Goal: Transaction & Acquisition: Book appointment/travel/reservation

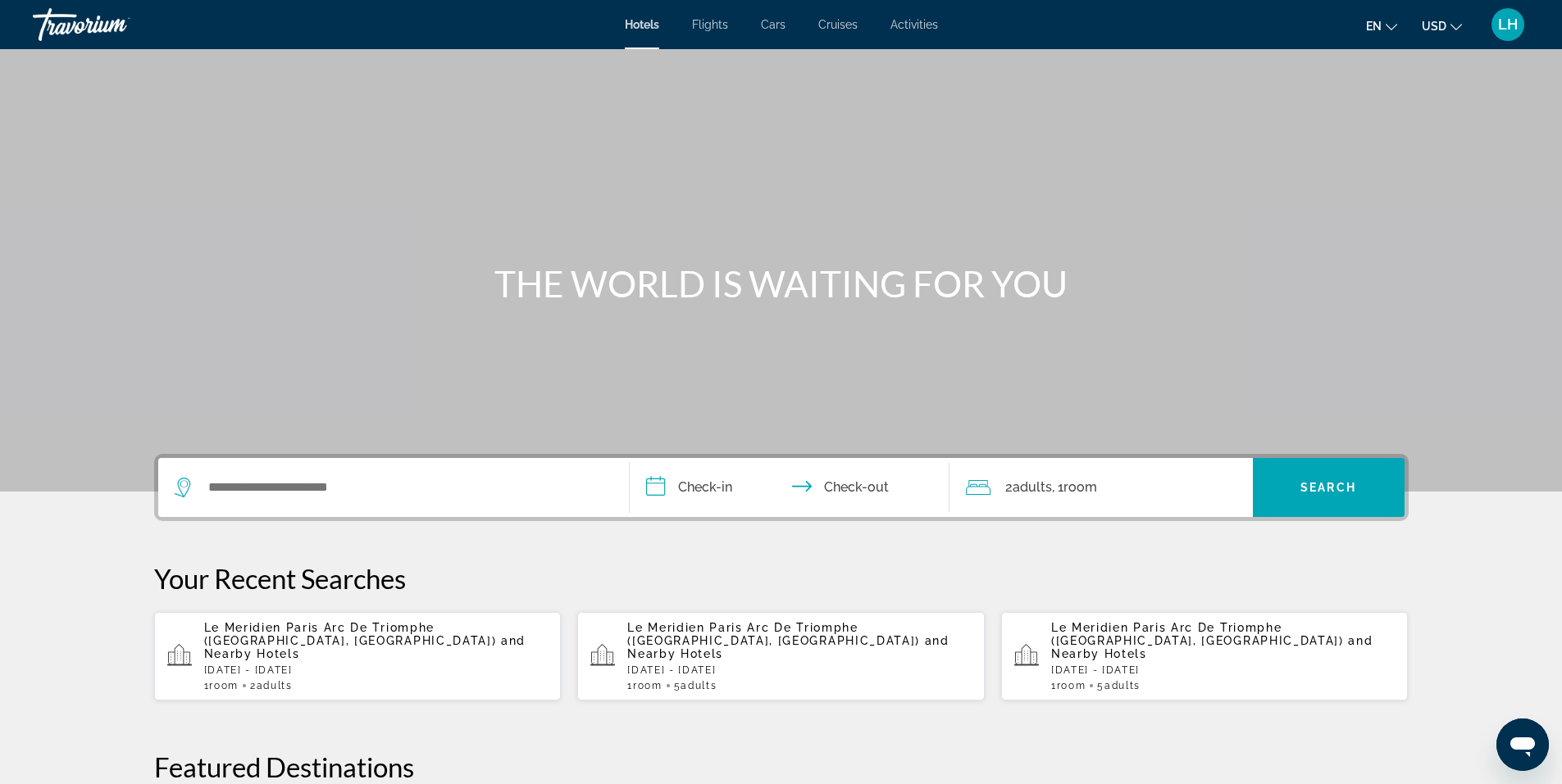
click at [1456, 19] on mat-icon "Change currency" at bounding box center [1455, 24] width 11 height 11
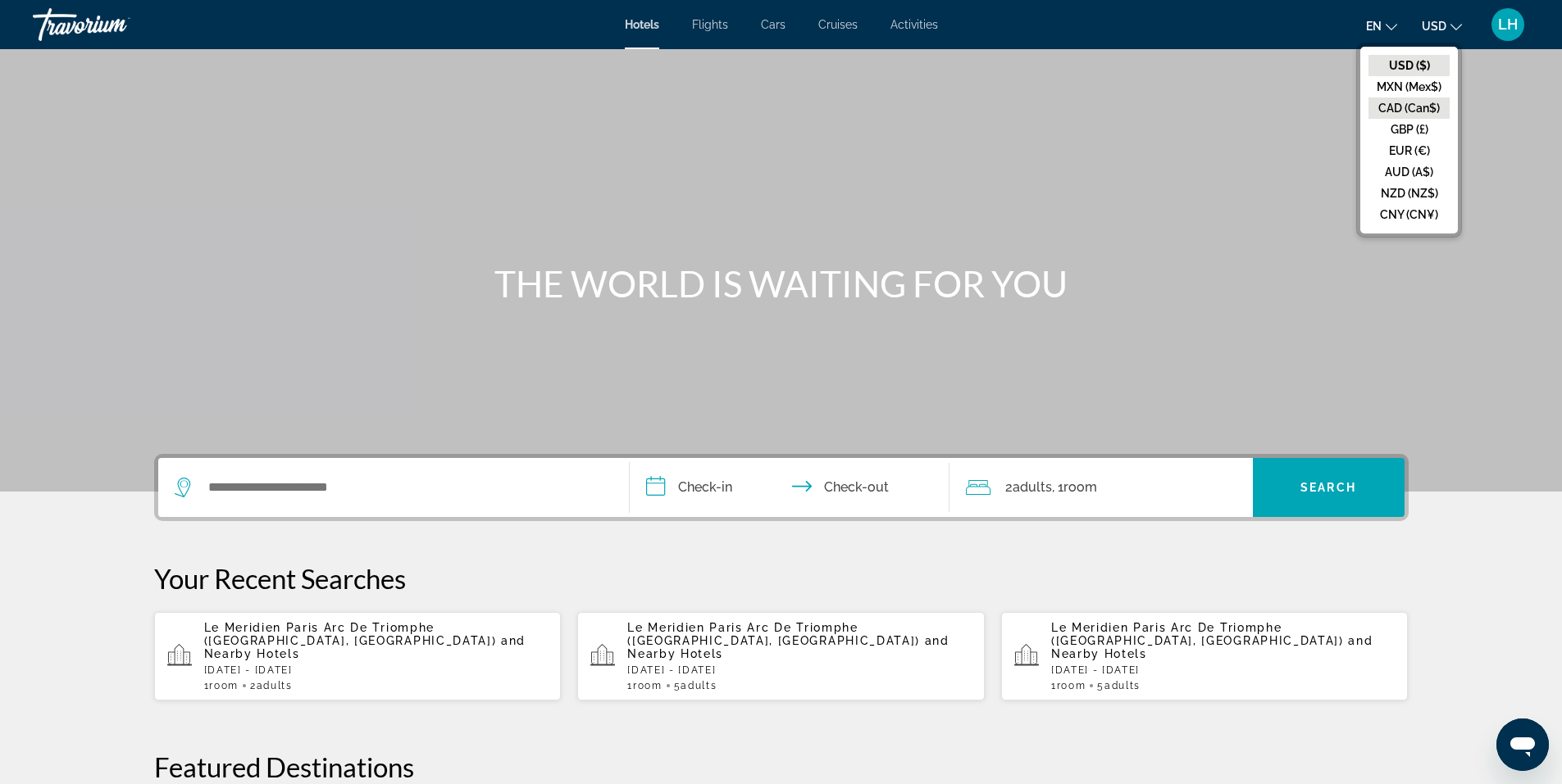
click at [1419, 111] on button "CAD (Can$)" at bounding box center [1408, 108] width 81 height 21
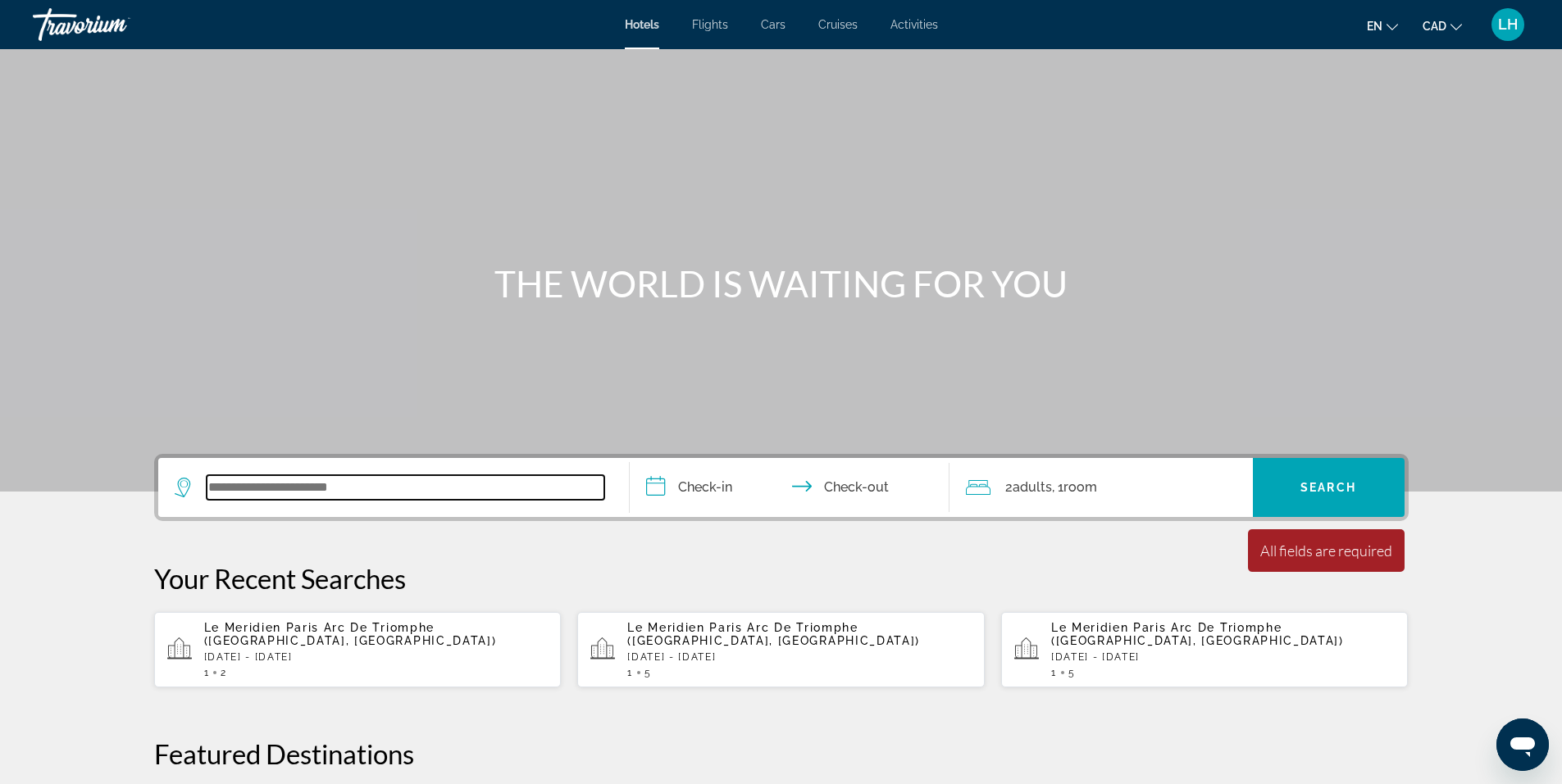
click at [226, 485] on input "Search widget" at bounding box center [405, 487] width 397 height 25
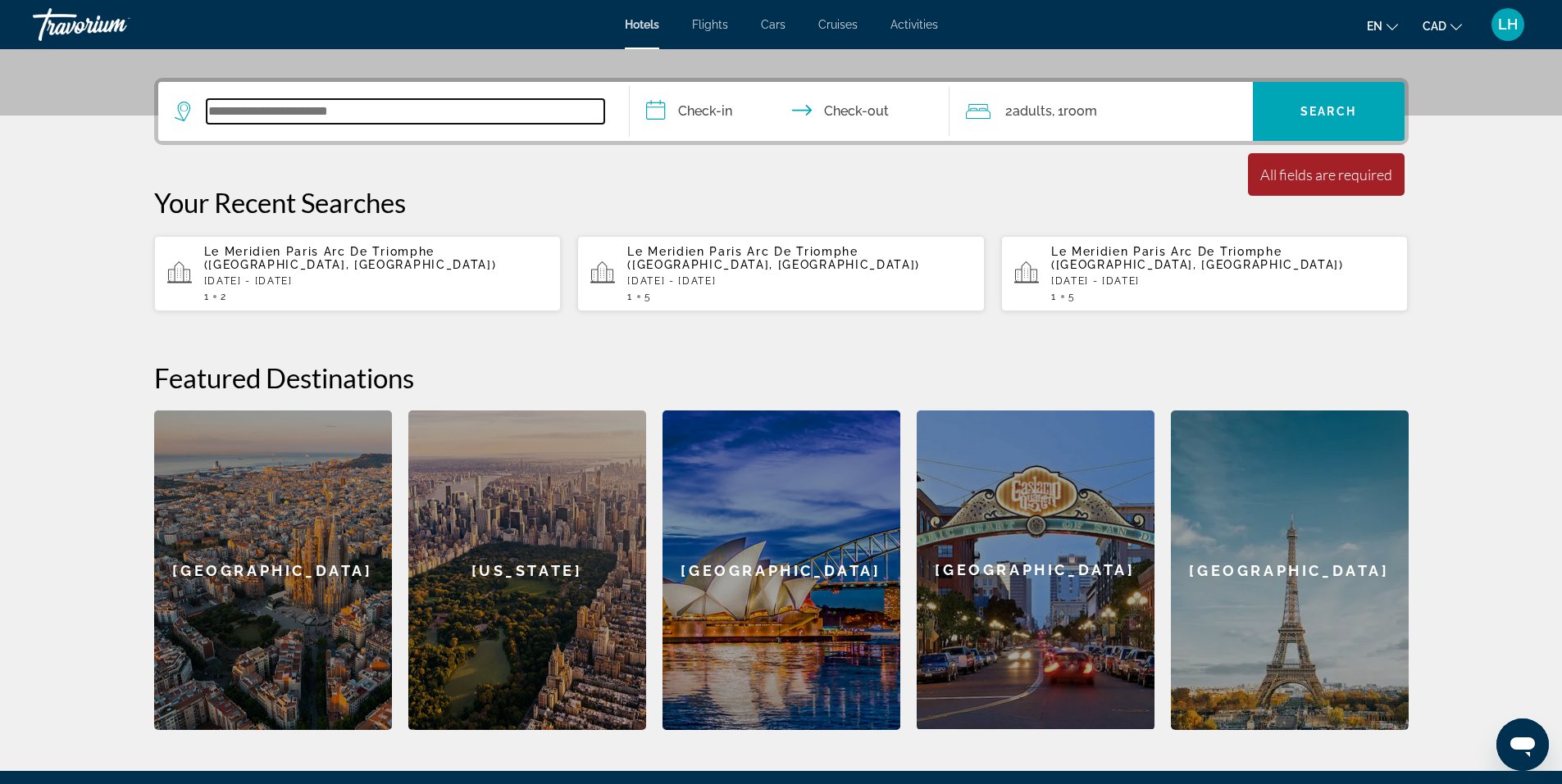
scroll to position [401, 0]
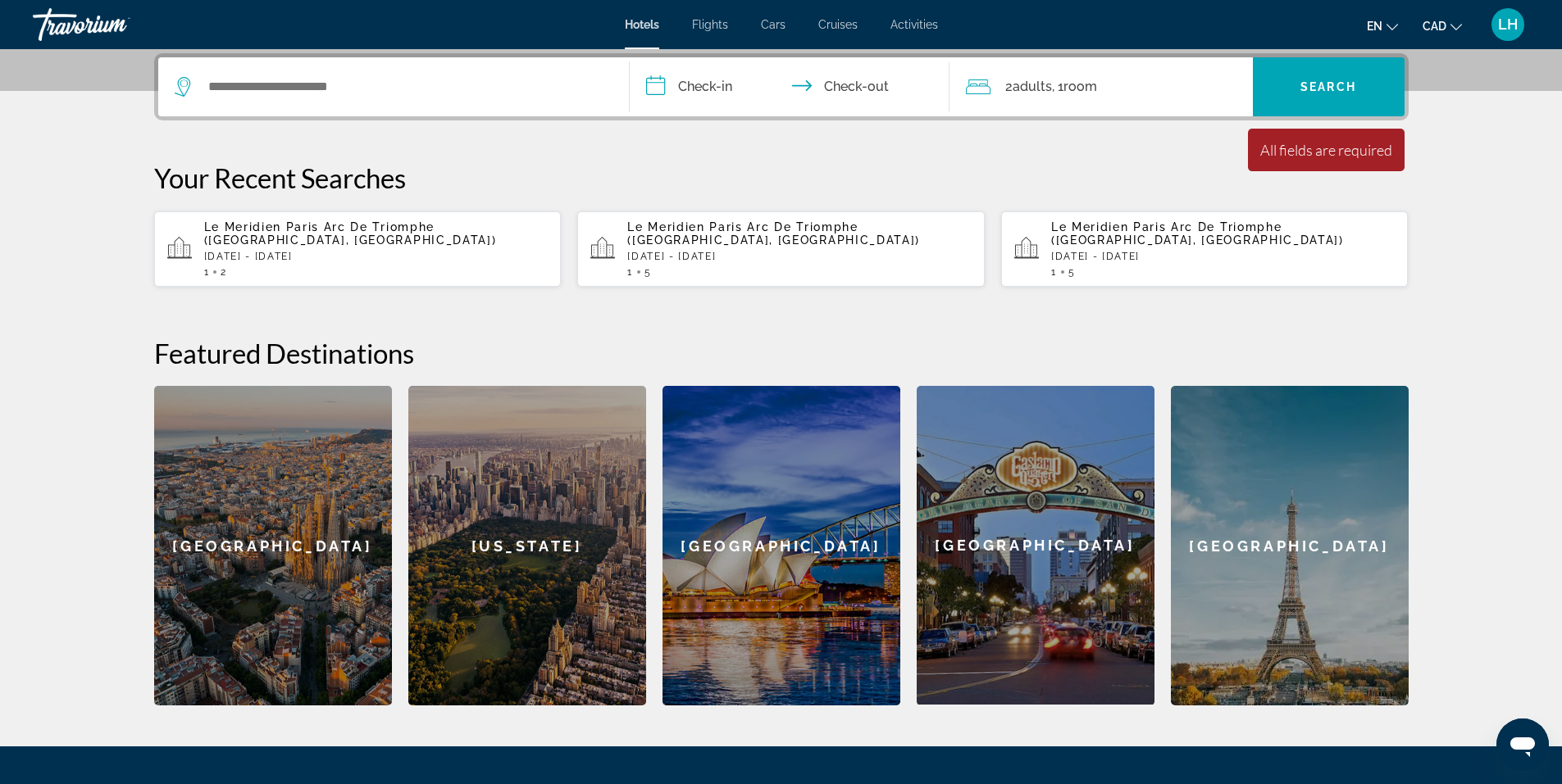
click at [258, 229] on span "Le Meridien Paris Arc De Triomphe ([GEOGRAPHIC_DATA], [GEOGRAPHIC_DATA])" at bounding box center [350, 233] width 292 height 26
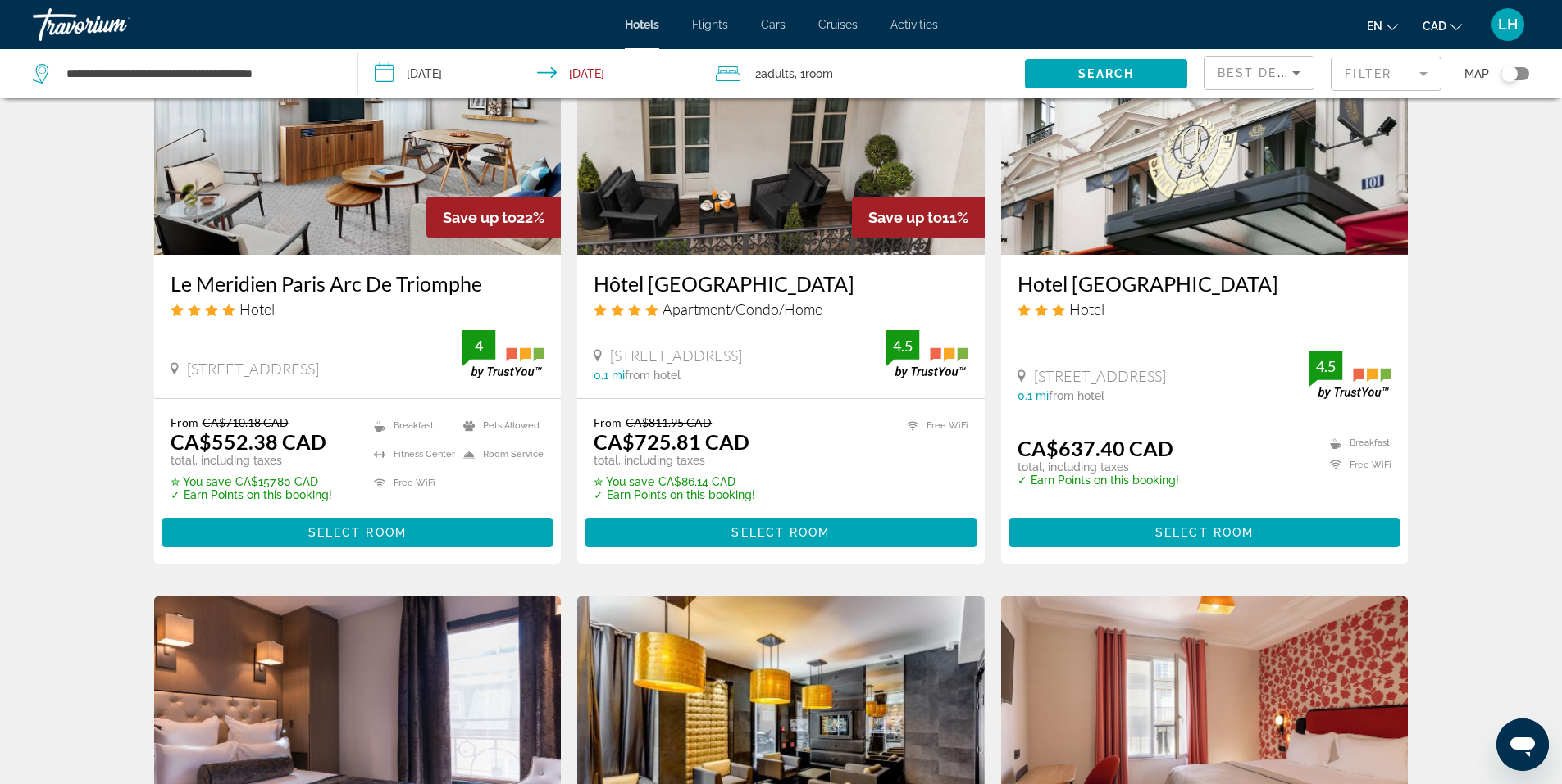
scroll to position [164, 0]
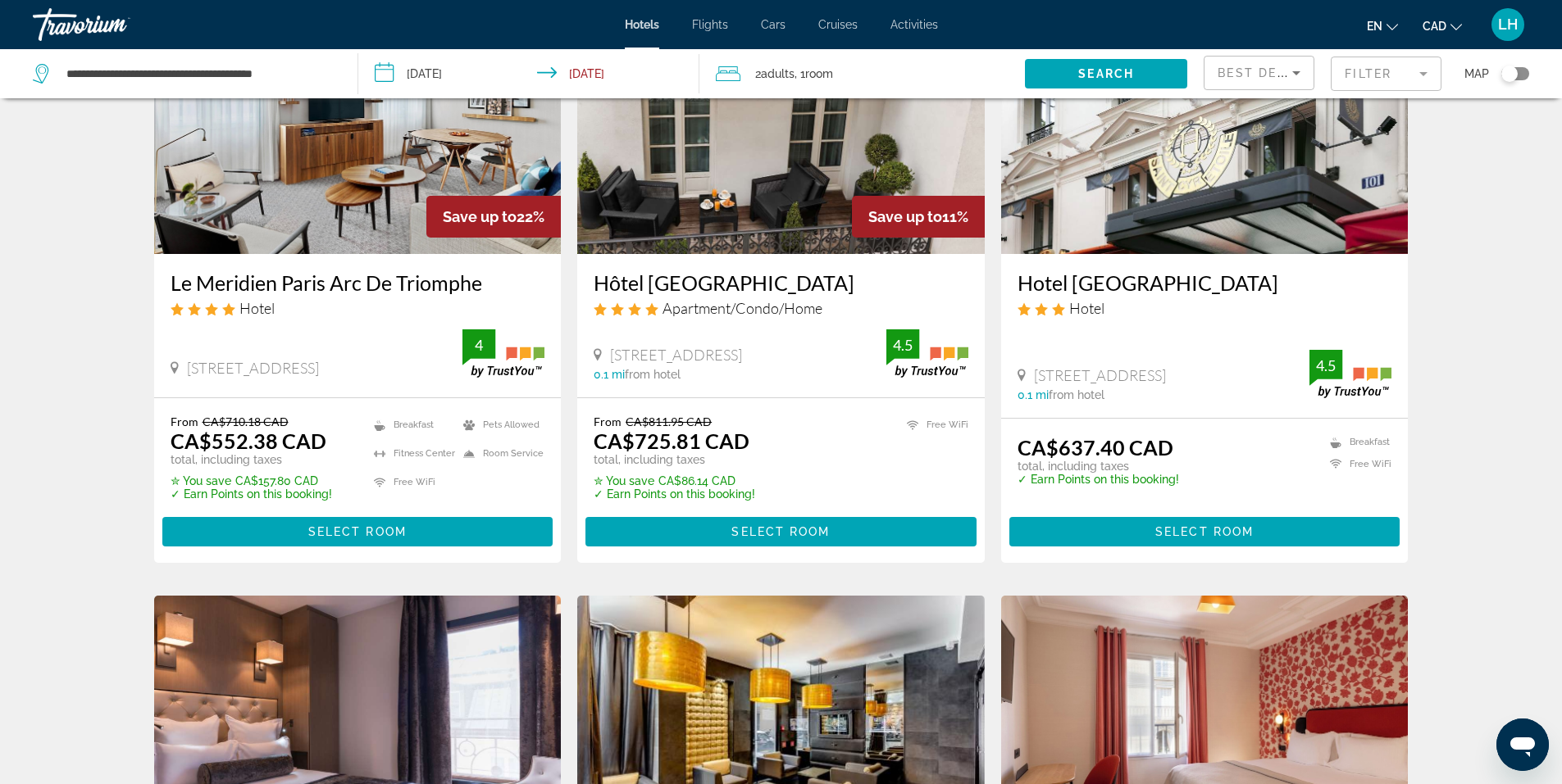
click at [387, 194] on img "Main content" at bounding box center [357, 123] width 407 height 262
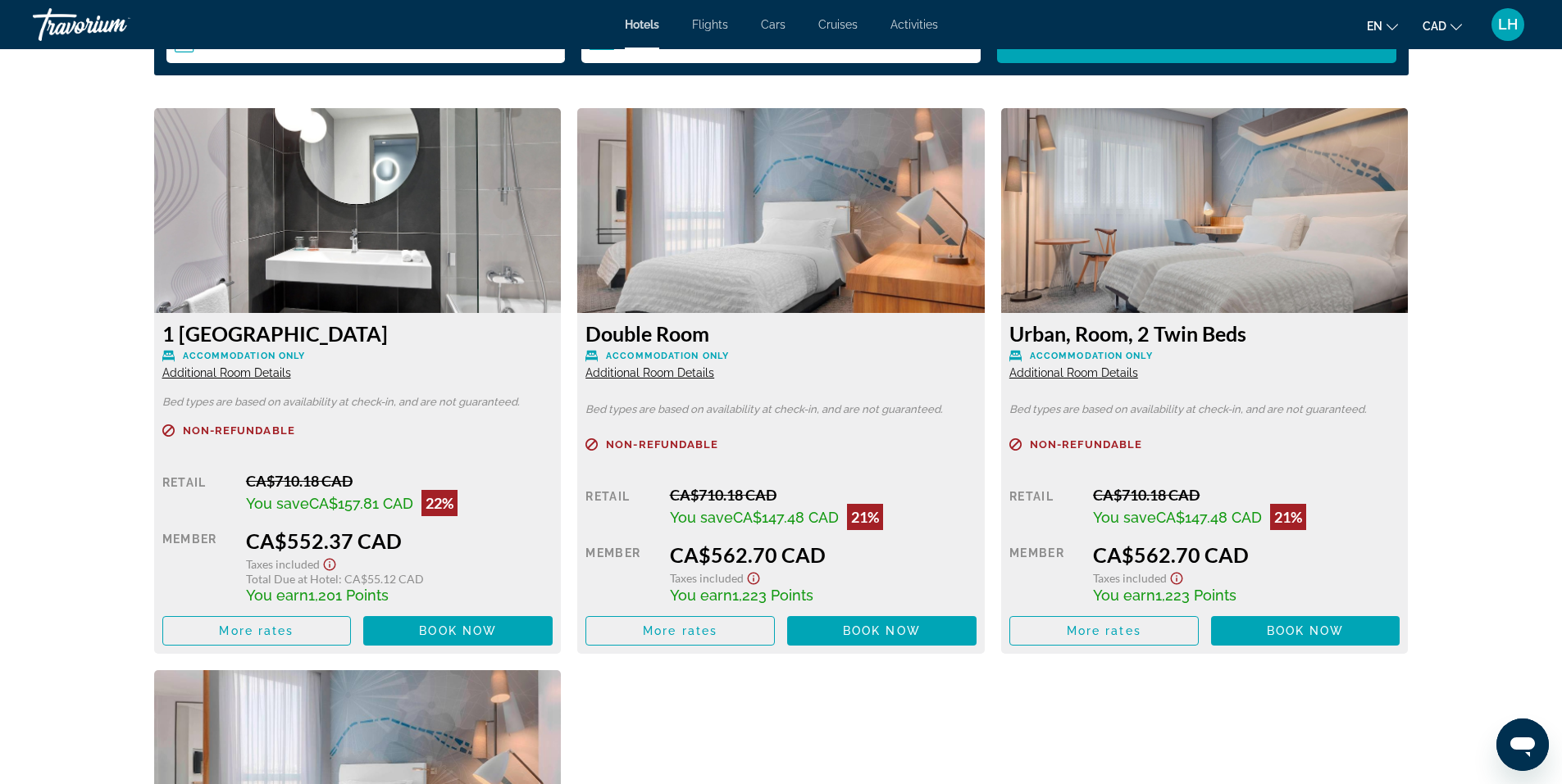
scroll to position [2212, 0]
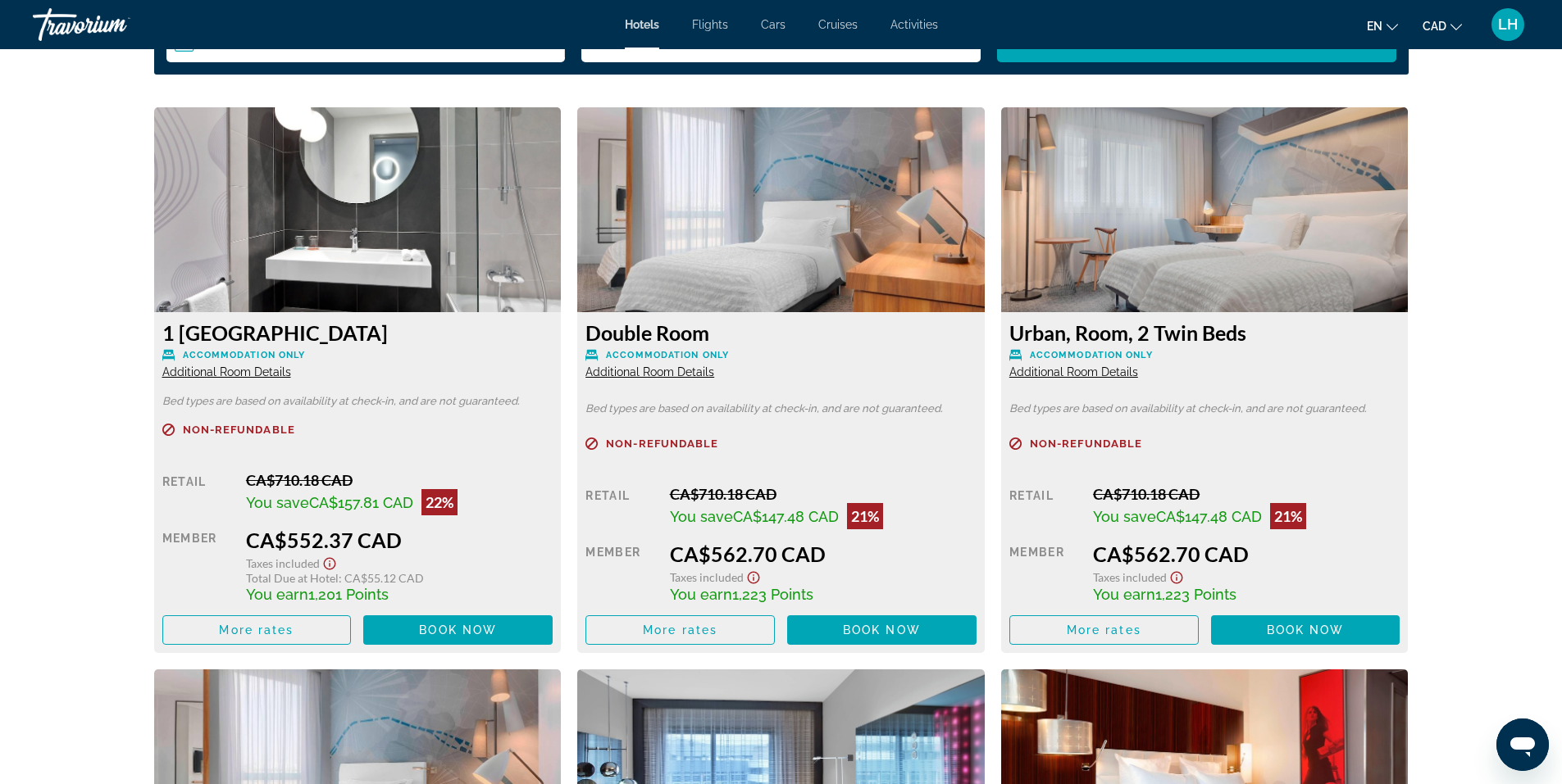
click at [686, 371] on span "Additional Room Details" at bounding box center [649, 371] width 129 height 13
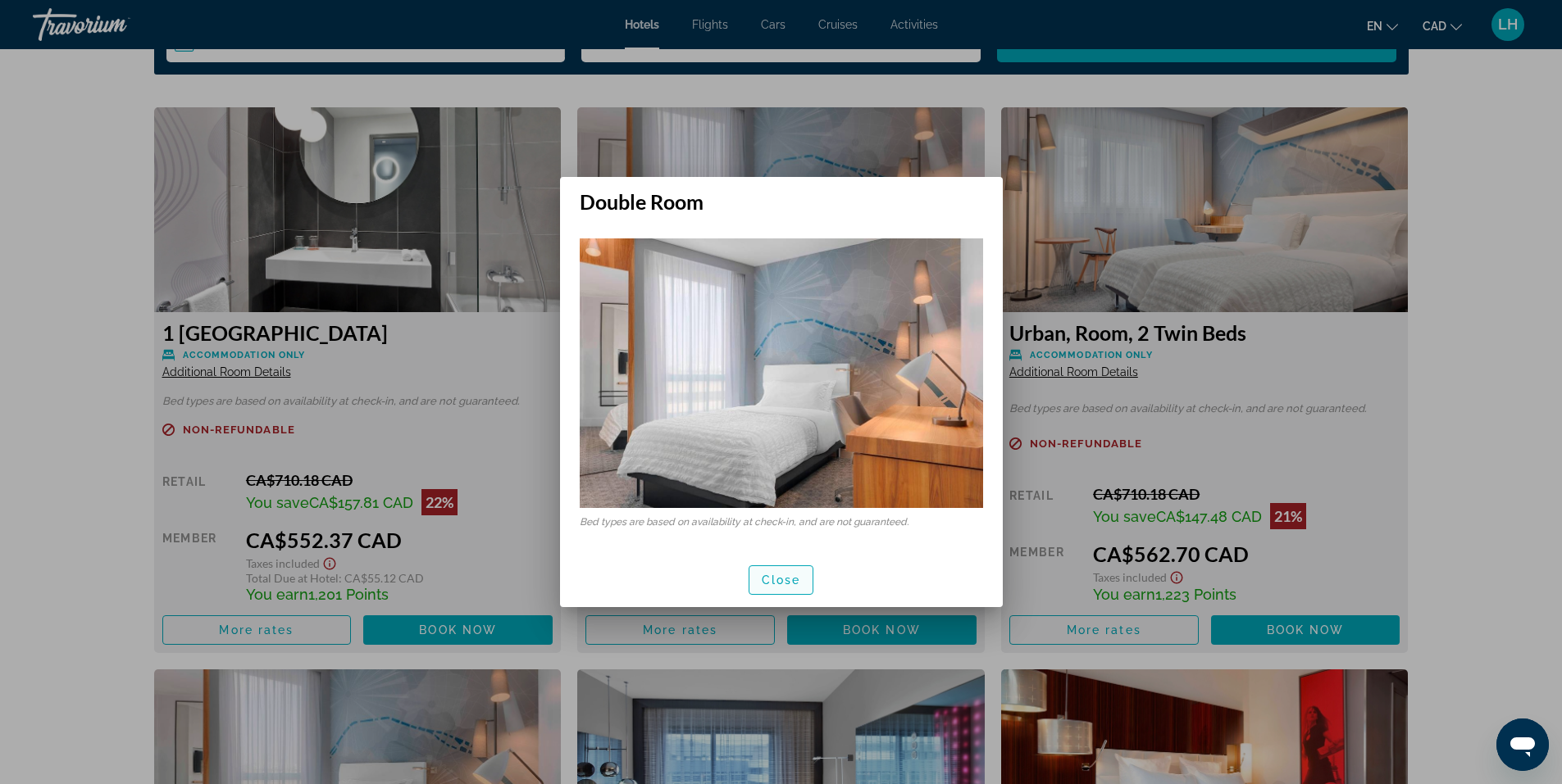
click at [777, 584] on span "Close" at bounding box center [781, 580] width 39 height 13
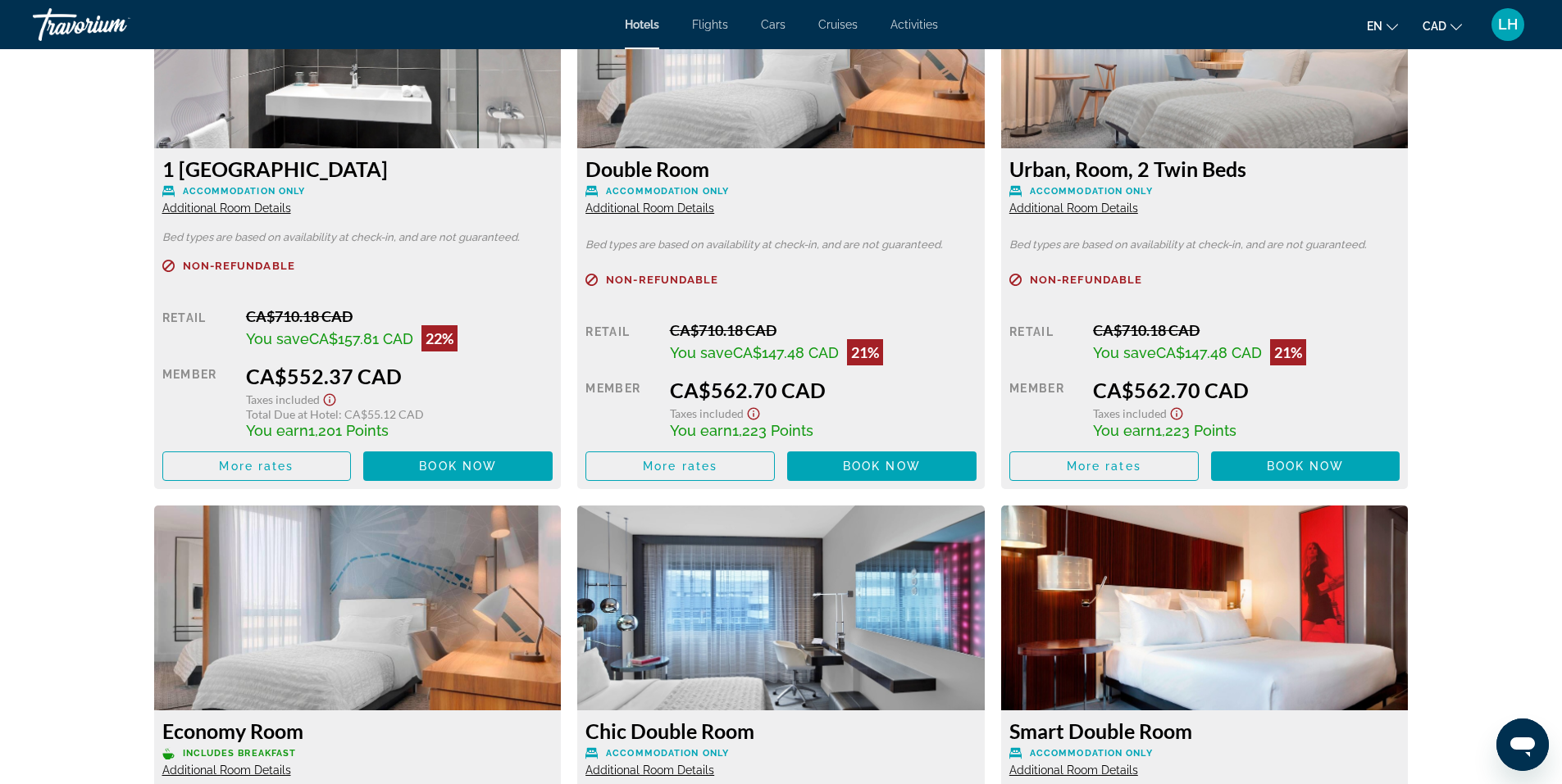
scroll to position [2294, 0]
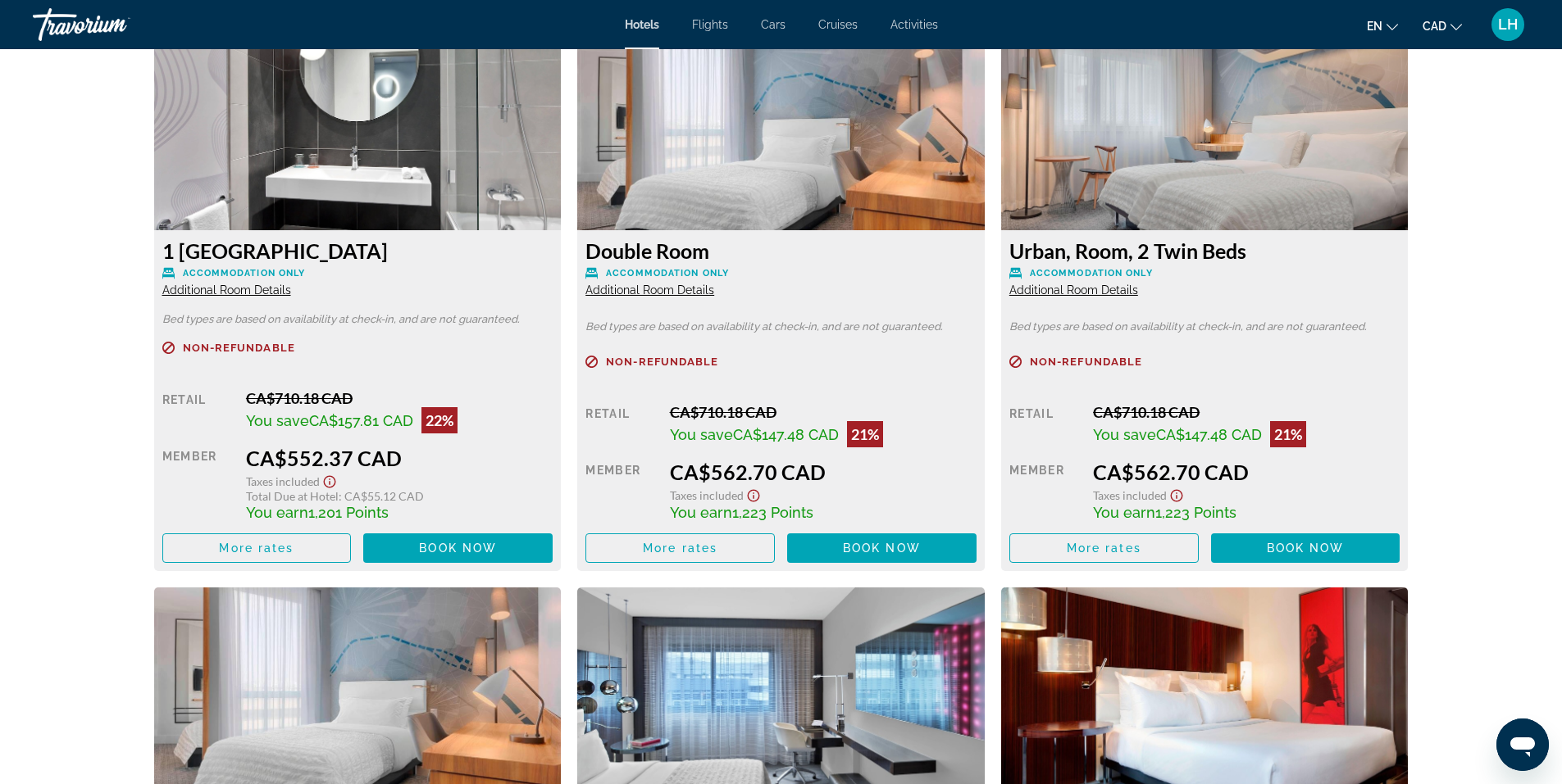
click at [242, 290] on span "Additional Room Details" at bounding box center [227, 289] width 129 height 13
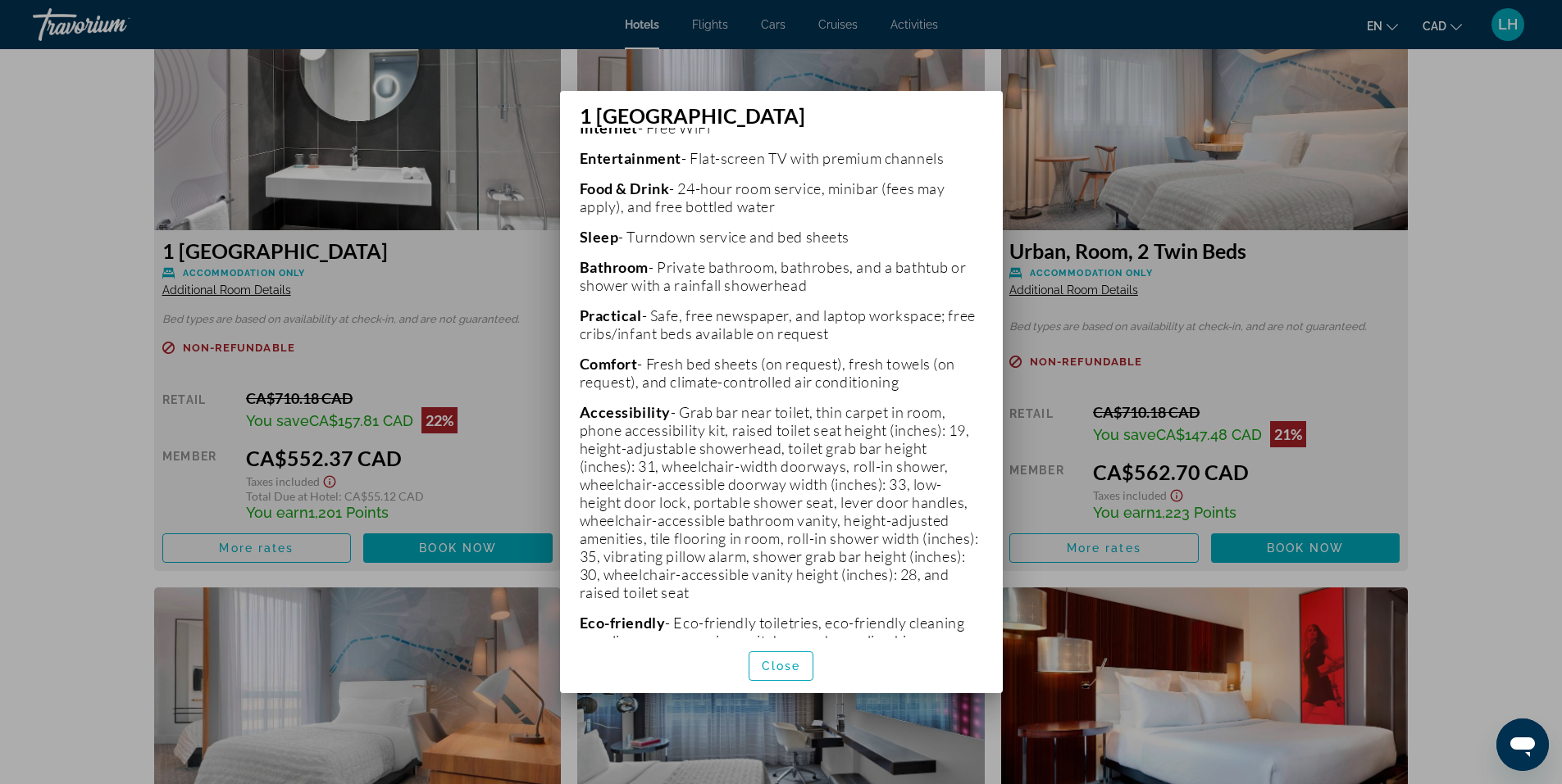
scroll to position [492, 0]
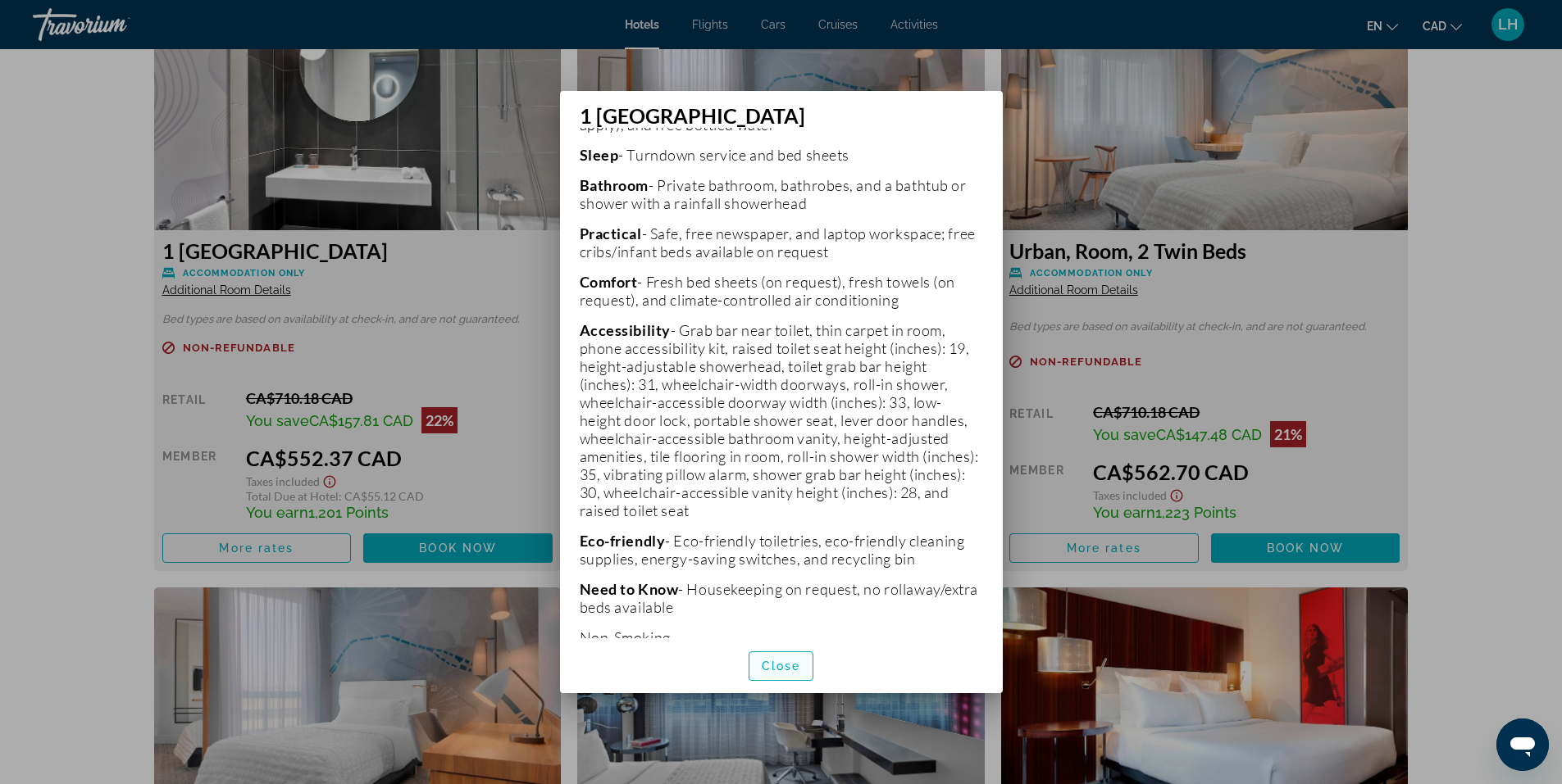
click at [787, 662] on span "Close" at bounding box center [781, 665] width 39 height 13
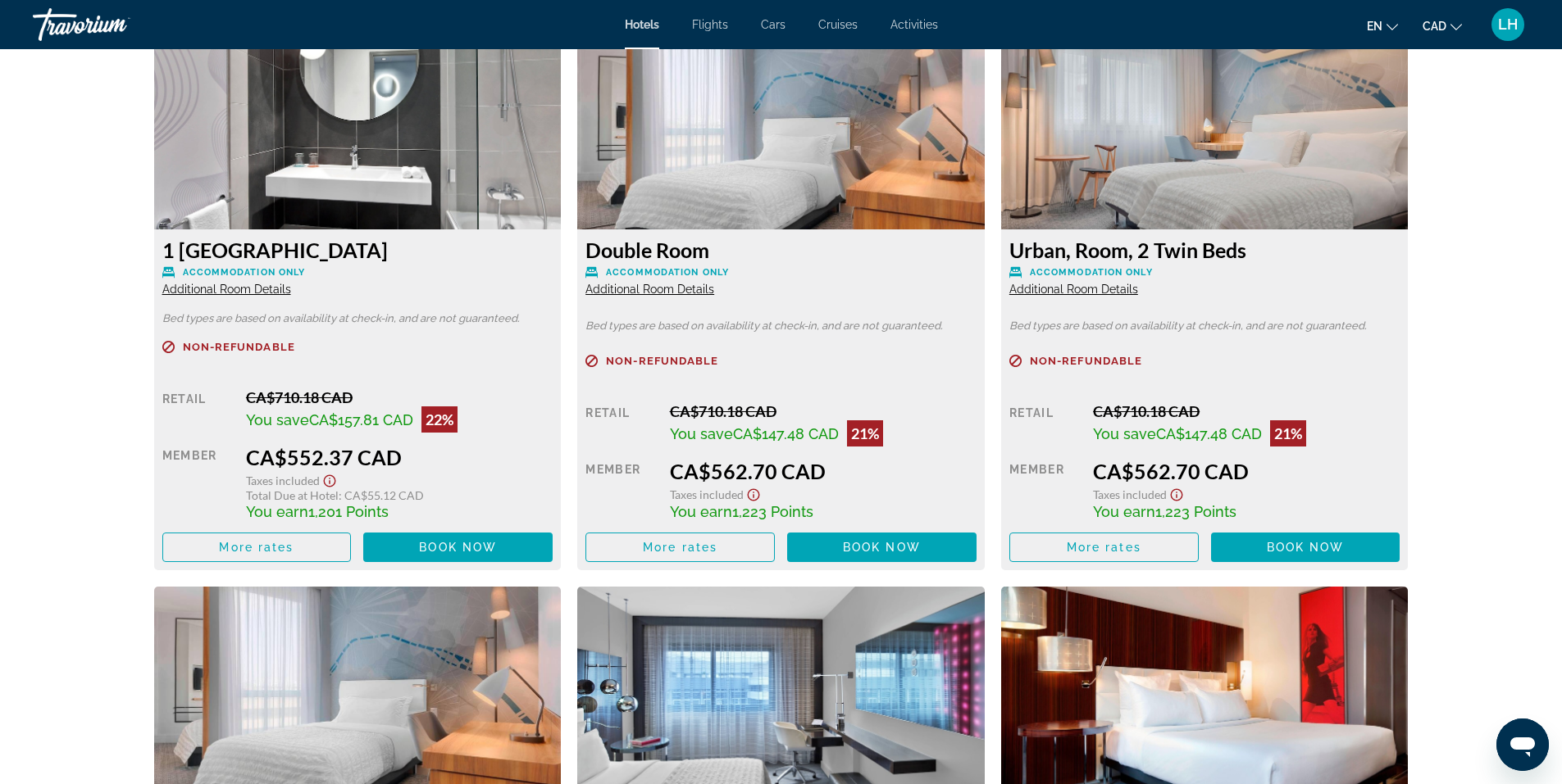
scroll to position [2294, 0]
click at [265, 288] on span "Additional Room Details" at bounding box center [227, 289] width 129 height 13
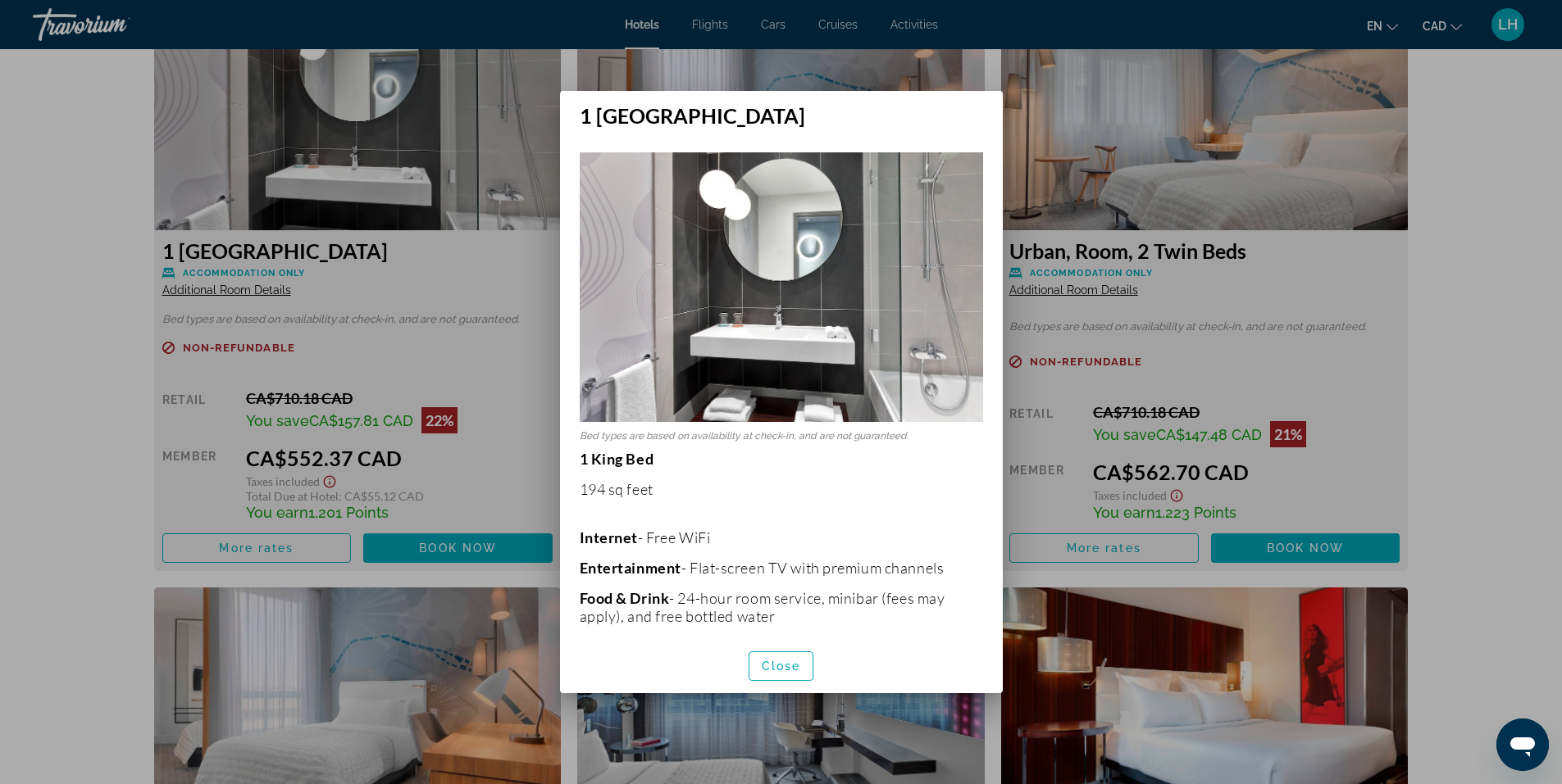
click at [443, 360] on div at bounding box center [781, 392] width 1562 height 784
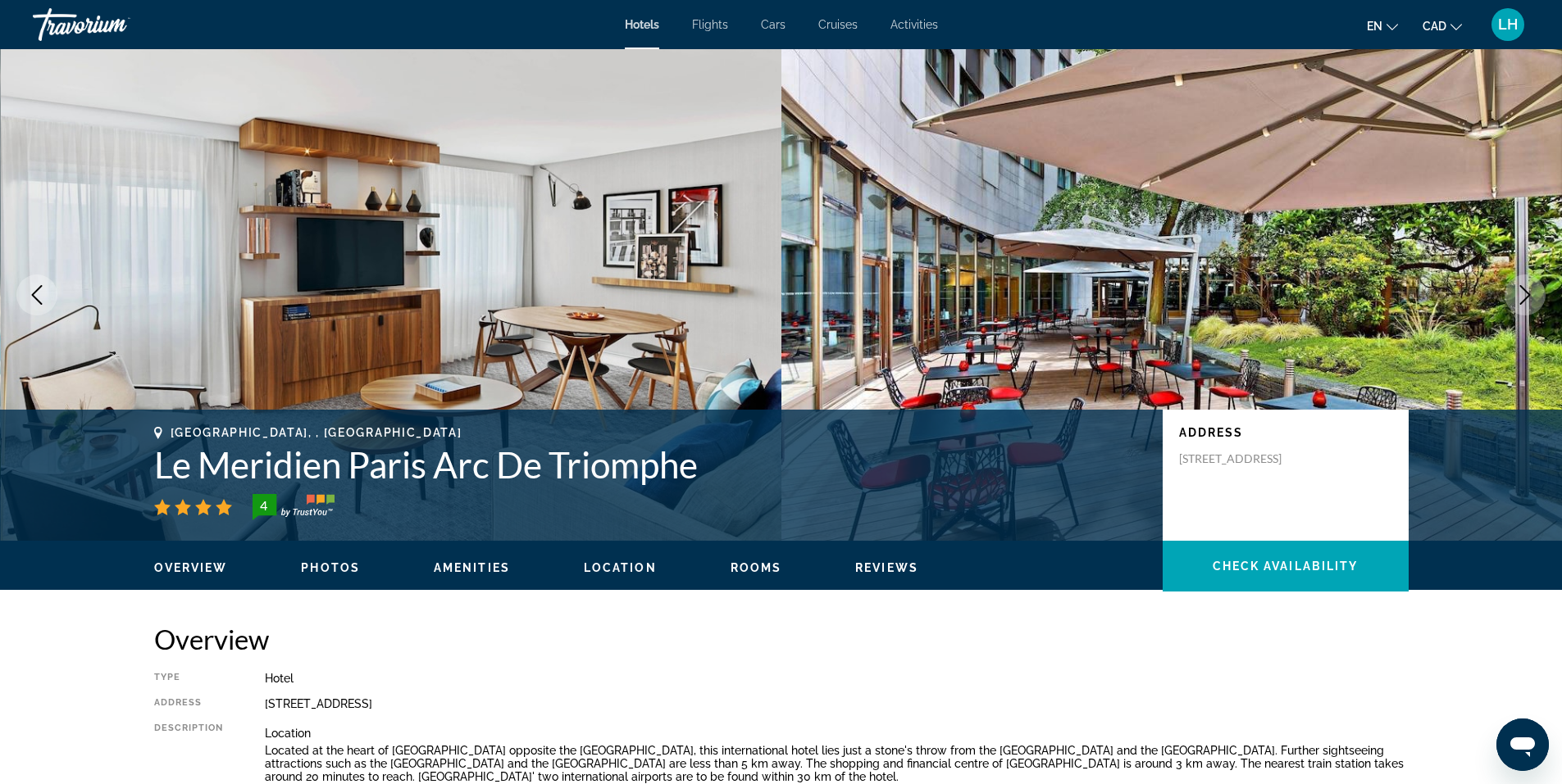
scroll to position [2294, 0]
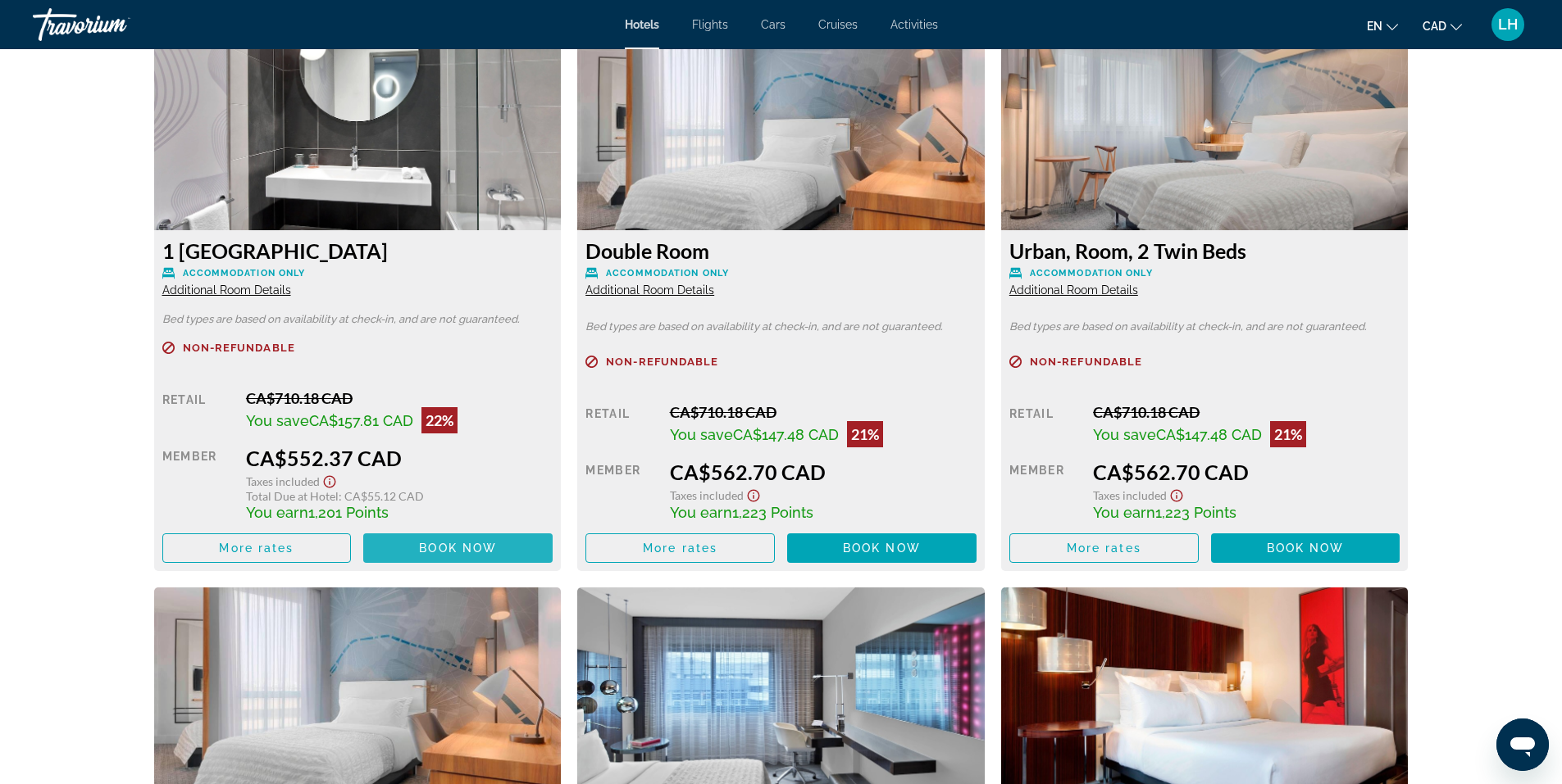
click at [461, 548] on span "Book now" at bounding box center [458, 548] width 78 height 13
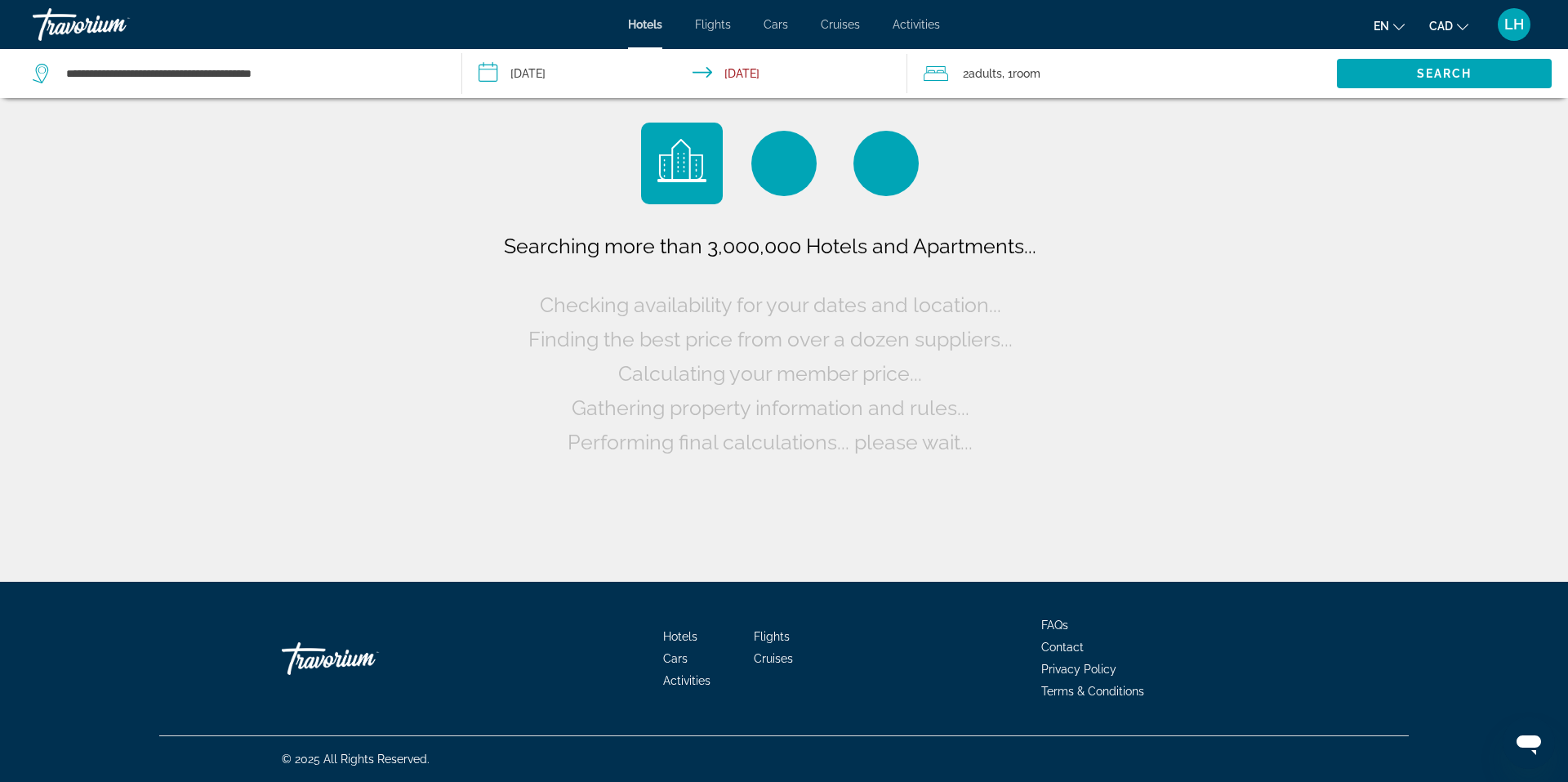
click at [1012, 73] on span ", 1 Room rooms" at bounding box center [1021, 73] width 39 height 23
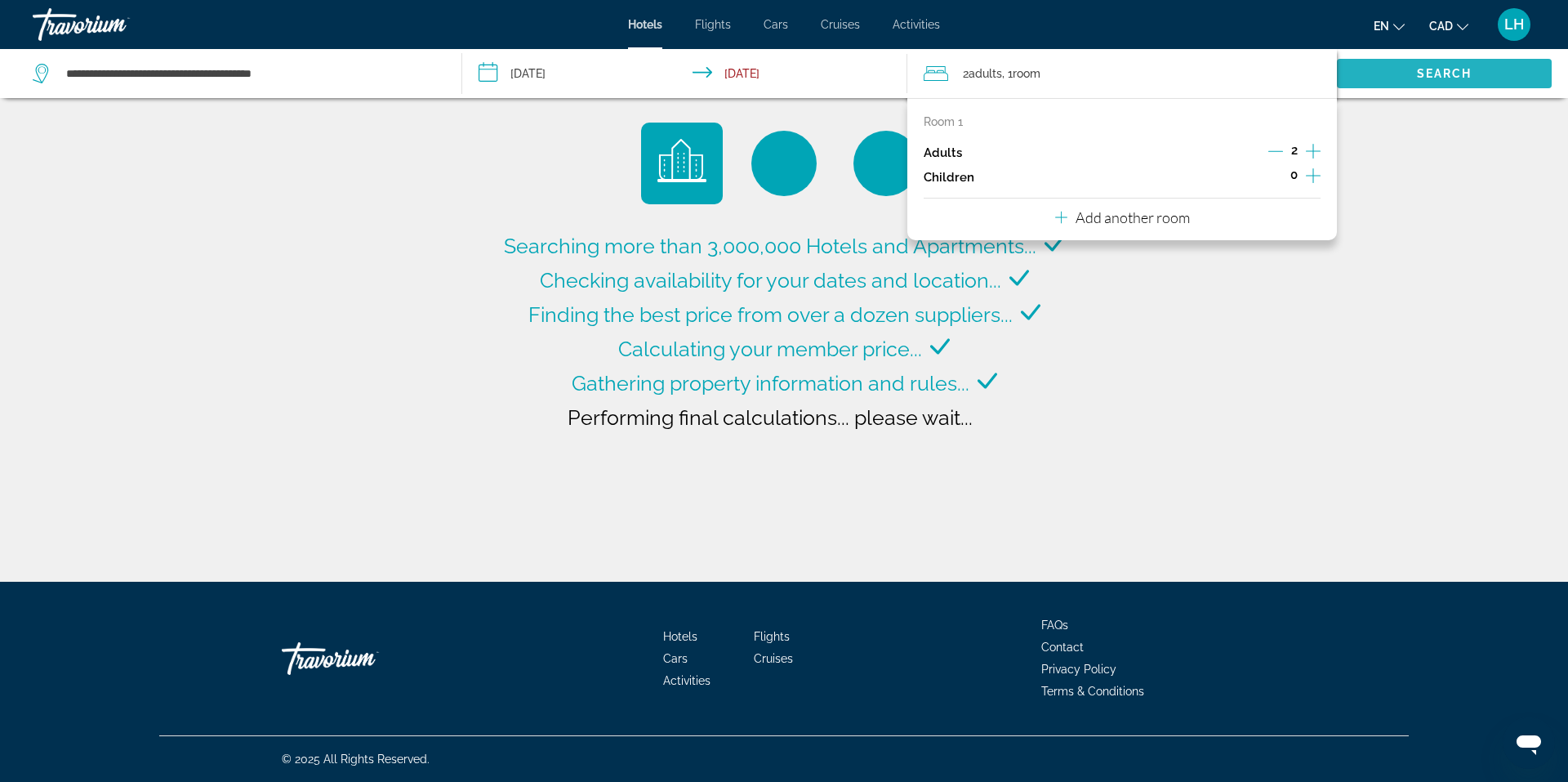
click at [1431, 66] on span "Search widget" at bounding box center [1445, 73] width 215 height 39
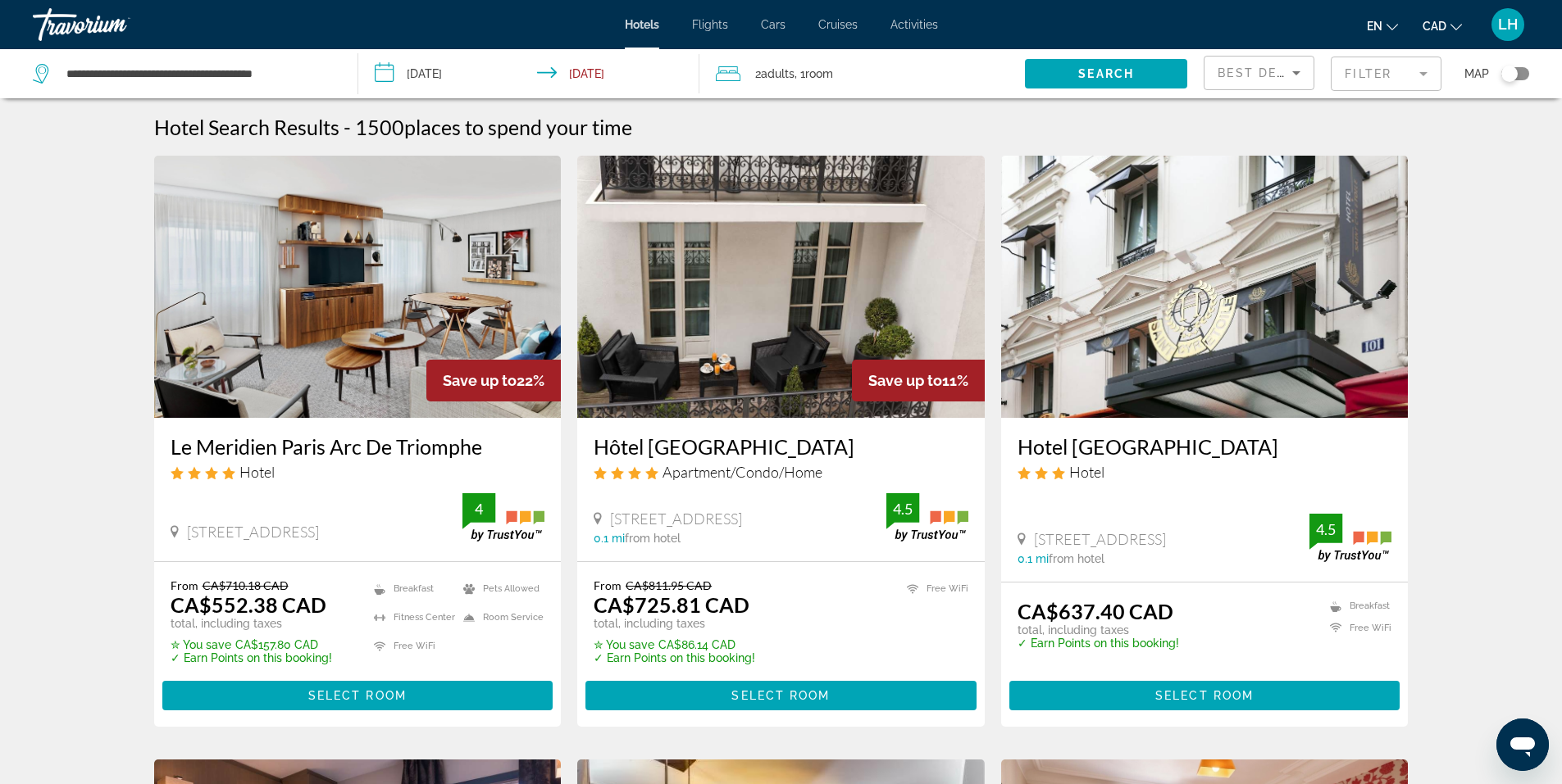
drag, startPoint x: 165, startPoint y: 442, endPoint x: 481, endPoint y: 452, distance: 316.2
click at [481, 452] on div "Le Meridien Paris Arc De Triomphe Hotel 81 Boulevard Gouvion Saint Cyr, Paris 0…" at bounding box center [357, 490] width 407 height 144
copy h3 "Le Meridien Paris Arc De Triomphe"
click at [336, 284] on img "Main content" at bounding box center [357, 286] width 407 height 262
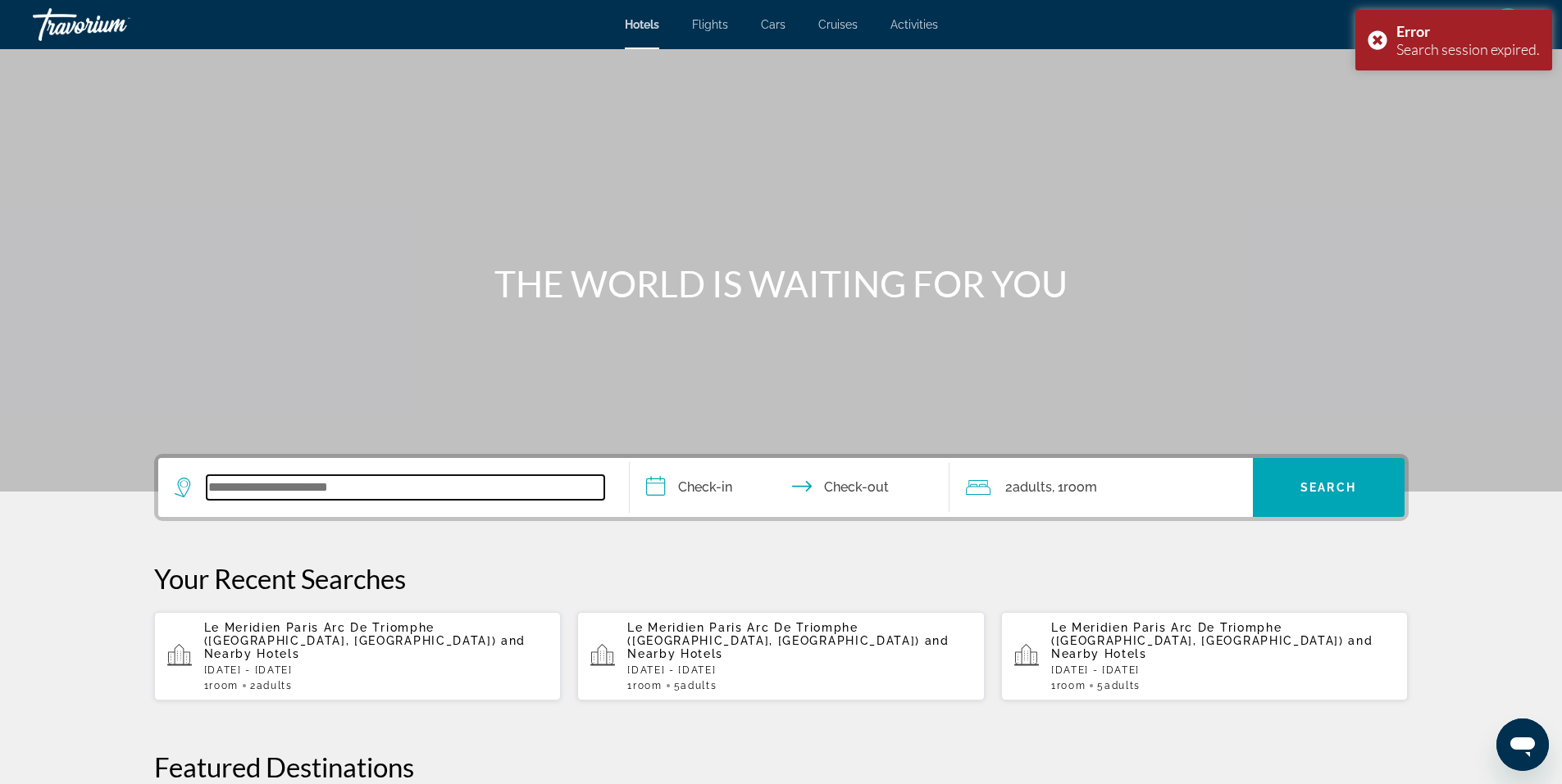
click at [359, 487] on input "Search widget" at bounding box center [405, 487] width 397 height 25
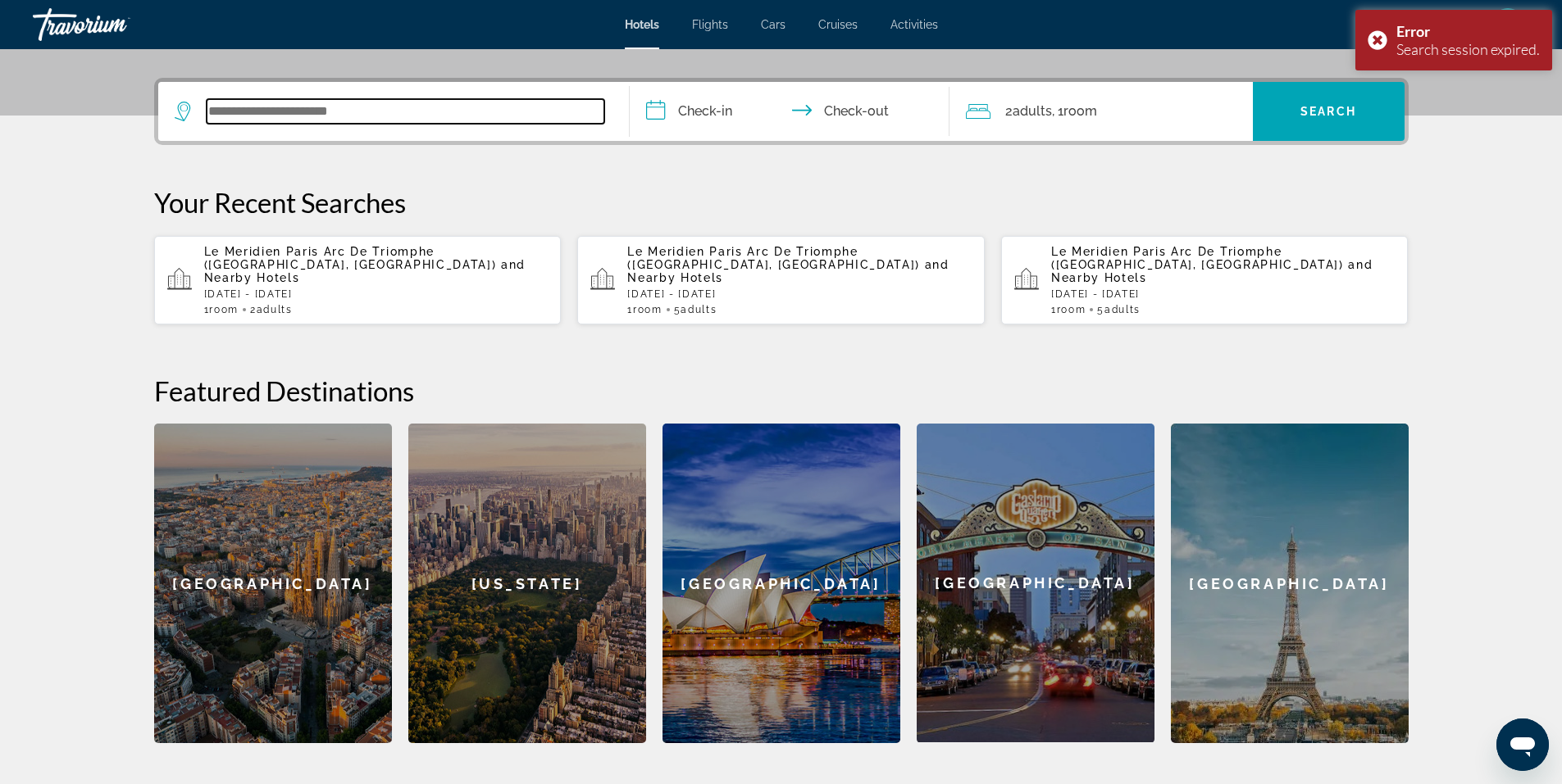
scroll to position [401, 0]
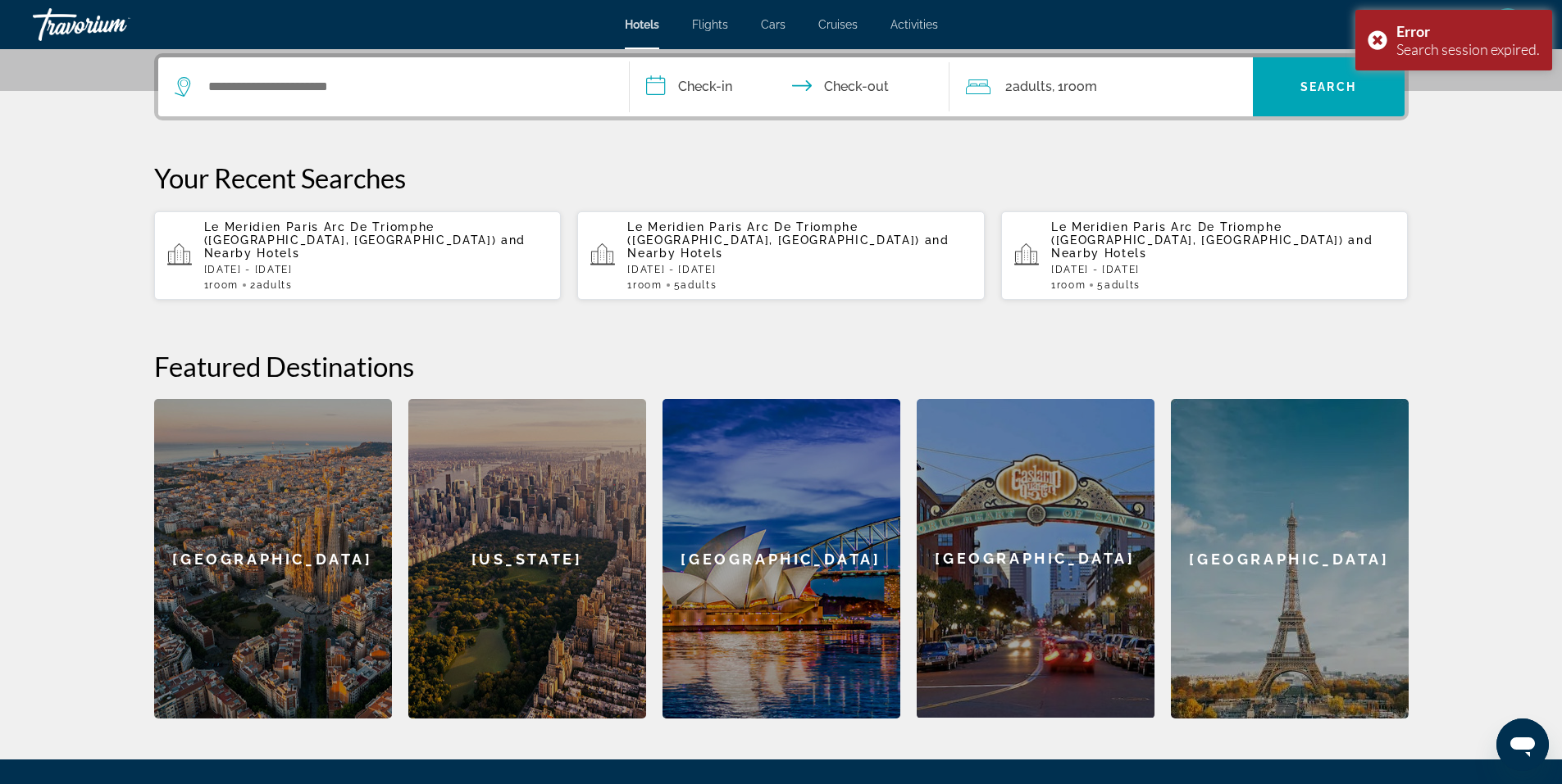
click at [232, 227] on span "Le Meridien Paris Arc De Triomphe ([GEOGRAPHIC_DATA], [GEOGRAPHIC_DATA])" at bounding box center [350, 233] width 292 height 26
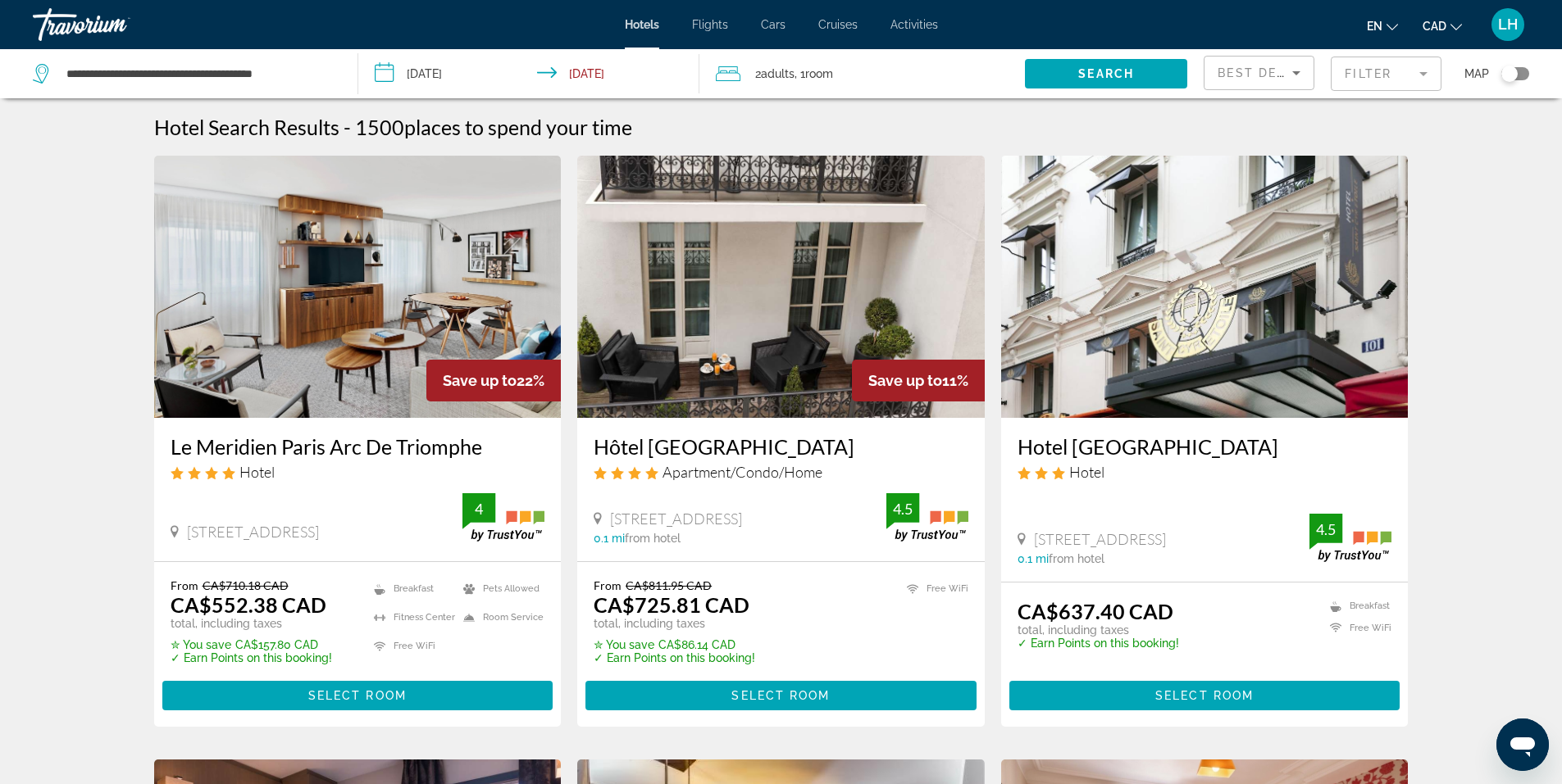
click at [309, 327] on img "Main content" at bounding box center [357, 286] width 407 height 262
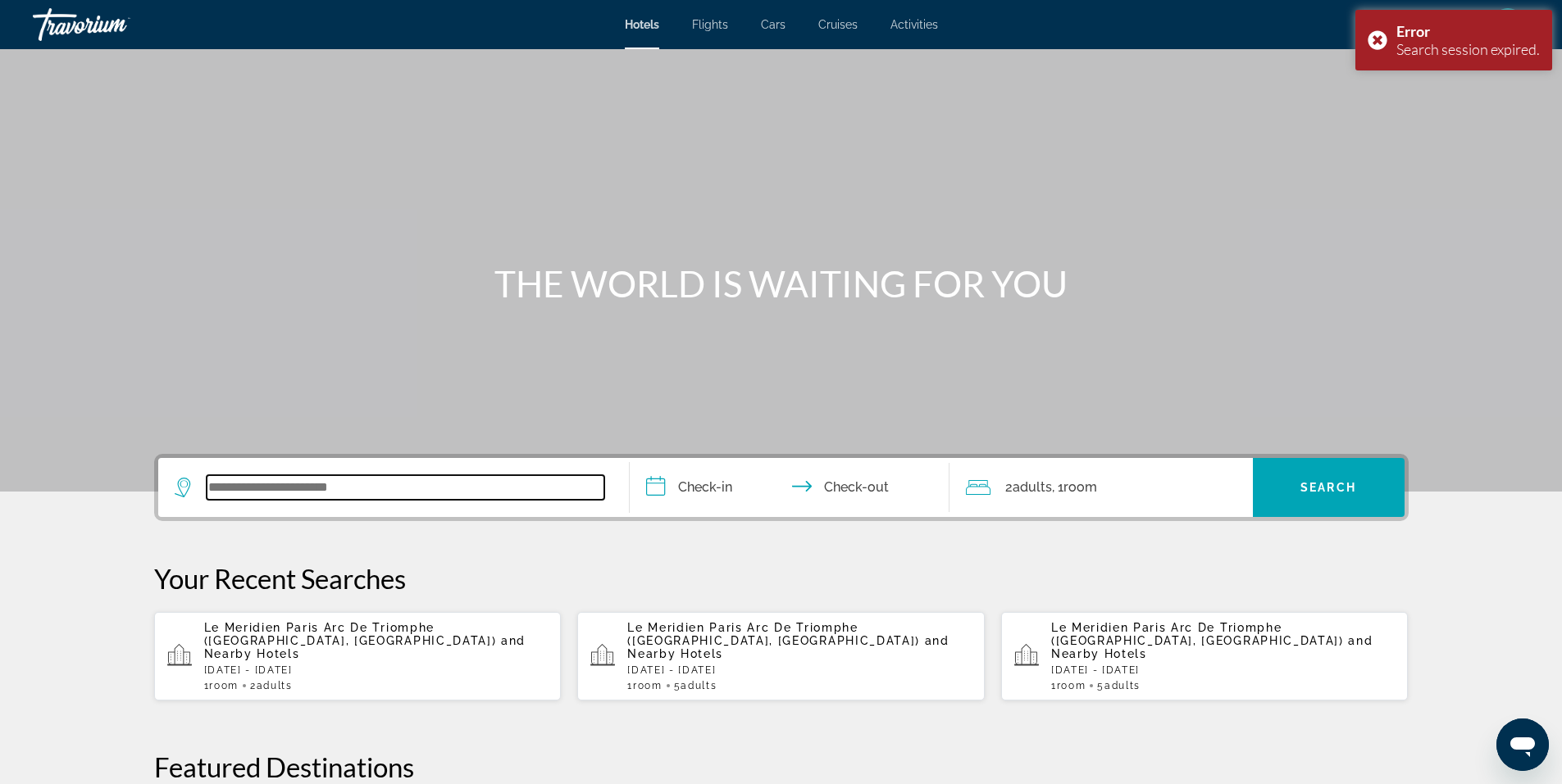
click at [308, 486] on input "Search widget" at bounding box center [405, 487] width 397 height 25
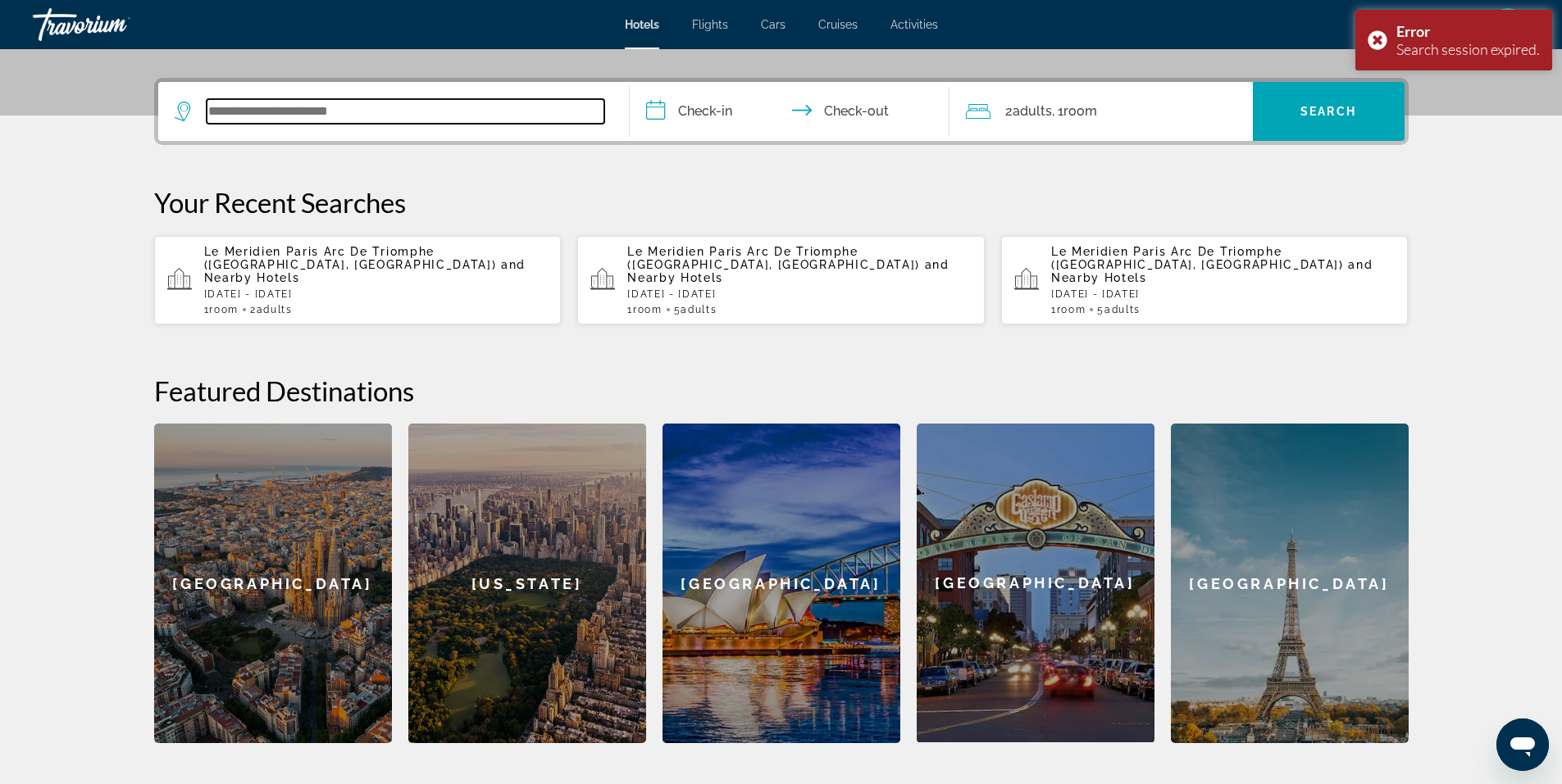
scroll to position [401, 0]
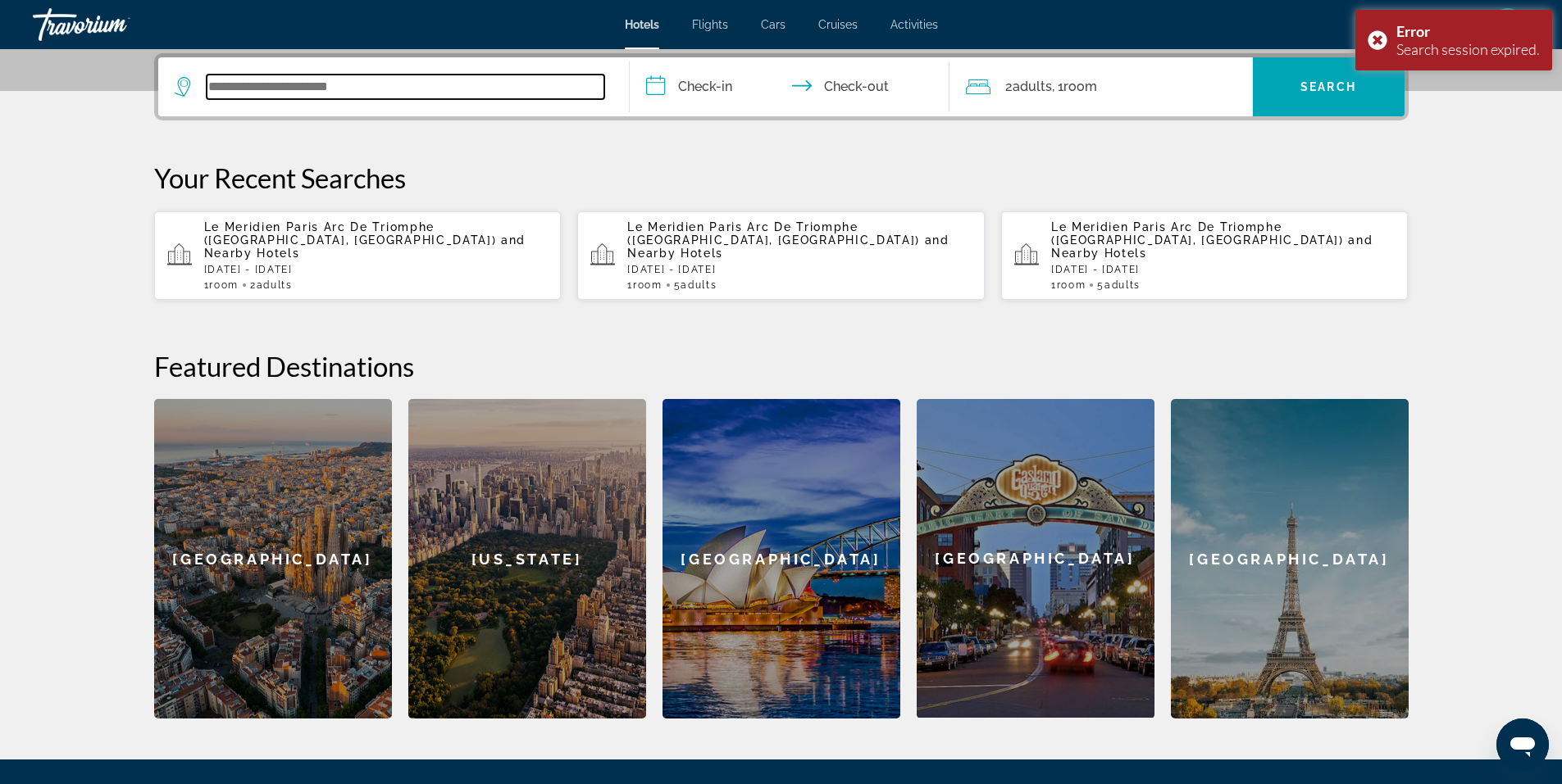
paste input "**********"
type input "**********"
click at [729, 85] on input "**********" at bounding box center [792, 89] width 326 height 64
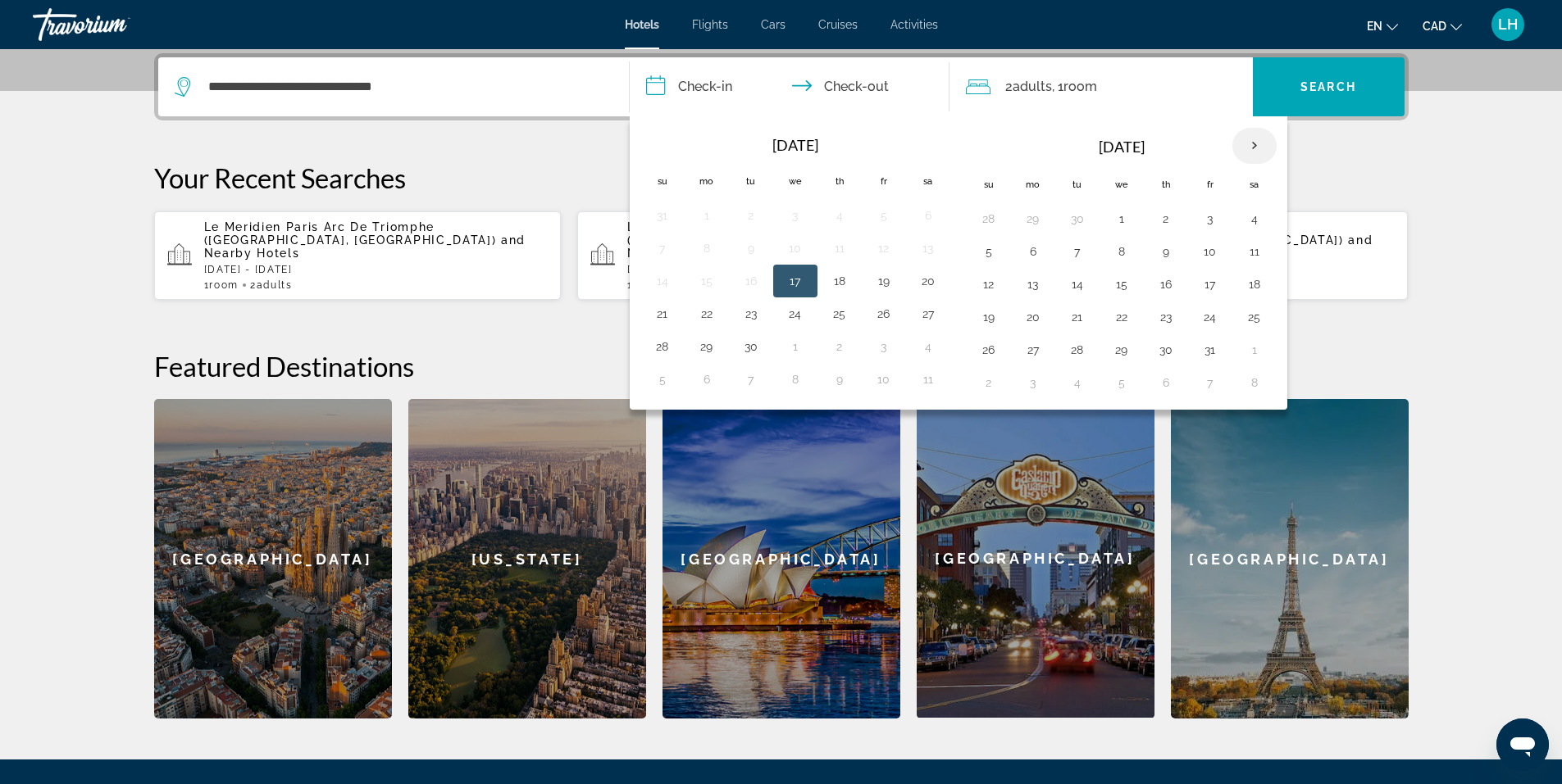
click at [1257, 144] on th "Next month" at bounding box center [1255, 146] width 44 height 36
click at [1163, 349] on button "27" at bounding box center [1166, 349] width 26 height 23
click at [991, 389] on button "30" at bounding box center [988, 382] width 26 height 23
type input "**********"
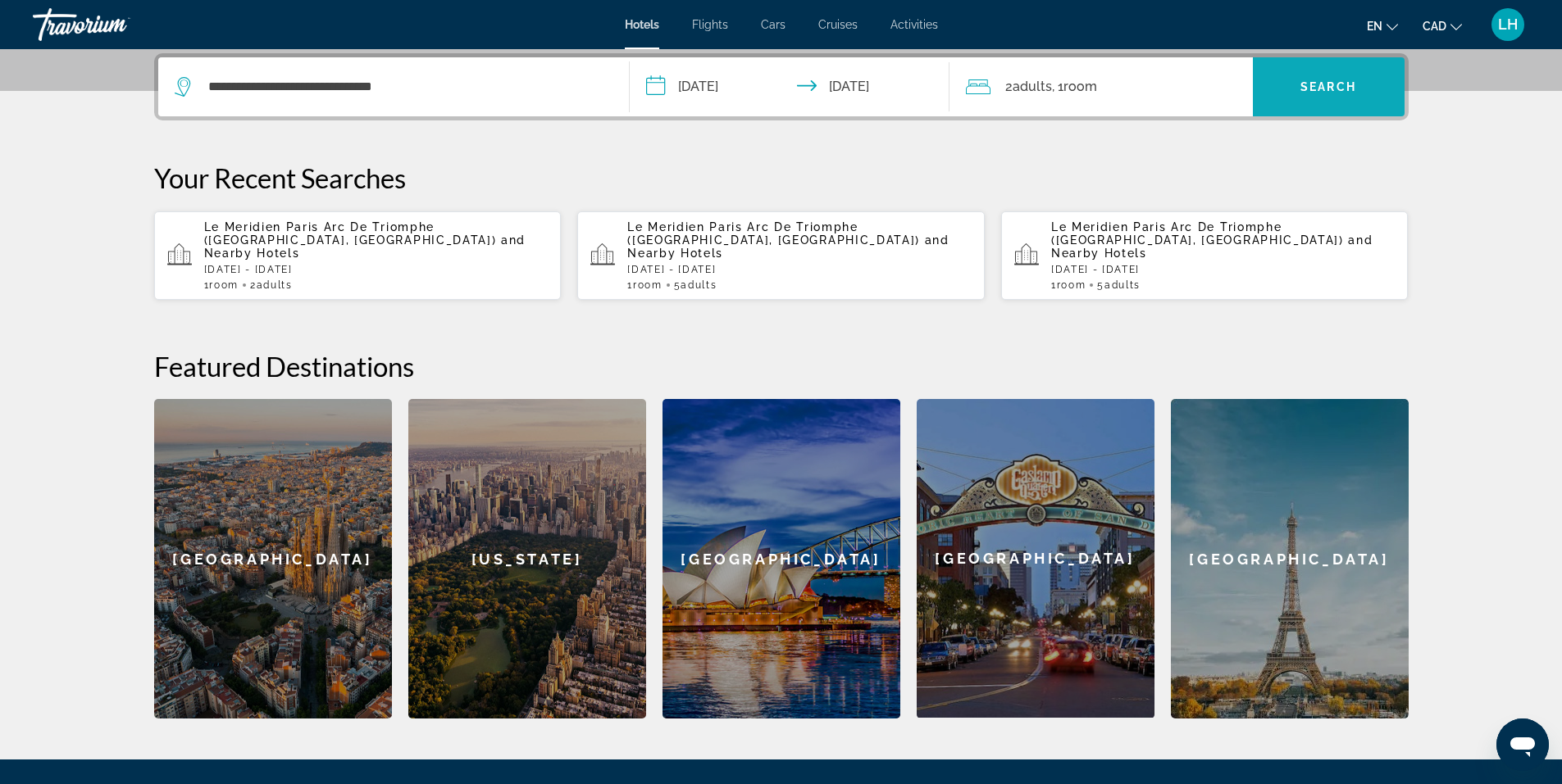
click at [1337, 86] on span "Search" at bounding box center [1328, 86] width 56 height 13
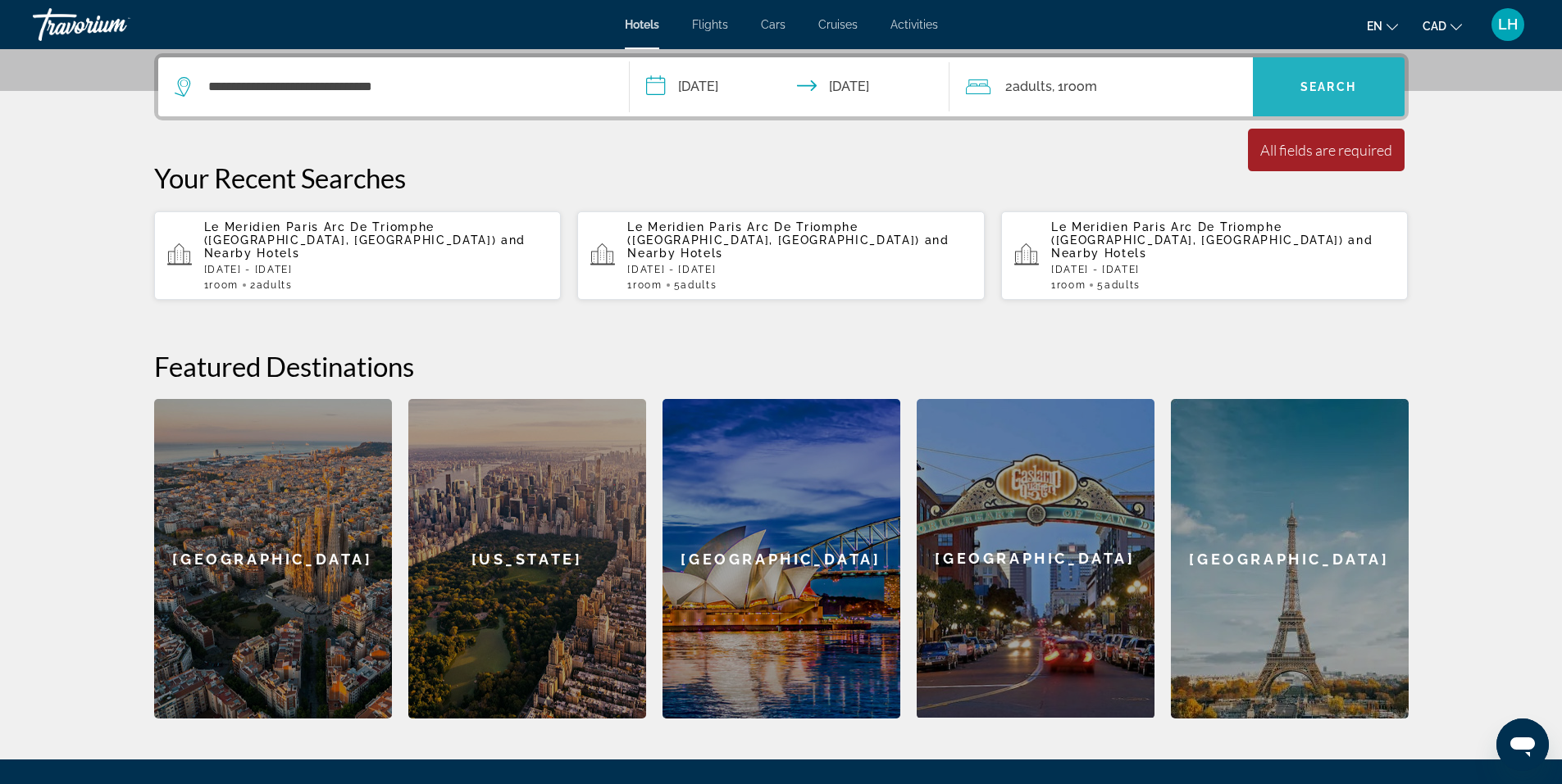
click at [1314, 82] on span "Search" at bounding box center [1328, 86] width 56 height 13
click at [354, 232] on span "Le Meridien Paris Arc De Triomphe ([GEOGRAPHIC_DATA], [GEOGRAPHIC_DATA])" at bounding box center [350, 233] width 292 height 26
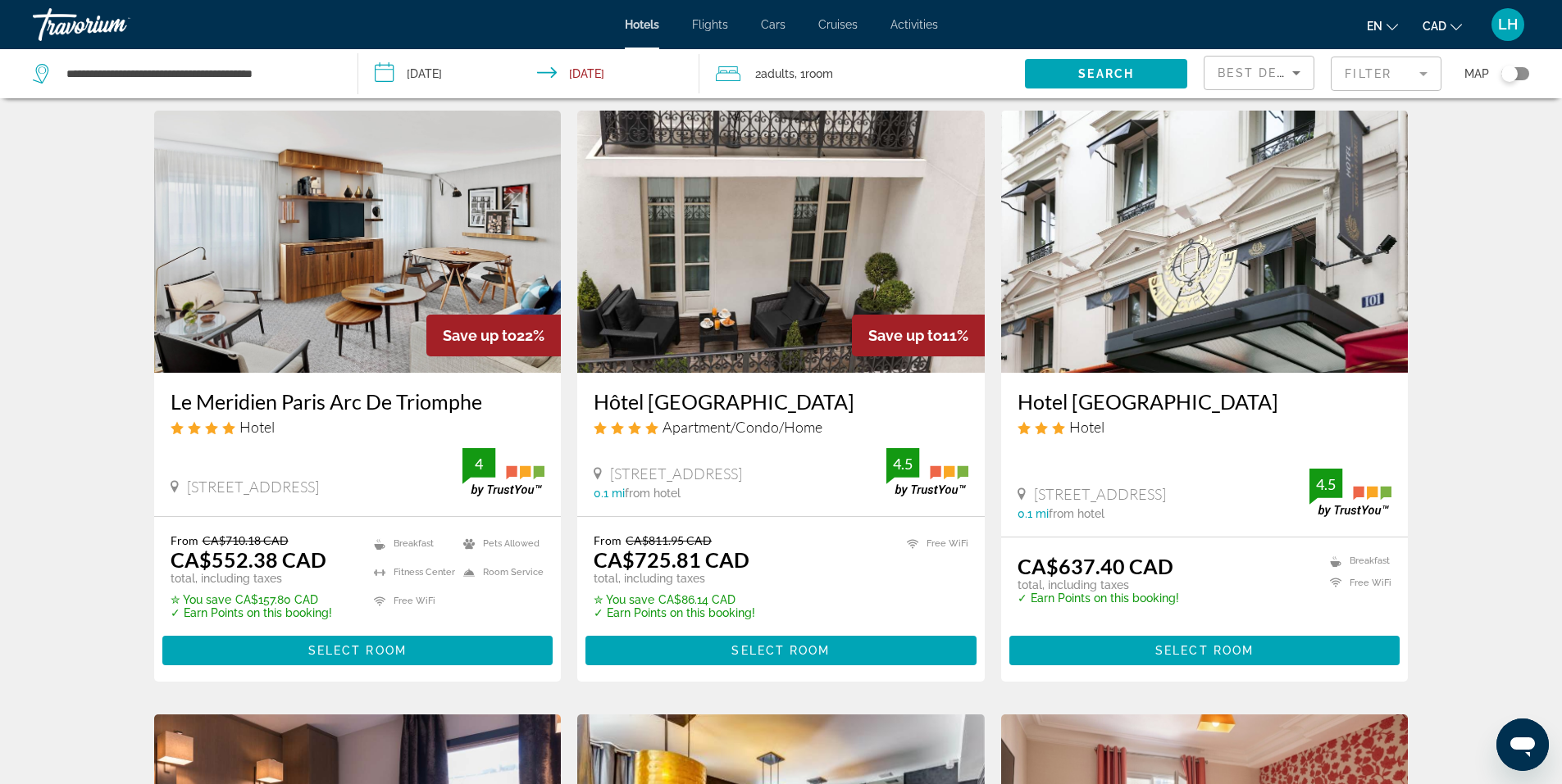
scroll to position [82, 0]
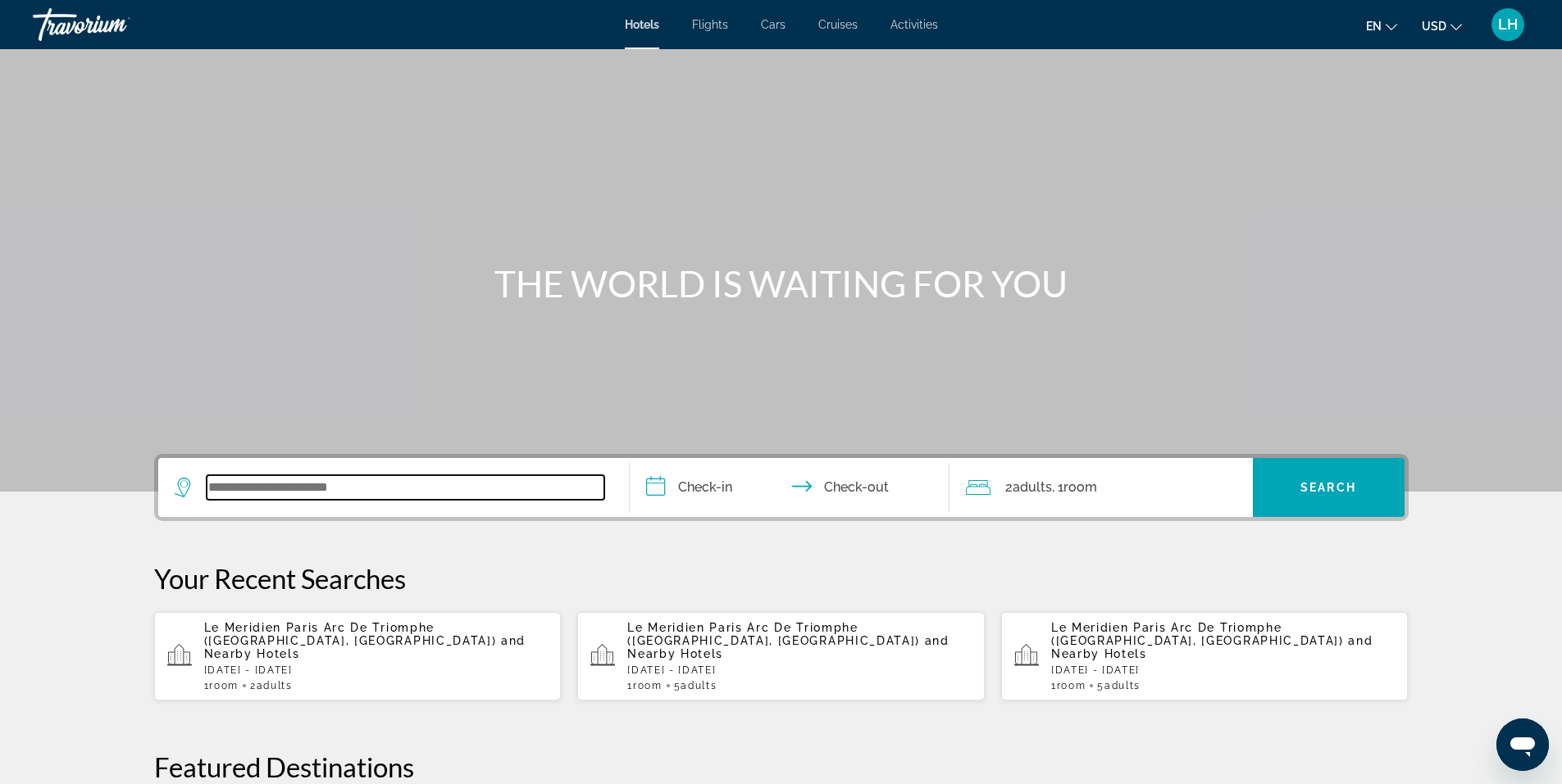
click at [370, 490] on input "Search widget" at bounding box center [405, 487] width 397 height 25
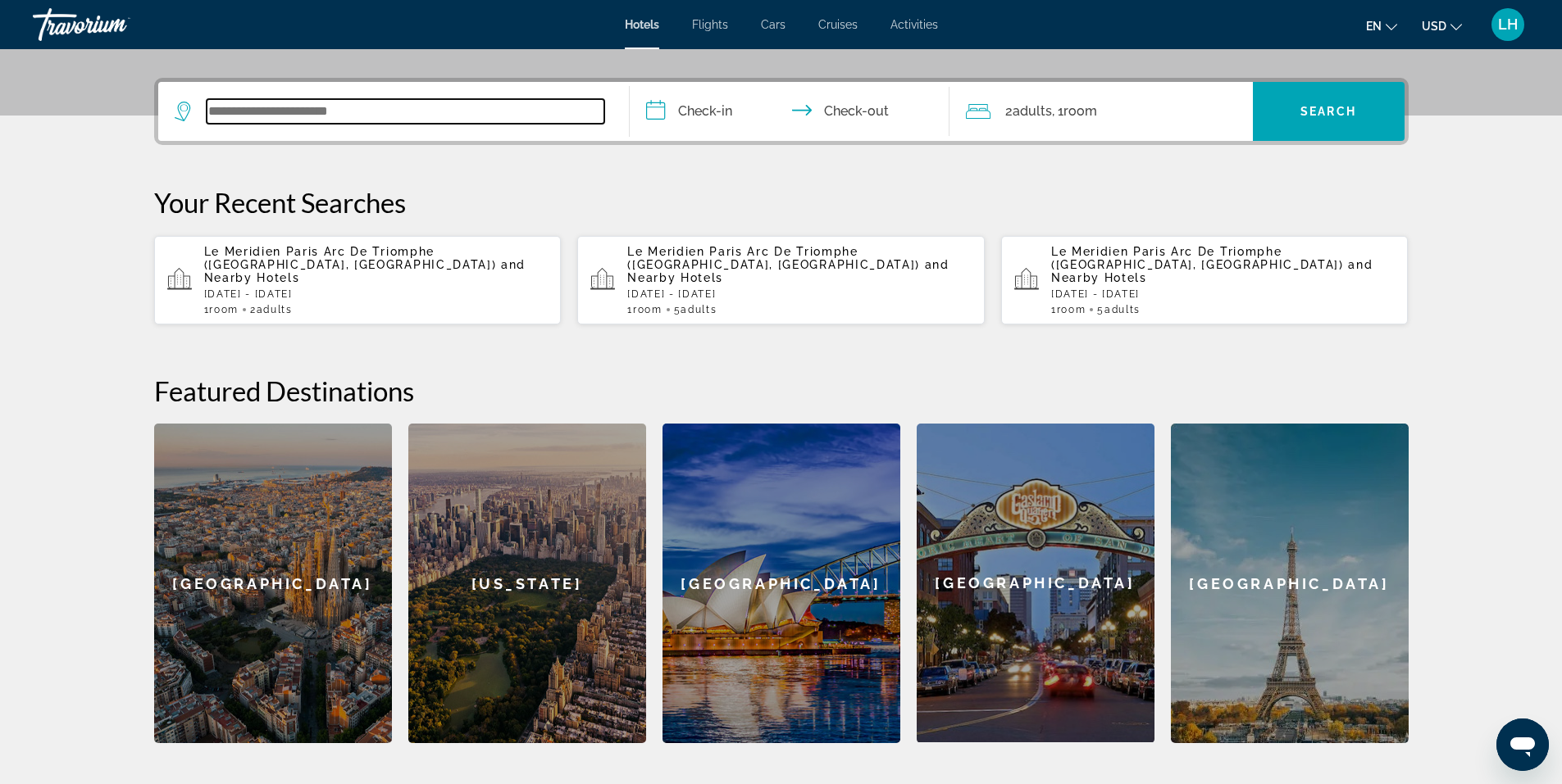
scroll to position [401, 0]
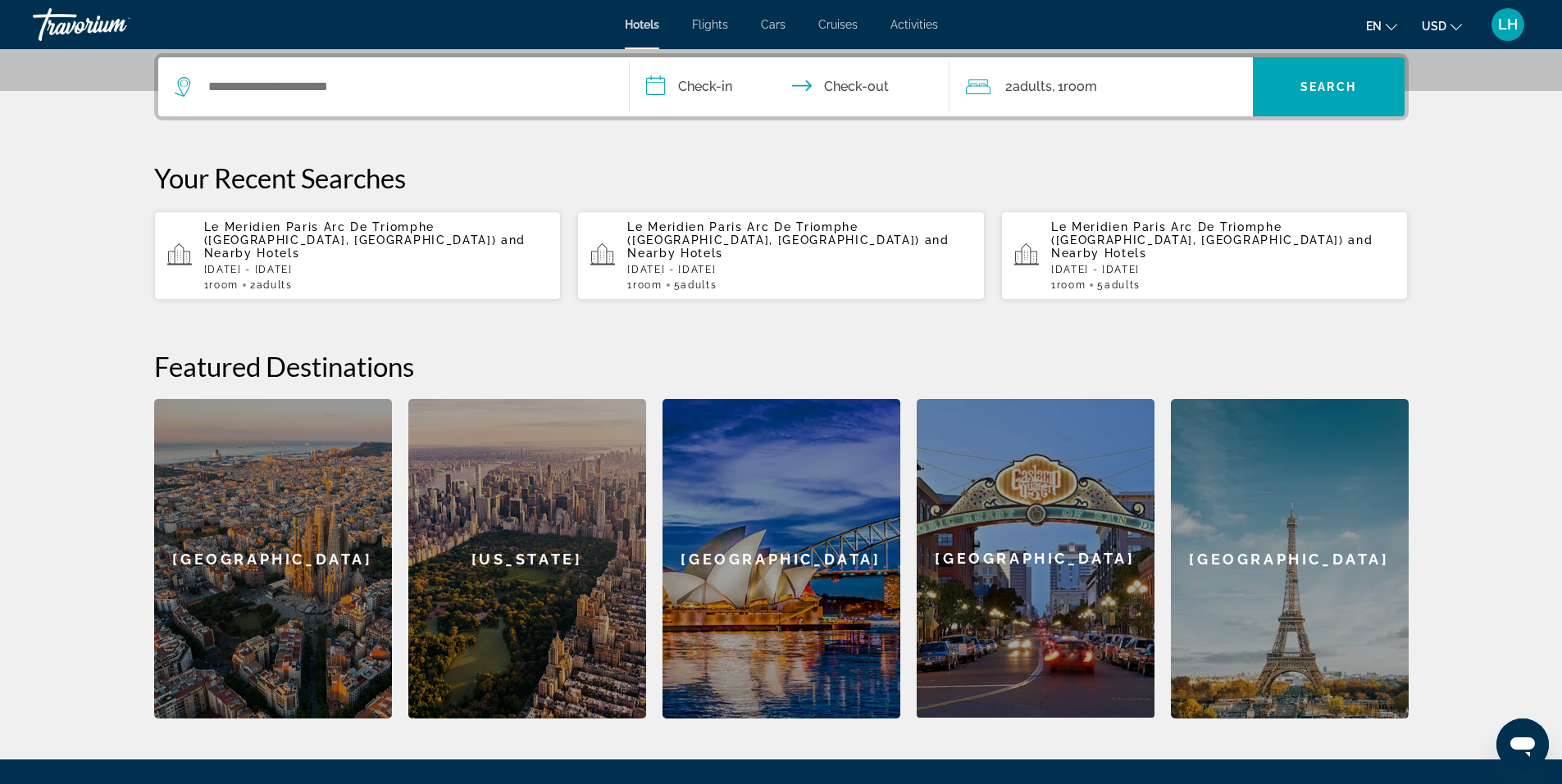
click at [253, 234] on span "and Nearby Hotels" at bounding box center [365, 246] width 322 height 26
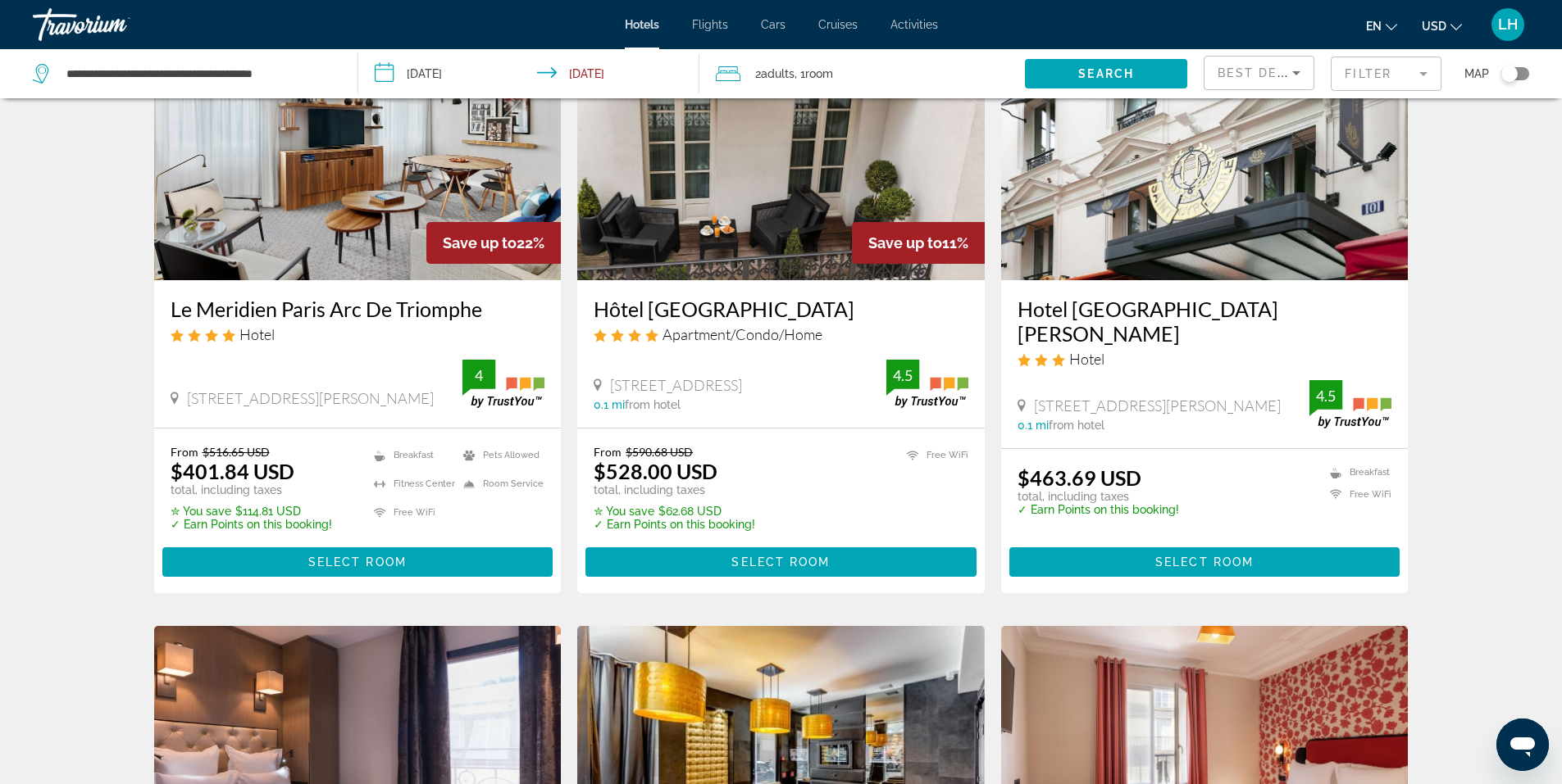
scroll to position [245, 0]
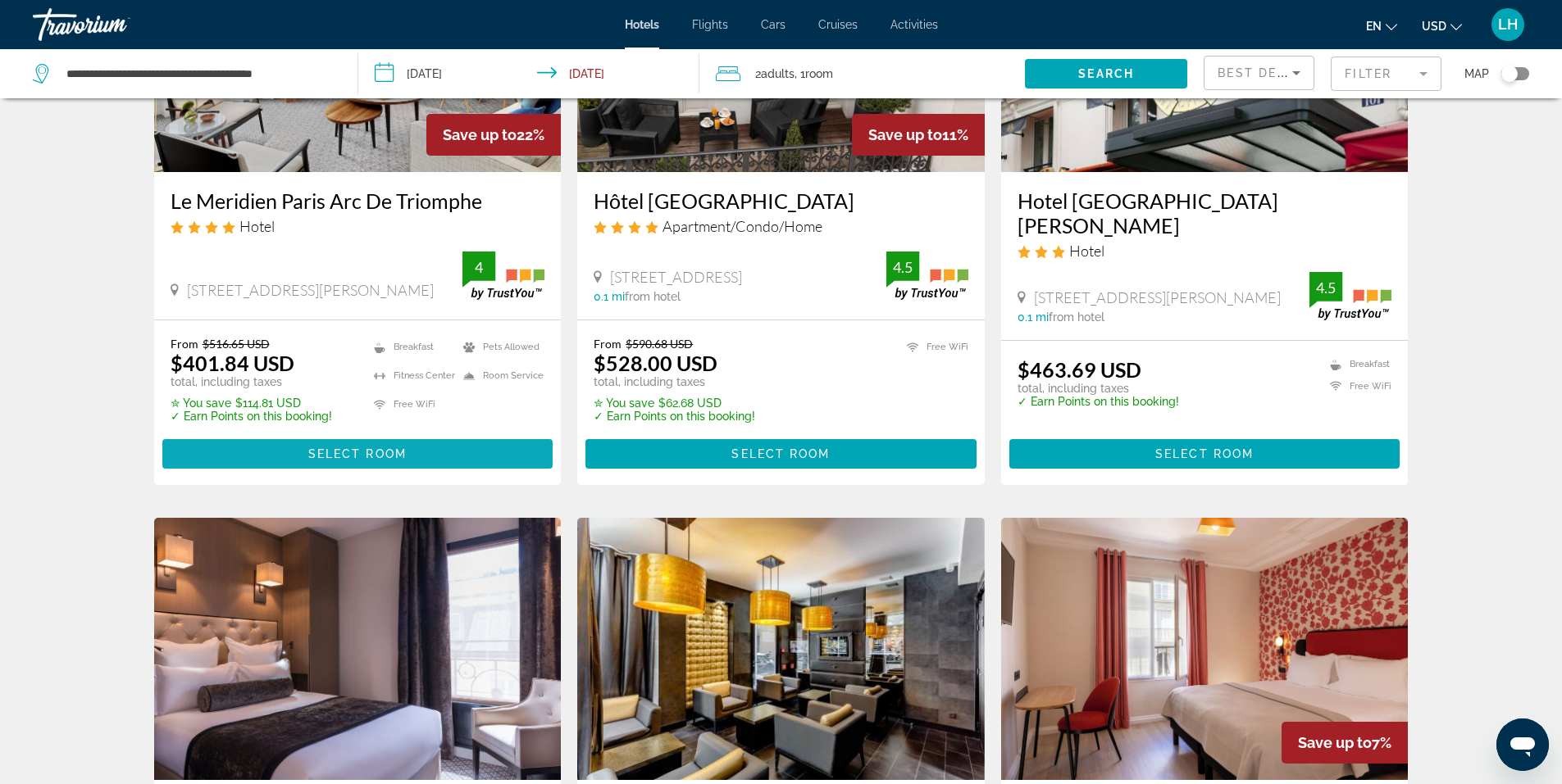
click at [340, 447] on span "Select Room" at bounding box center [357, 453] width 99 height 13
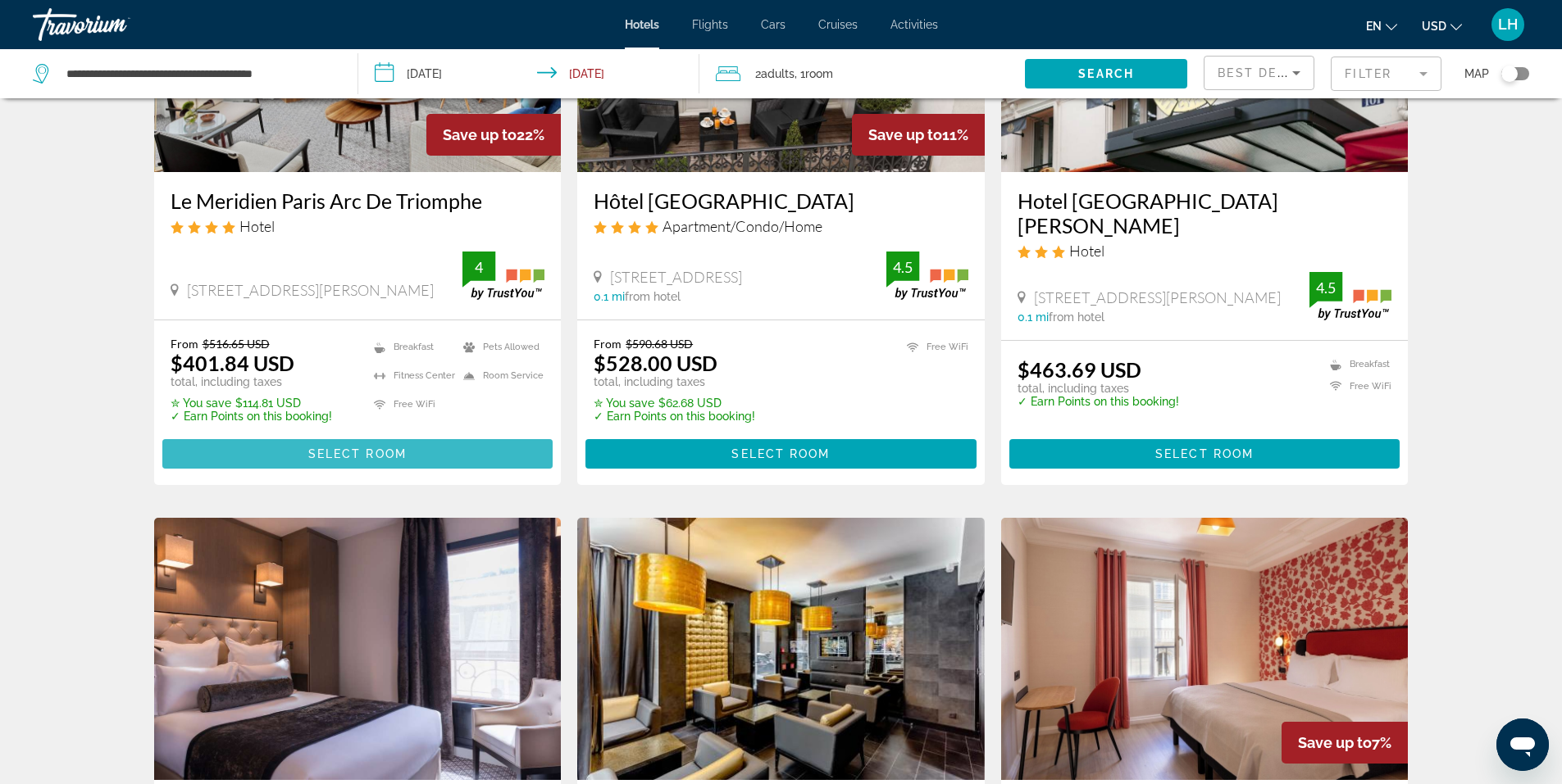
click at [340, 447] on div "**********" at bounding box center [781, 147] width 1562 height 784
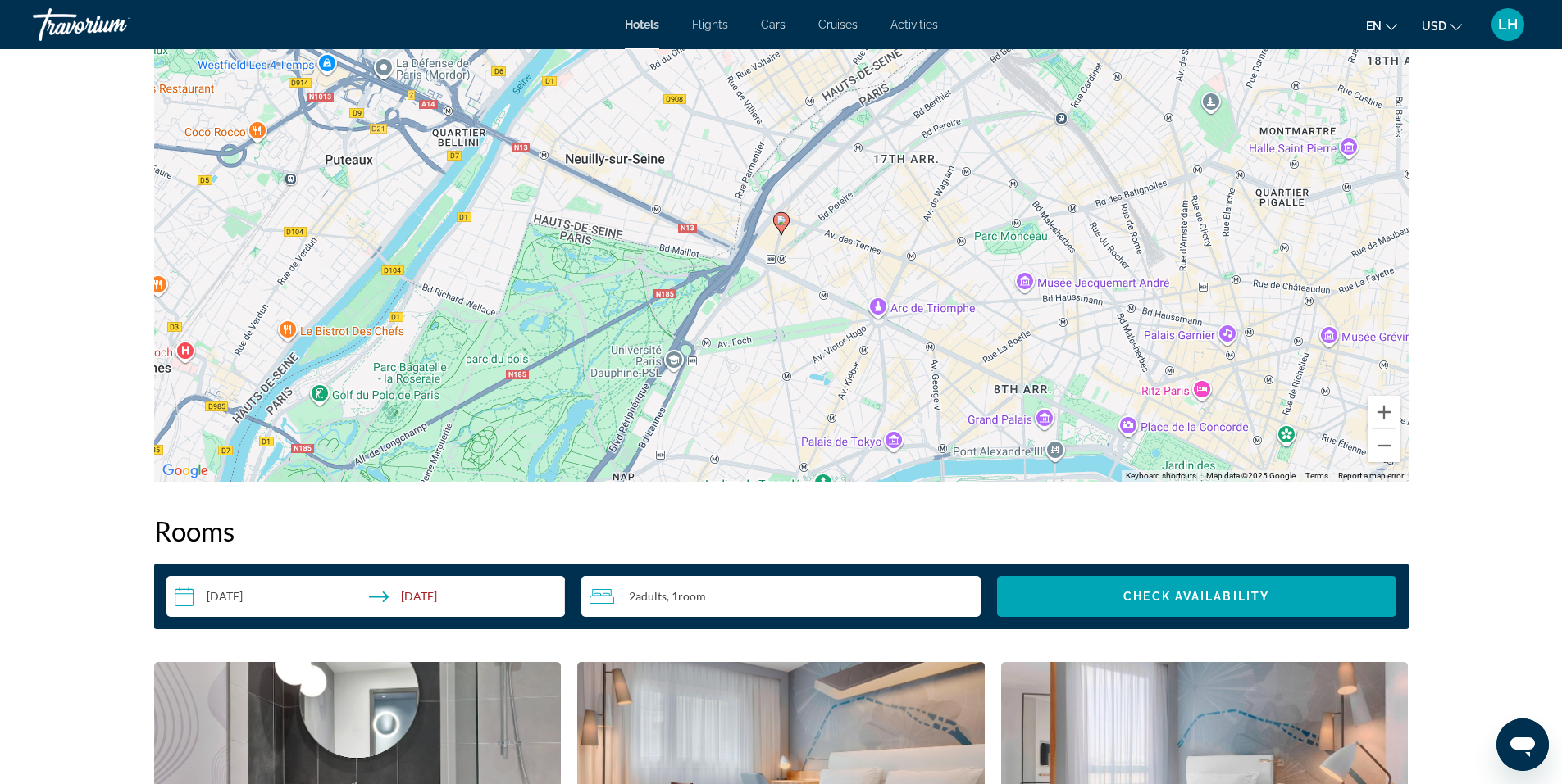
scroll to position [1639, 0]
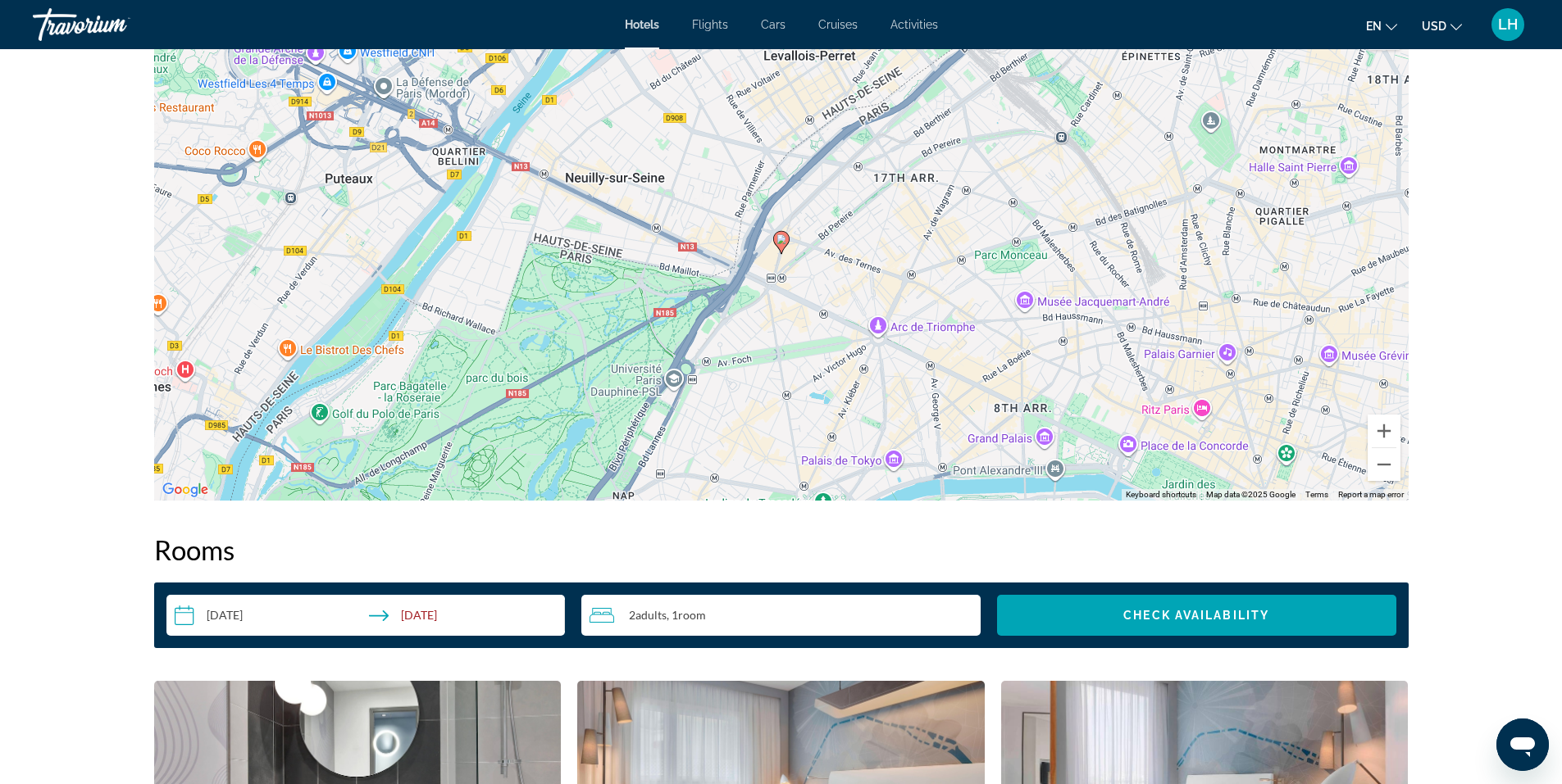
click at [1455, 26] on icon "Change currency" at bounding box center [1455, 26] width 11 height 11
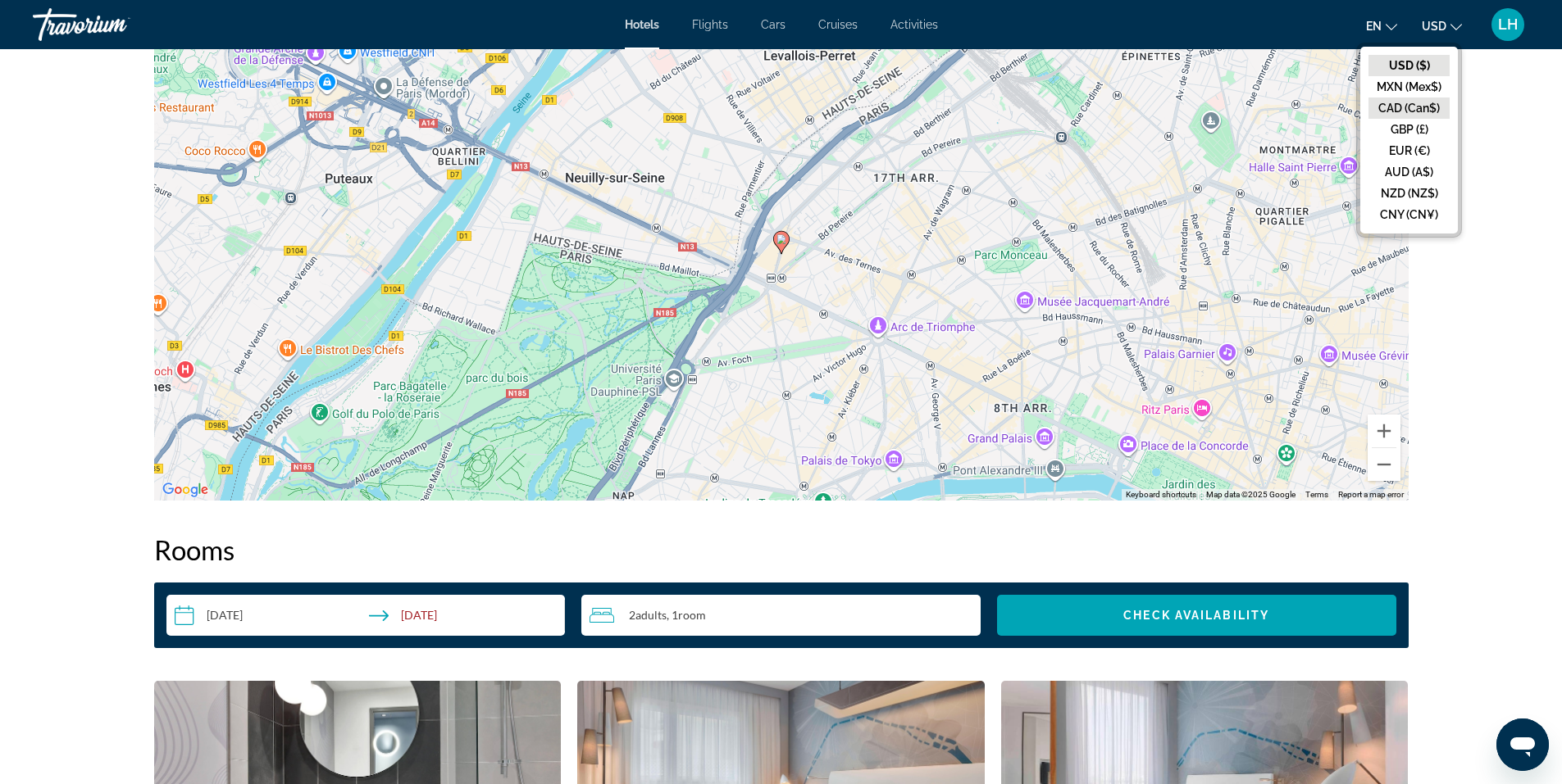
click at [1425, 109] on button "CAD (Can$)" at bounding box center [1408, 108] width 81 height 21
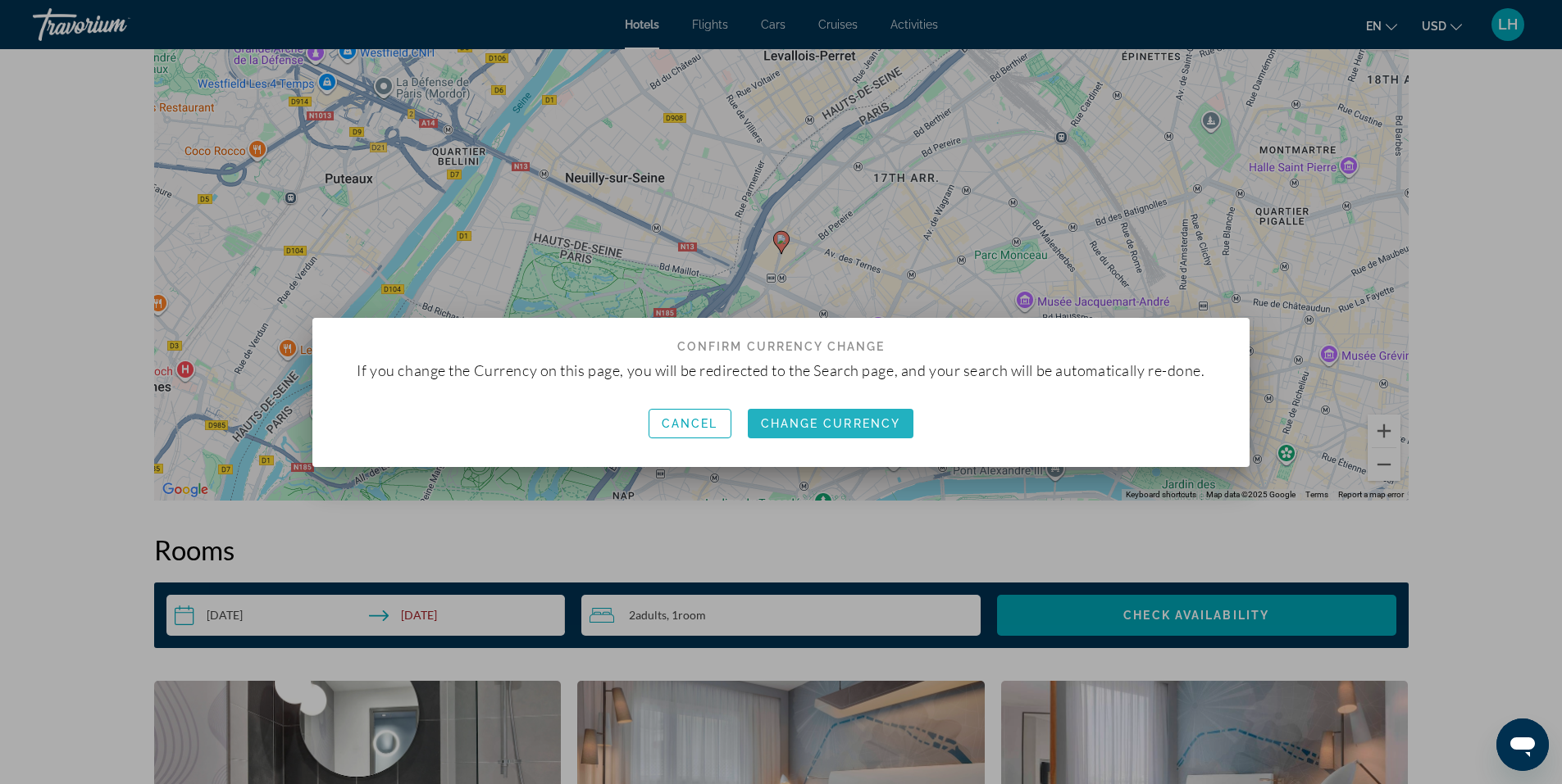
click at [818, 424] on span "Change Currency" at bounding box center [830, 423] width 140 height 13
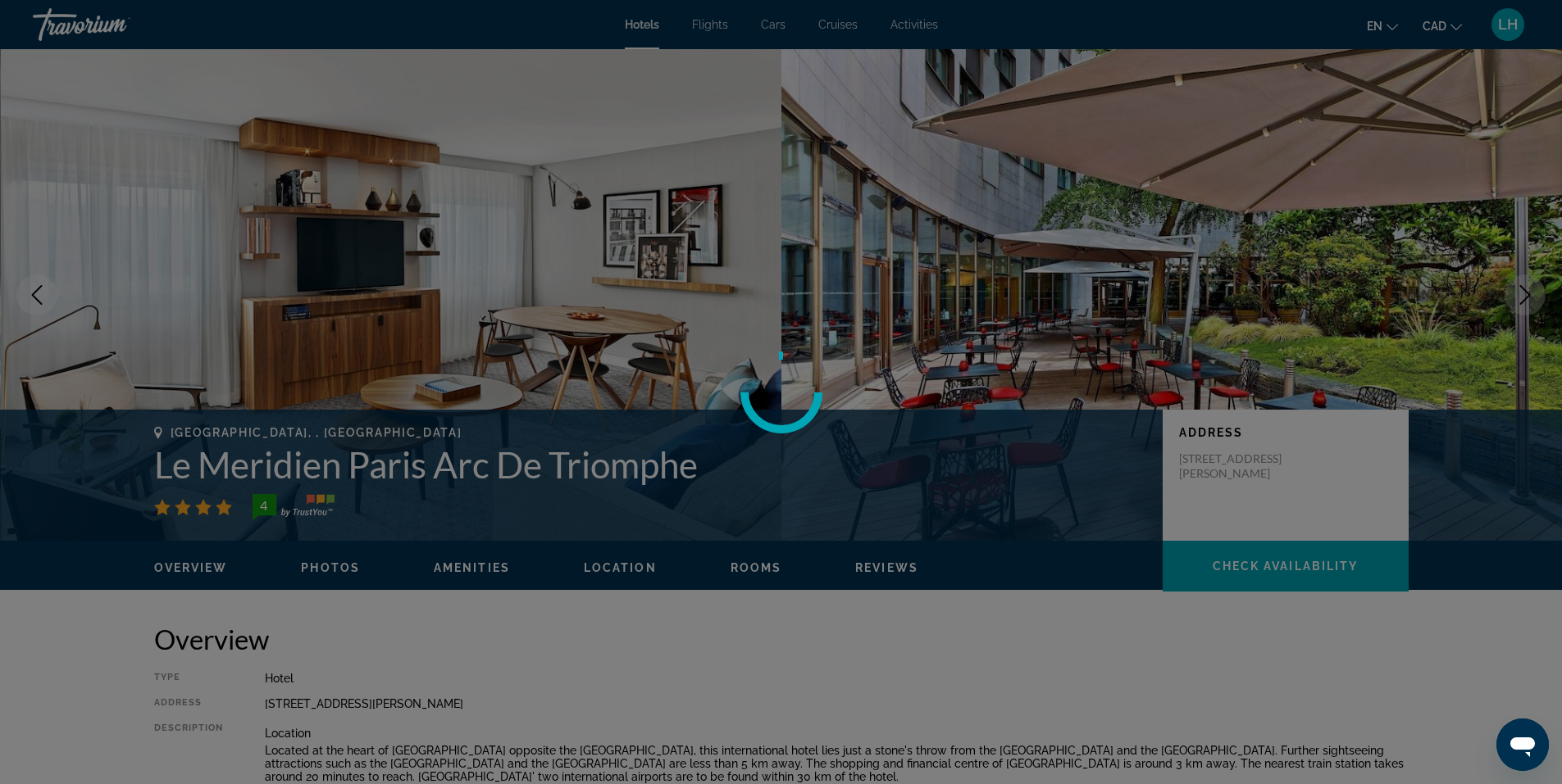
scroll to position [1639, 0]
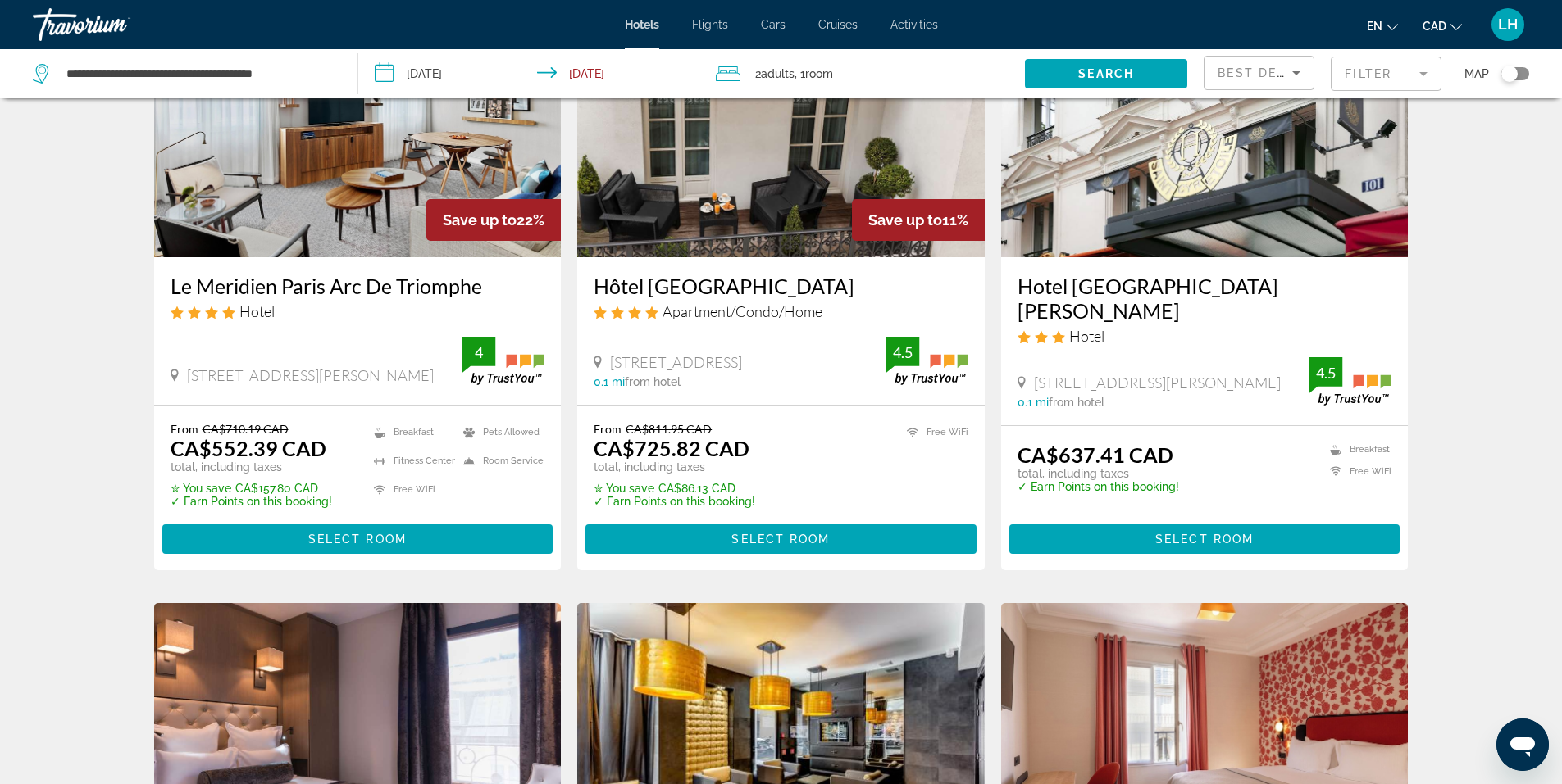
scroll to position [164, 0]
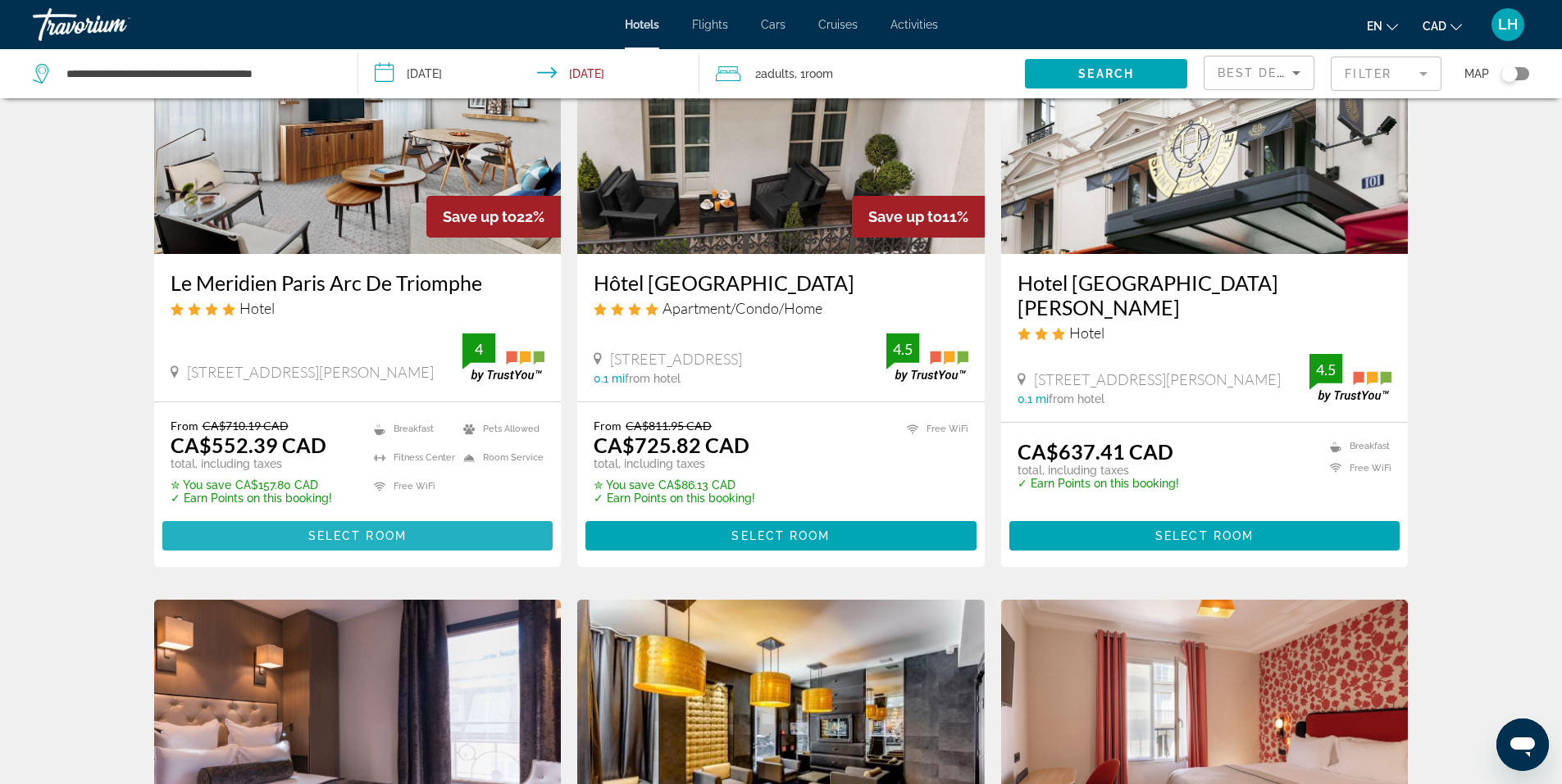
click at [368, 539] on span "Select Room" at bounding box center [357, 536] width 99 height 13
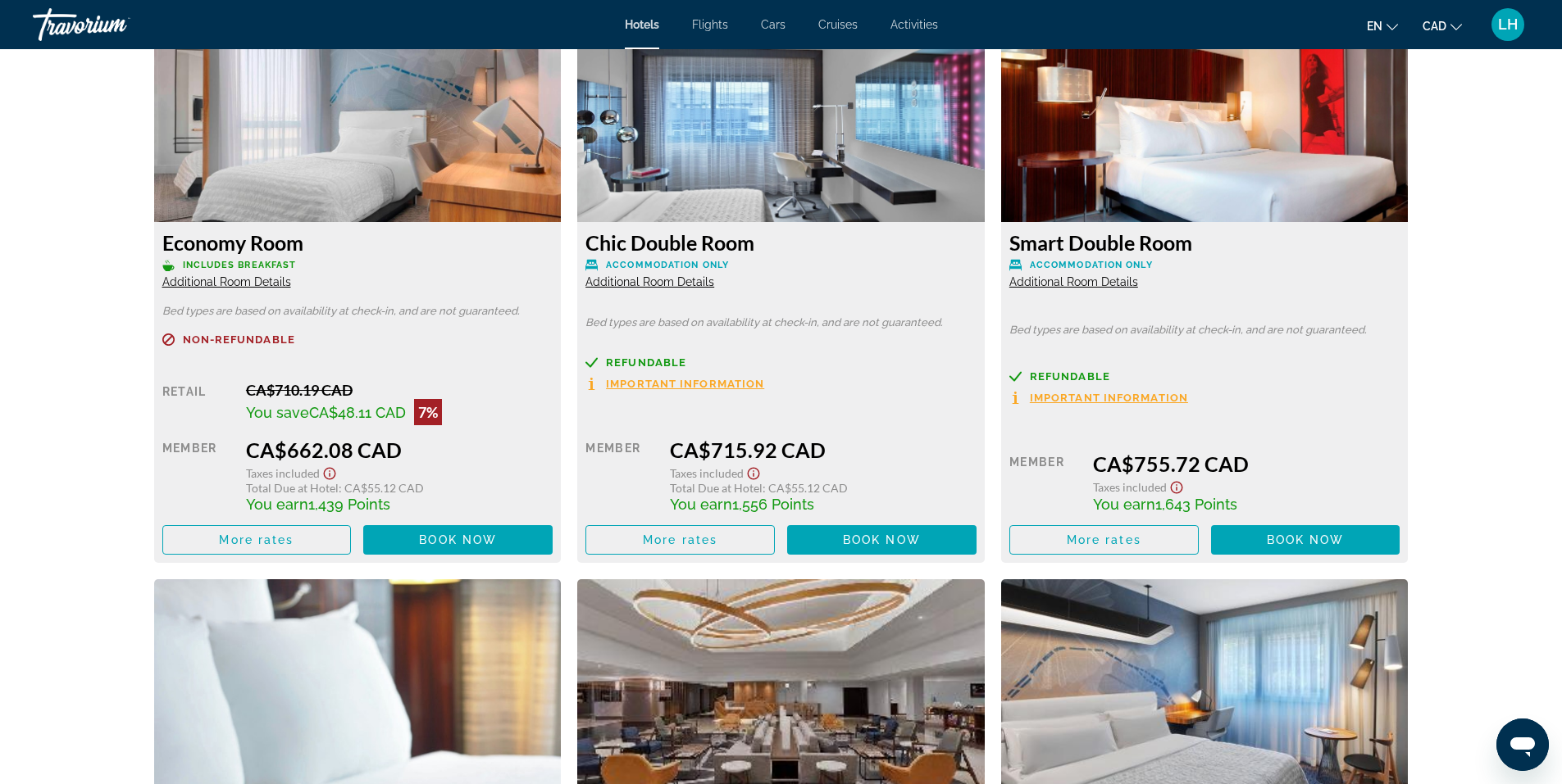
scroll to position [2868, 0]
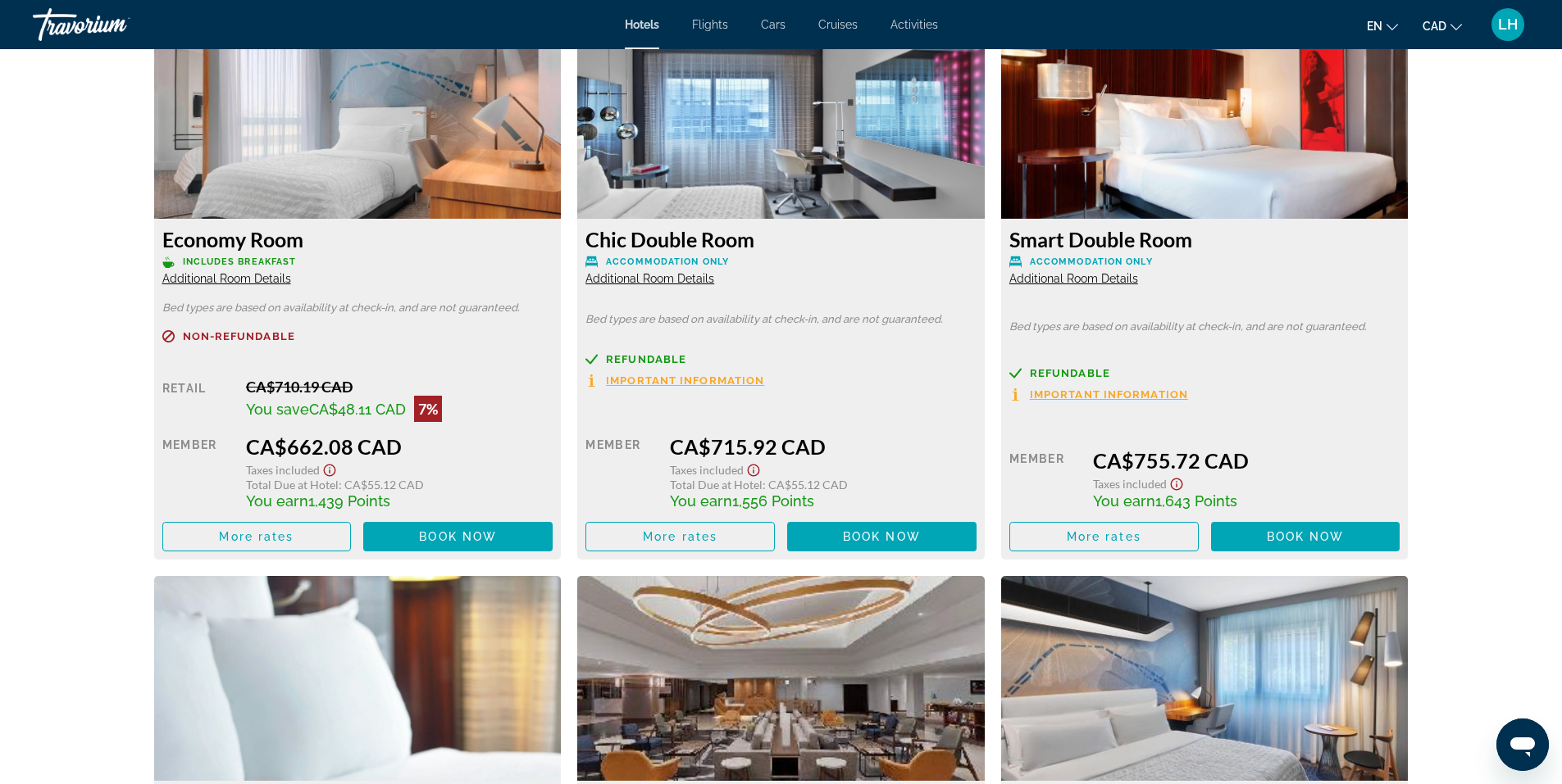
click at [275, 274] on span "Additional Room Details" at bounding box center [227, 278] width 129 height 13
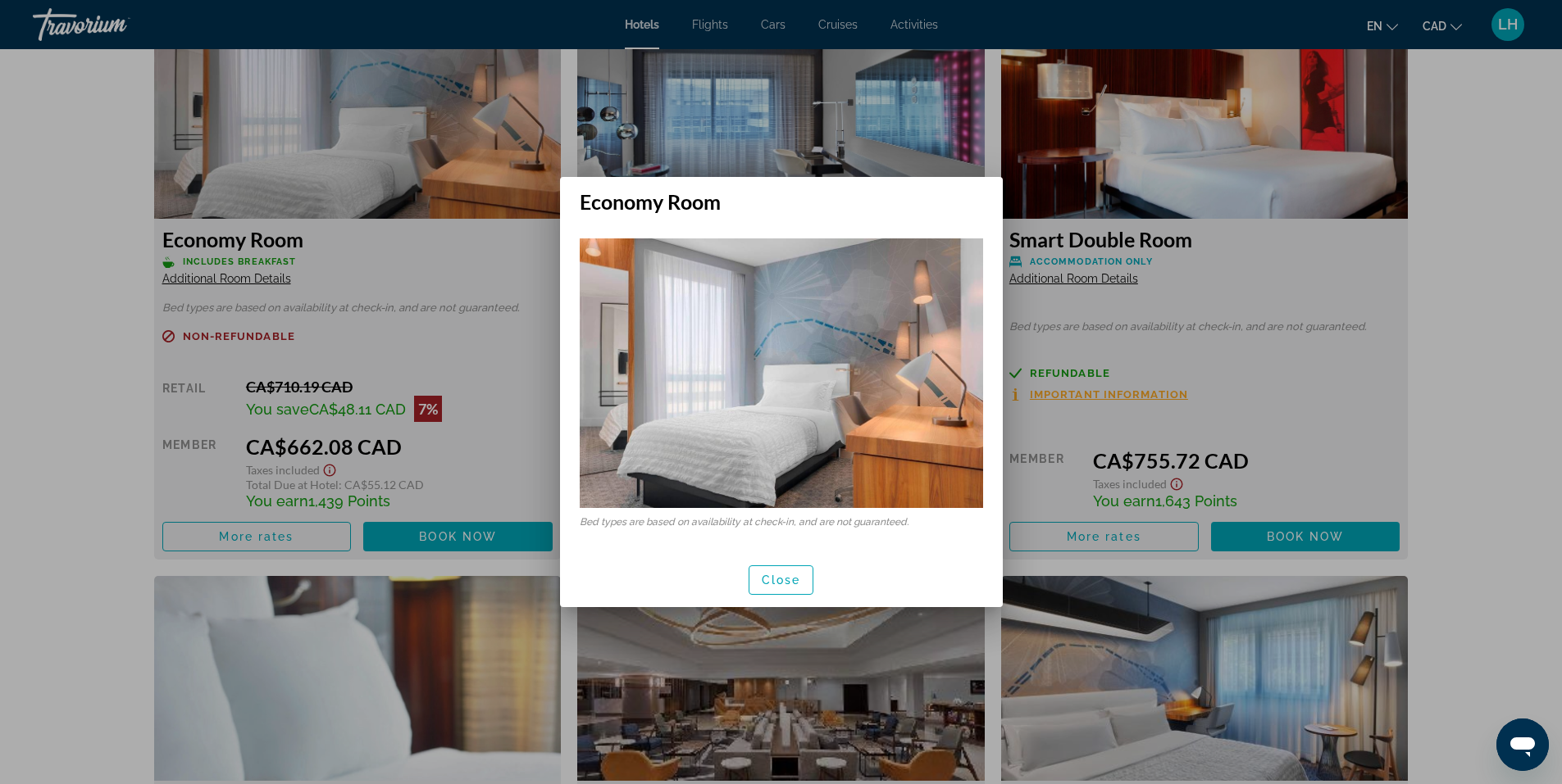
scroll to position [0, 0]
click at [1360, 264] on div at bounding box center [781, 392] width 1562 height 784
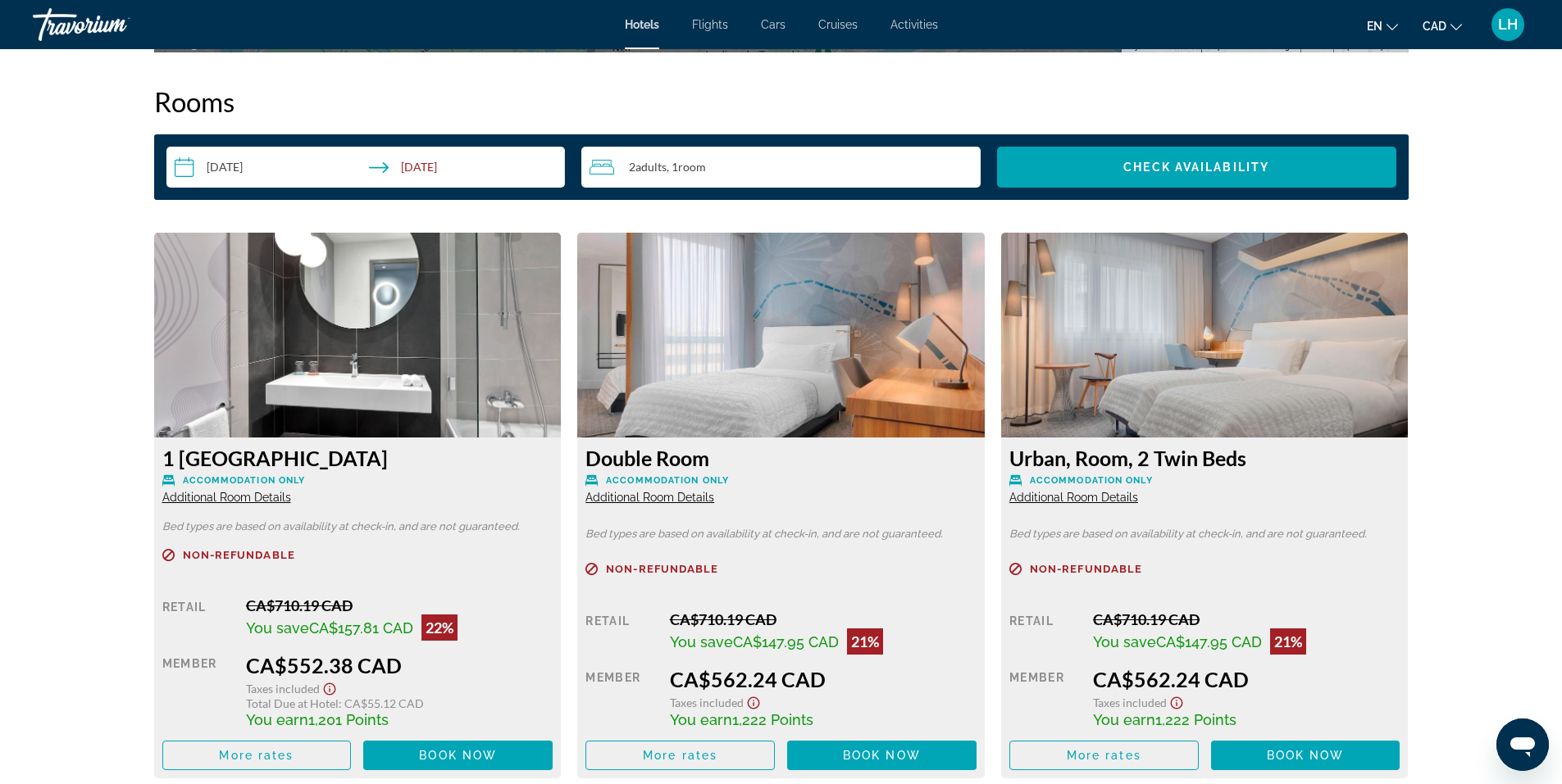
scroll to position [2294, 0]
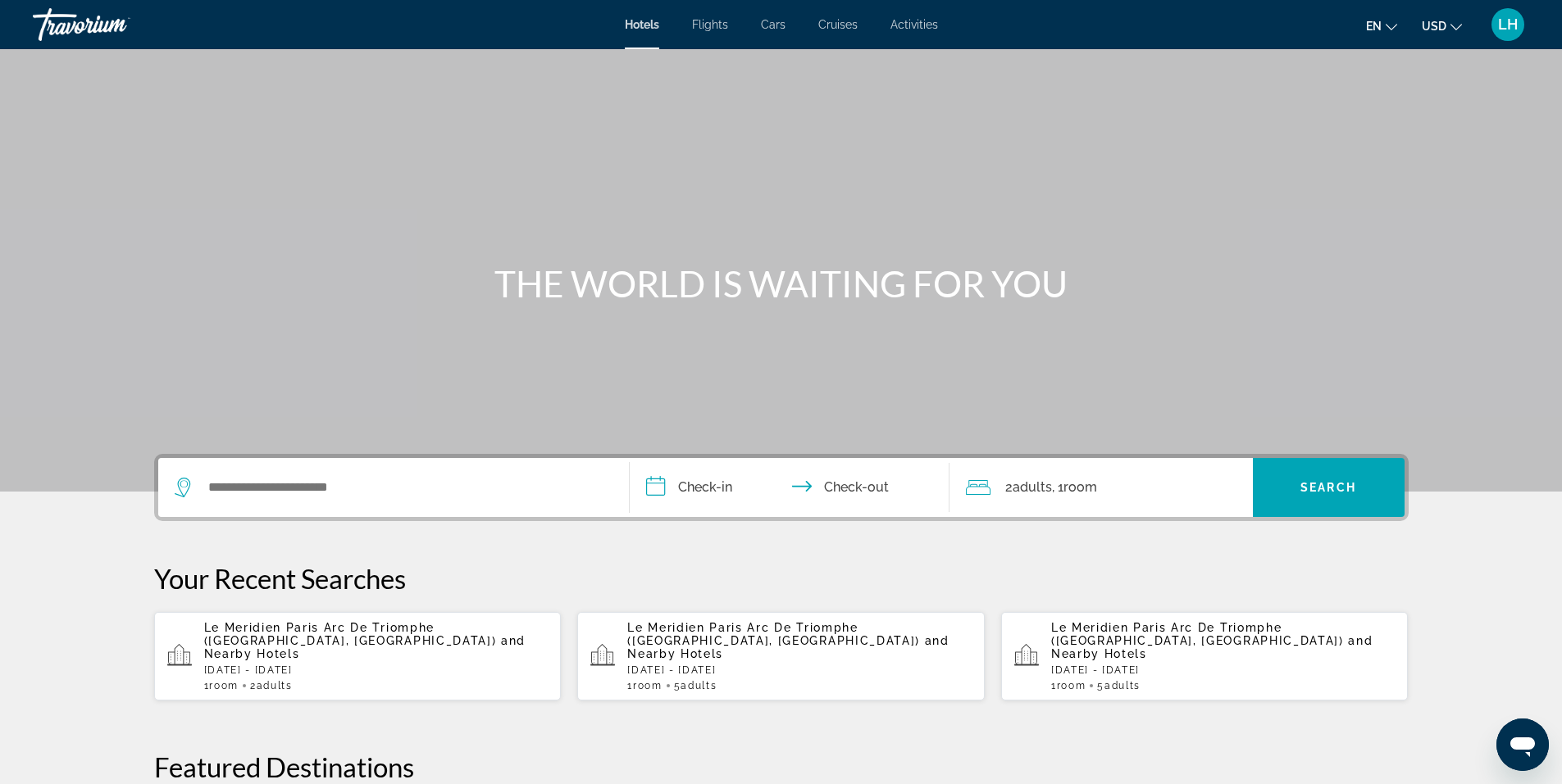
click at [472, 501] on div "Search widget" at bounding box center [393, 487] width 438 height 59
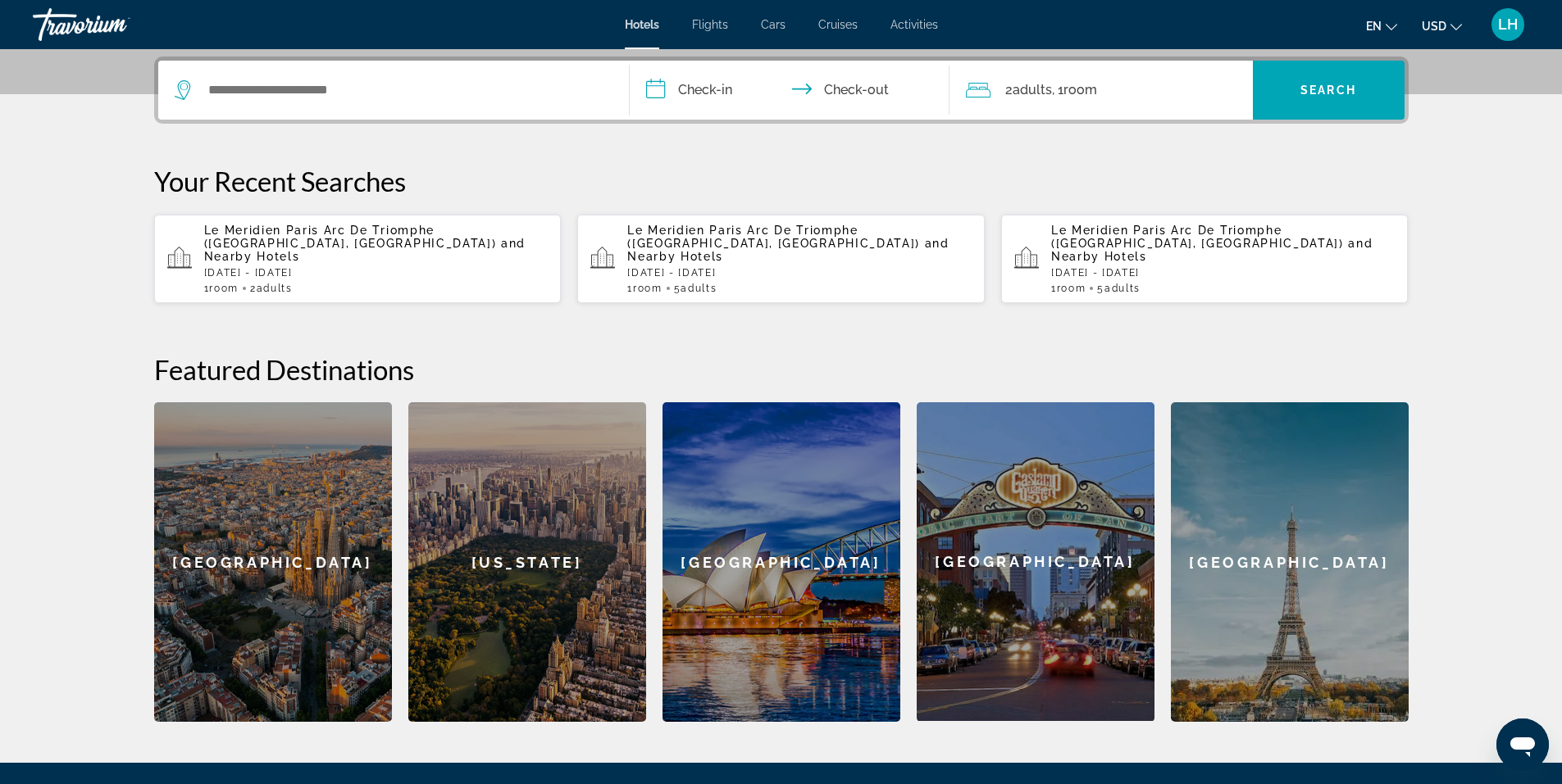
scroll to position [401, 0]
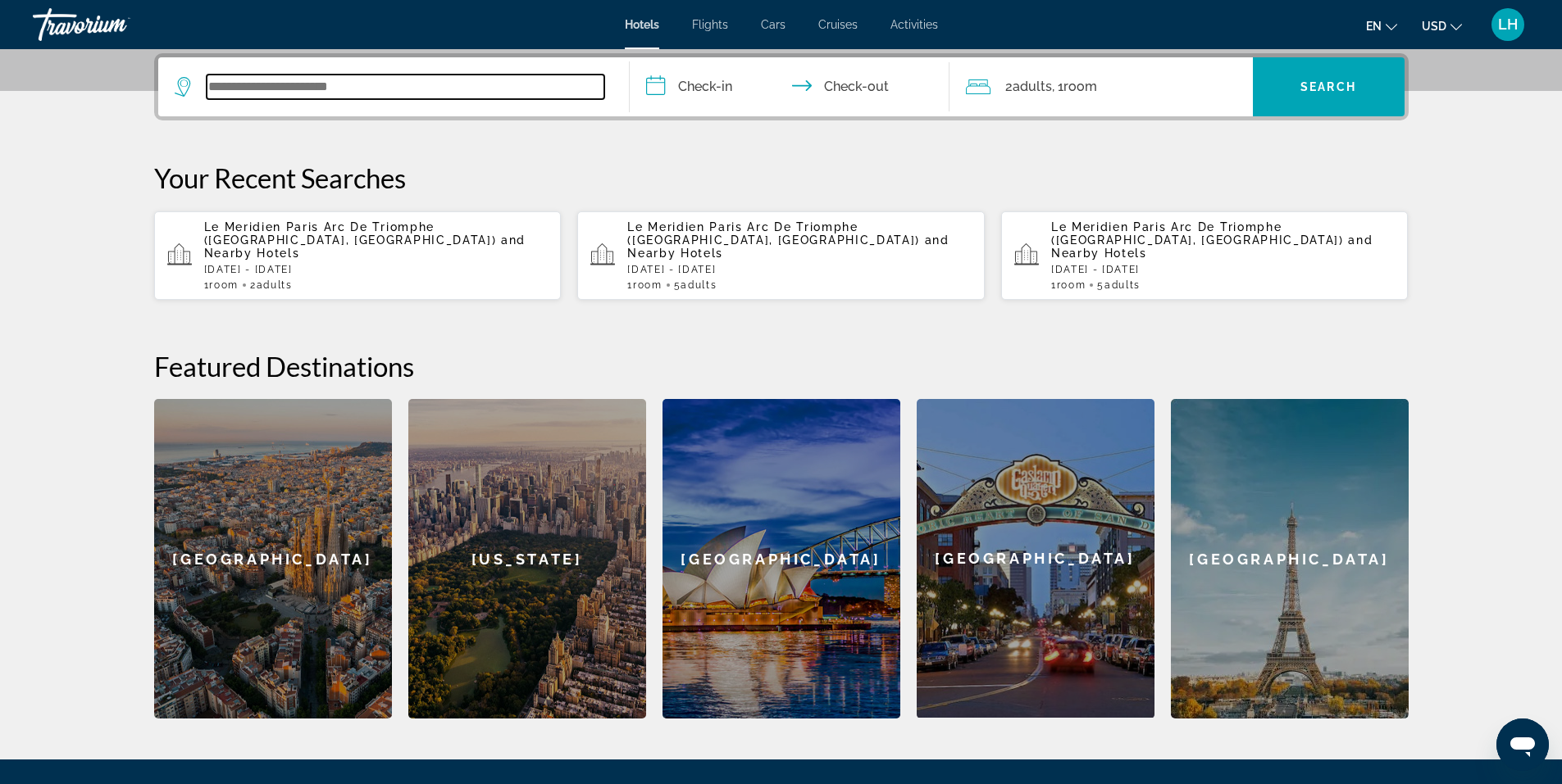
paste input "**********"
type input "**********"
click at [693, 85] on input "**********" at bounding box center [792, 89] width 326 height 64
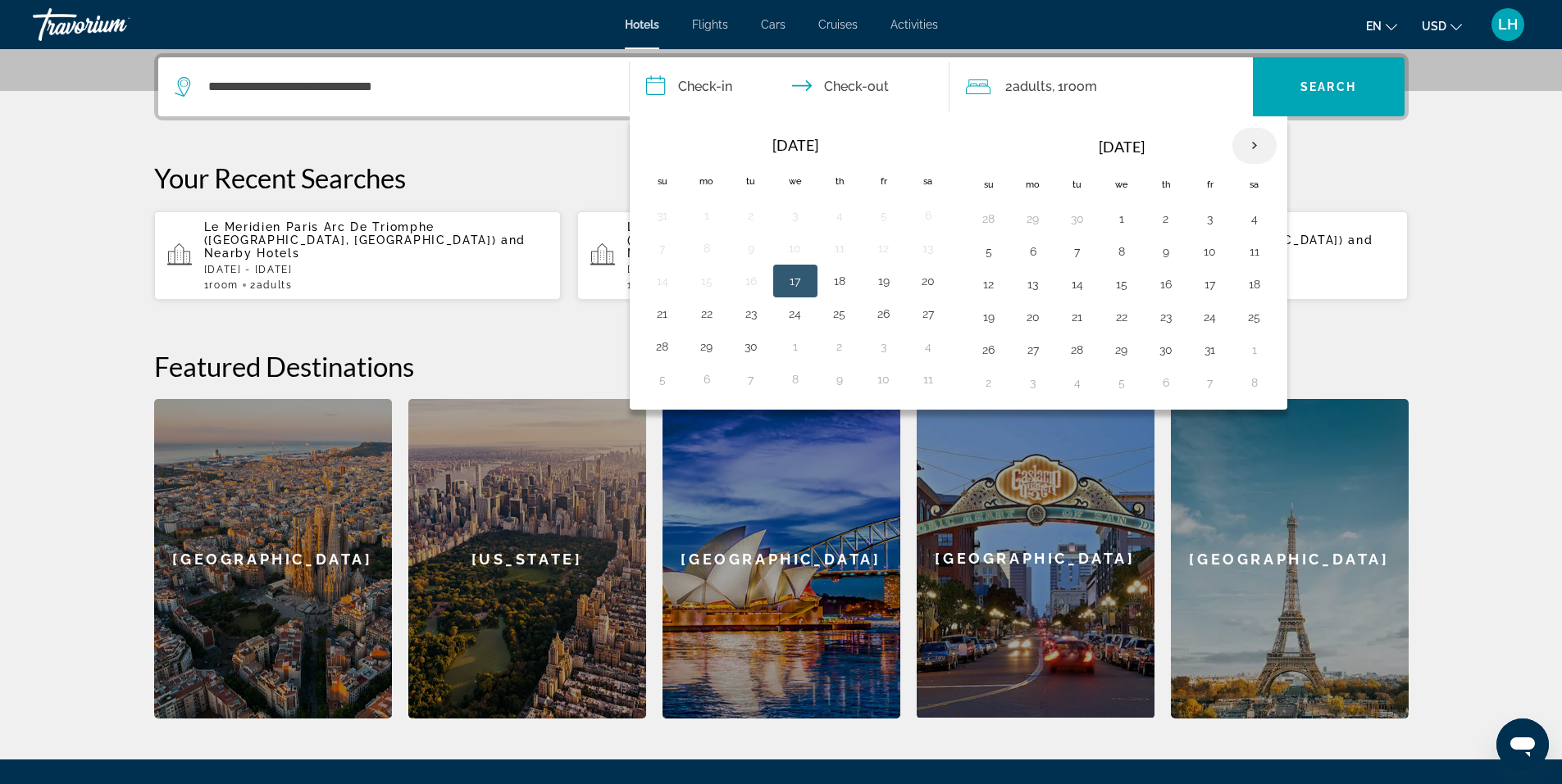
click at [1260, 142] on th "Next month" at bounding box center [1255, 146] width 44 height 36
click at [1167, 353] on button "27" at bounding box center [1166, 349] width 26 height 23
click at [1218, 347] on button "28" at bounding box center [1210, 349] width 26 height 23
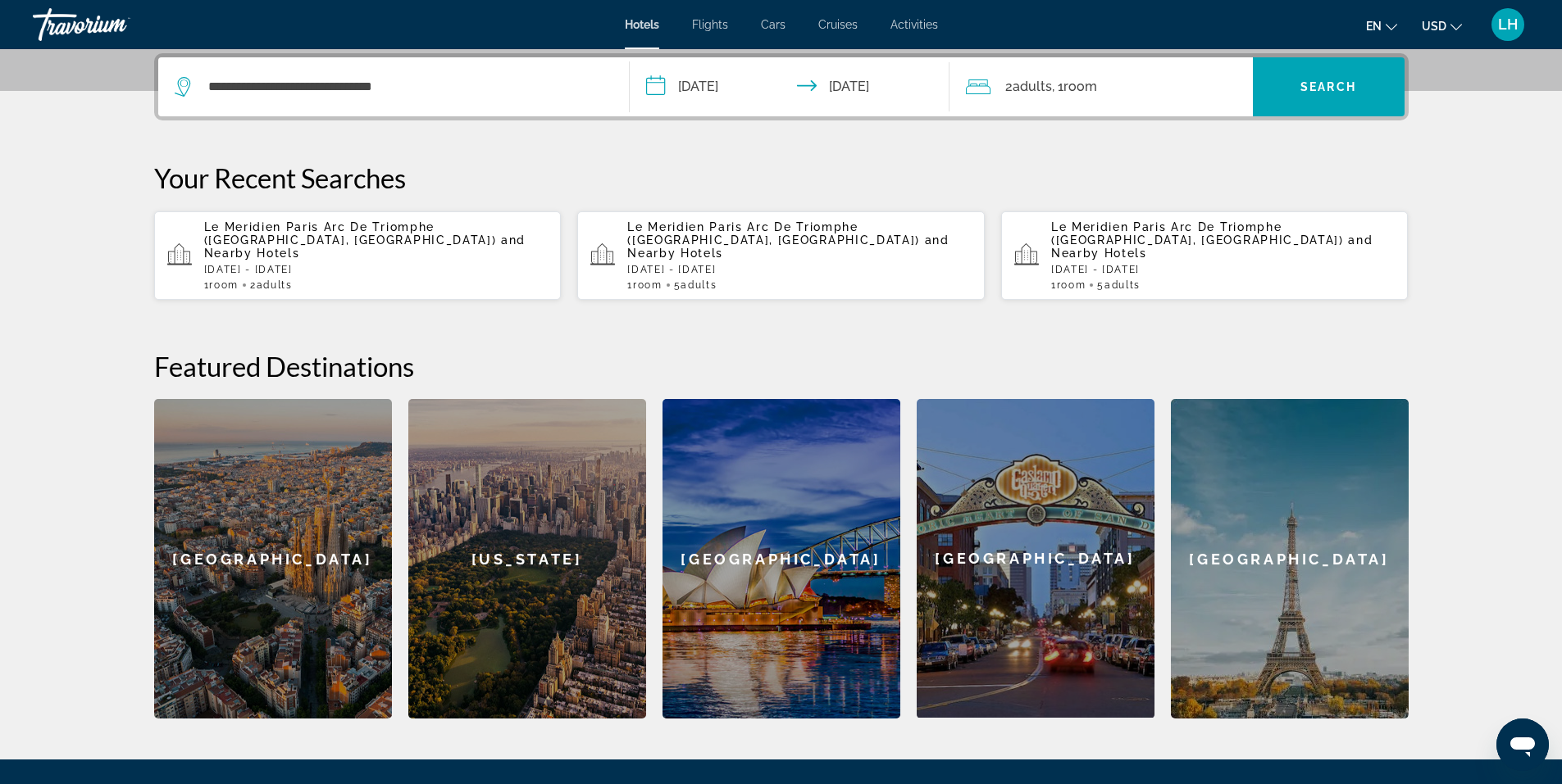
click at [652, 84] on input "**********" at bounding box center [792, 89] width 326 height 64
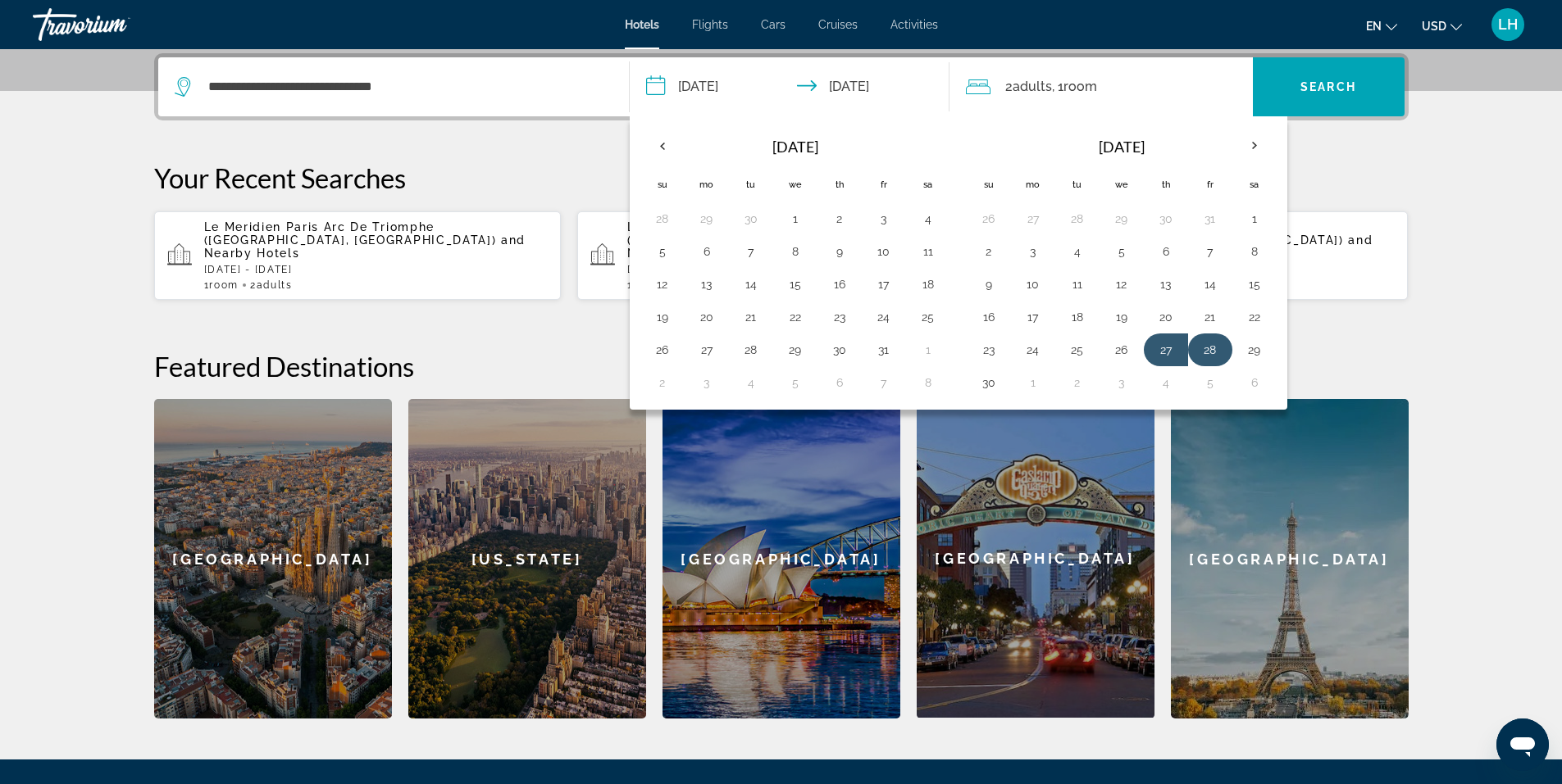
click at [1207, 350] on button "28" at bounding box center [1210, 349] width 26 height 23
click at [984, 386] on button "30" at bounding box center [988, 382] width 26 height 23
type input "**********"
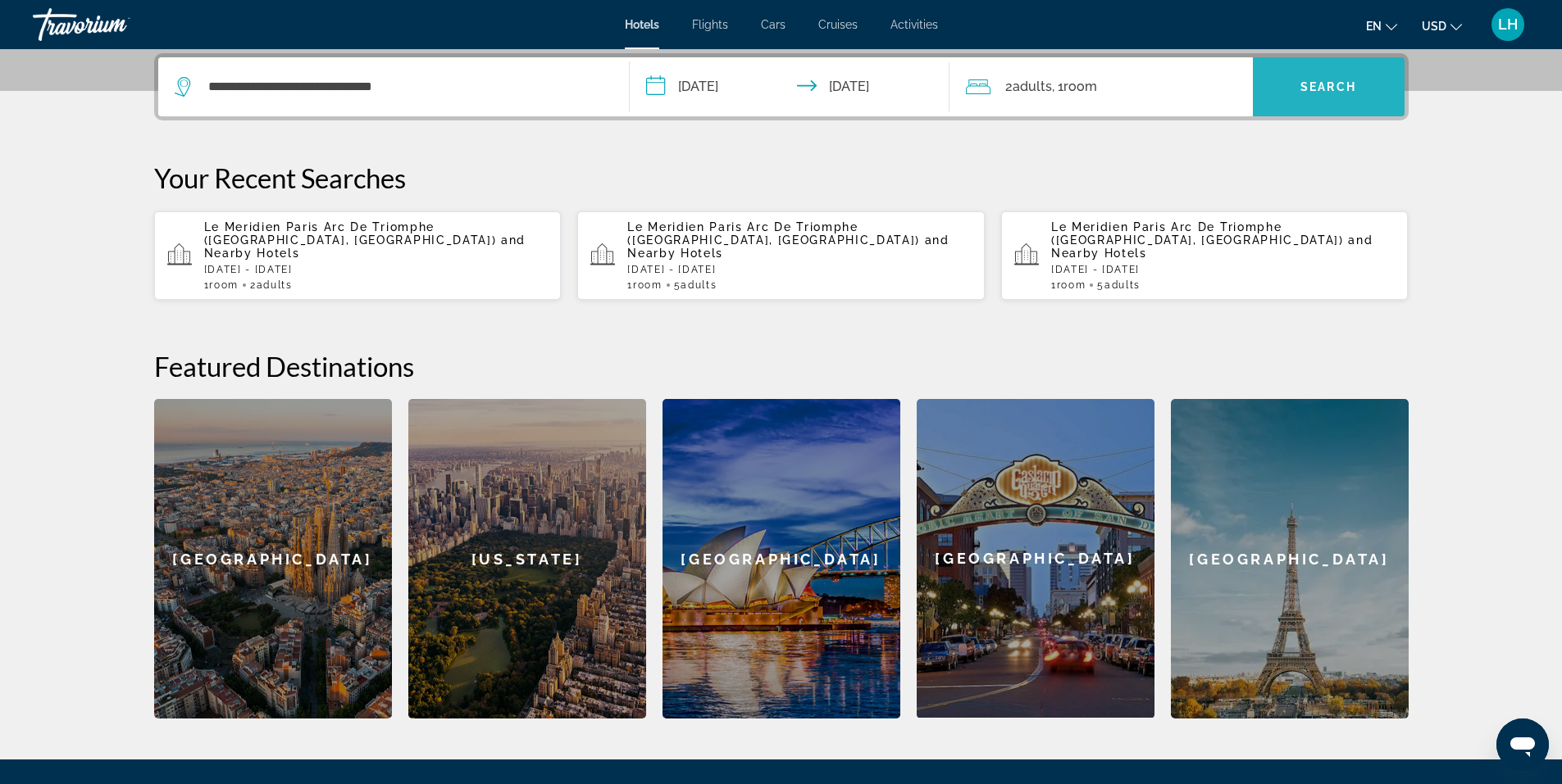
click at [1323, 83] on span "Search" at bounding box center [1328, 86] width 56 height 13
click at [1329, 83] on span "Search" at bounding box center [1328, 86] width 56 height 13
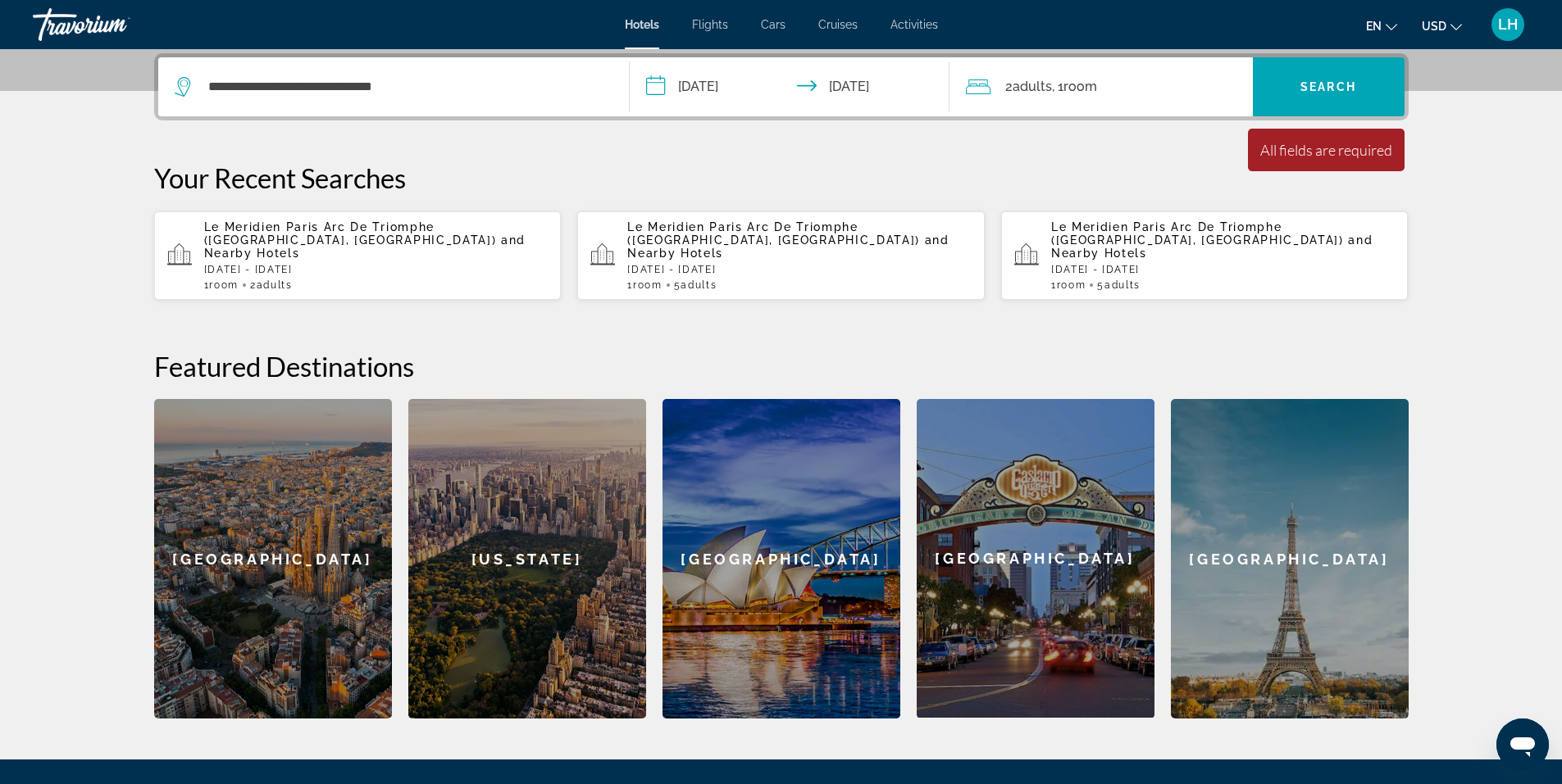
click at [1127, 94] on div "2 Adult Adults , 1 Room rooms" at bounding box center [1109, 87] width 286 height 23
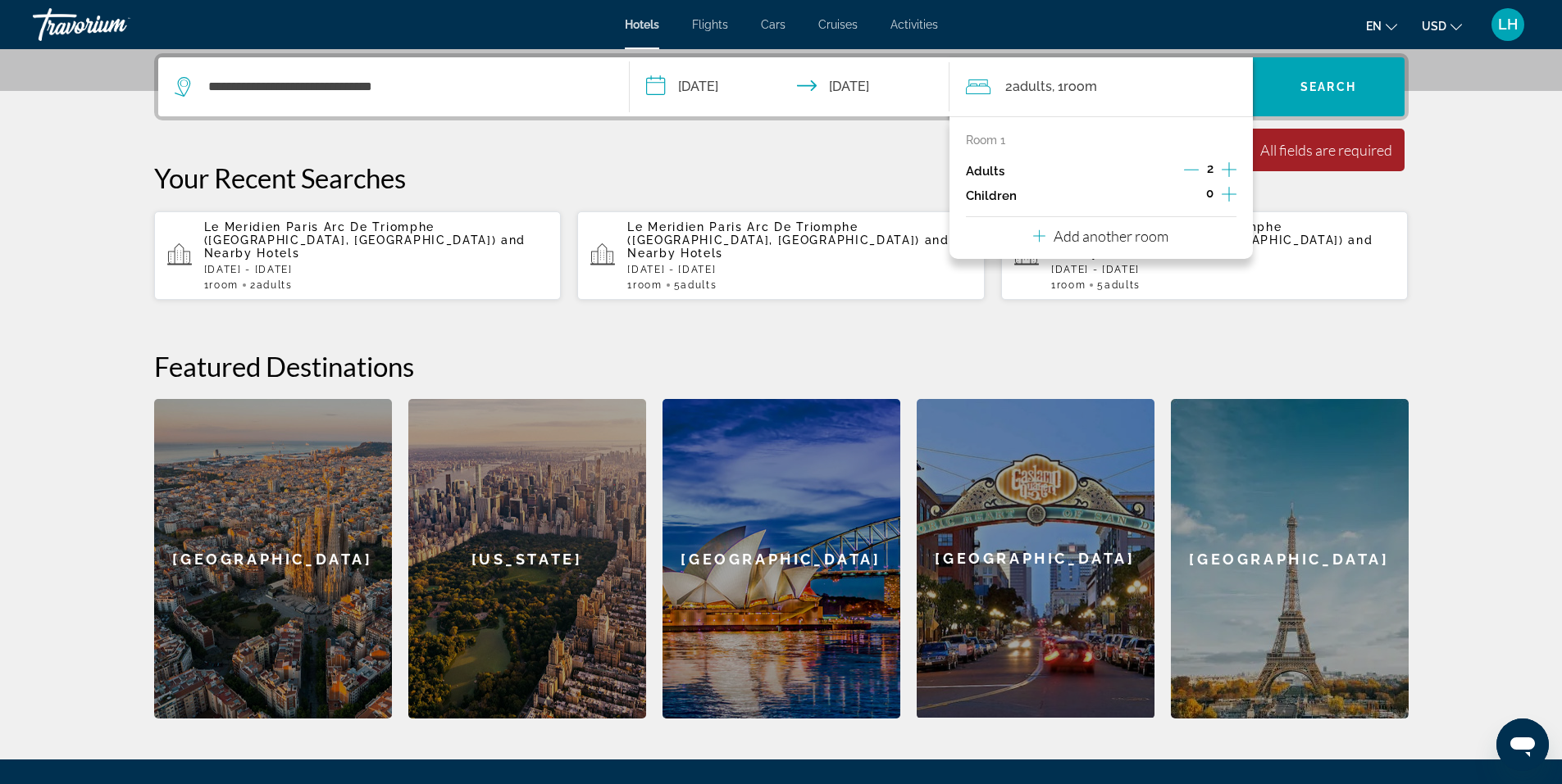
click at [1200, 74] on div "2 Adult Adults , 1 Room rooms" at bounding box center [1109, 86] width 286 height 59
click at [1205, 168] on div "2" at bounding box center [1210, 171] width 53 height 25
drag, startPoint x: 1186, startPoint y: 61, endPoint x: 1178, endPoint y: 76, distance: 17.0
click at [1186, 64] on div "2 Adult Adults , 1 Room rooms" at bounding box center [1109, 86] width 286 height 59
click at [1176, 80] on div "2 Adult Adults , 1 Room rooms" at bounding box center [1109, 87] width 286 height 23
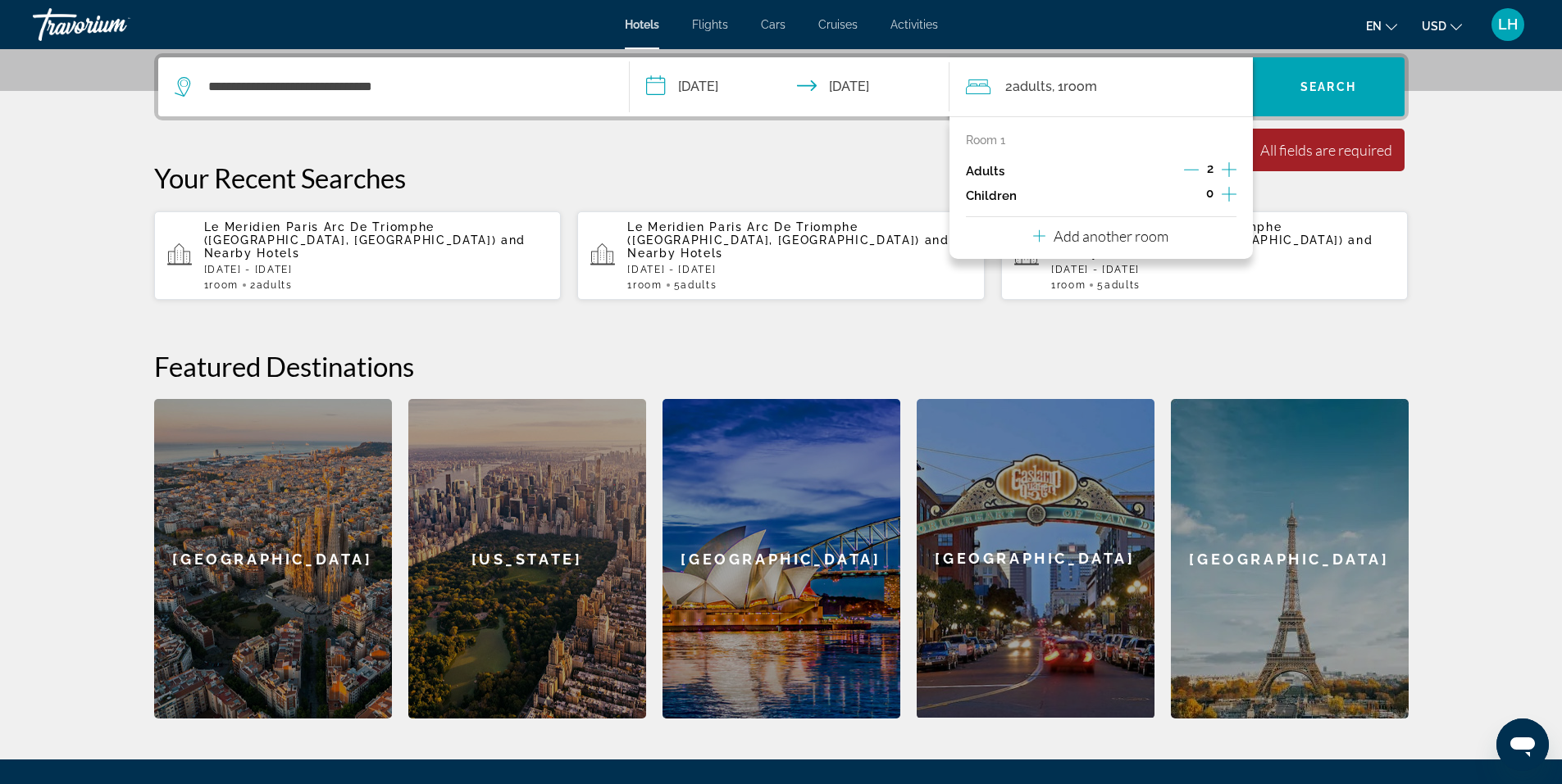
click at [1225, 168] on icon "Increment adults" at bounding box center [1229, 170] width 15 height 20
click at [1190, 168] on icon "Decrement adults" at bounding box center [1191, 170] width 15 height 15
click at [934, 94] on input "**********" at bounding box center [792, 89] width 326 height 64
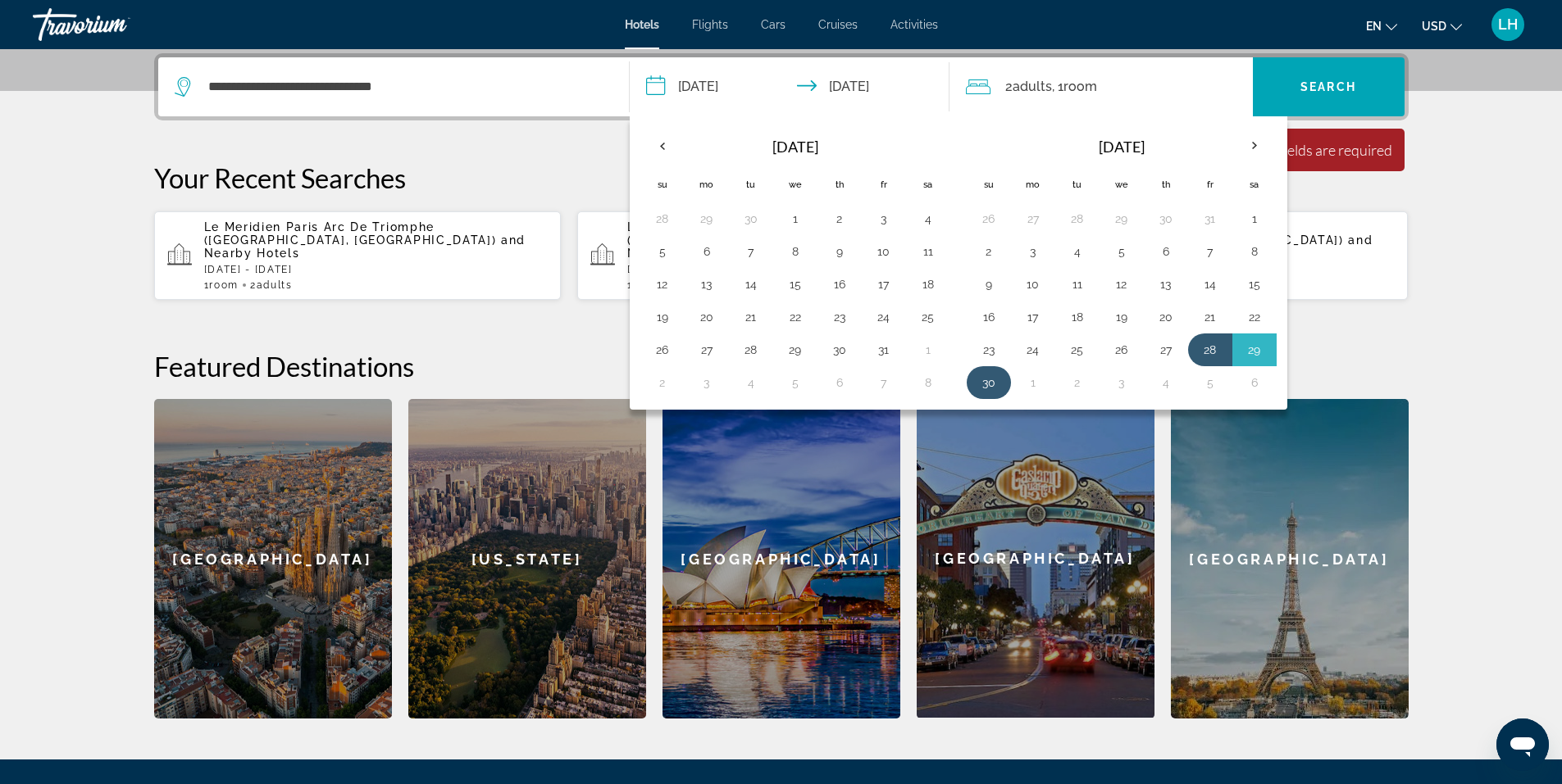
click at [976, 373] on button "30" at bounding box center [988, 382] width 26 height 23
click at [1354, 85] on span "Search" at bounding box center [1328, 86] width 56 height 13
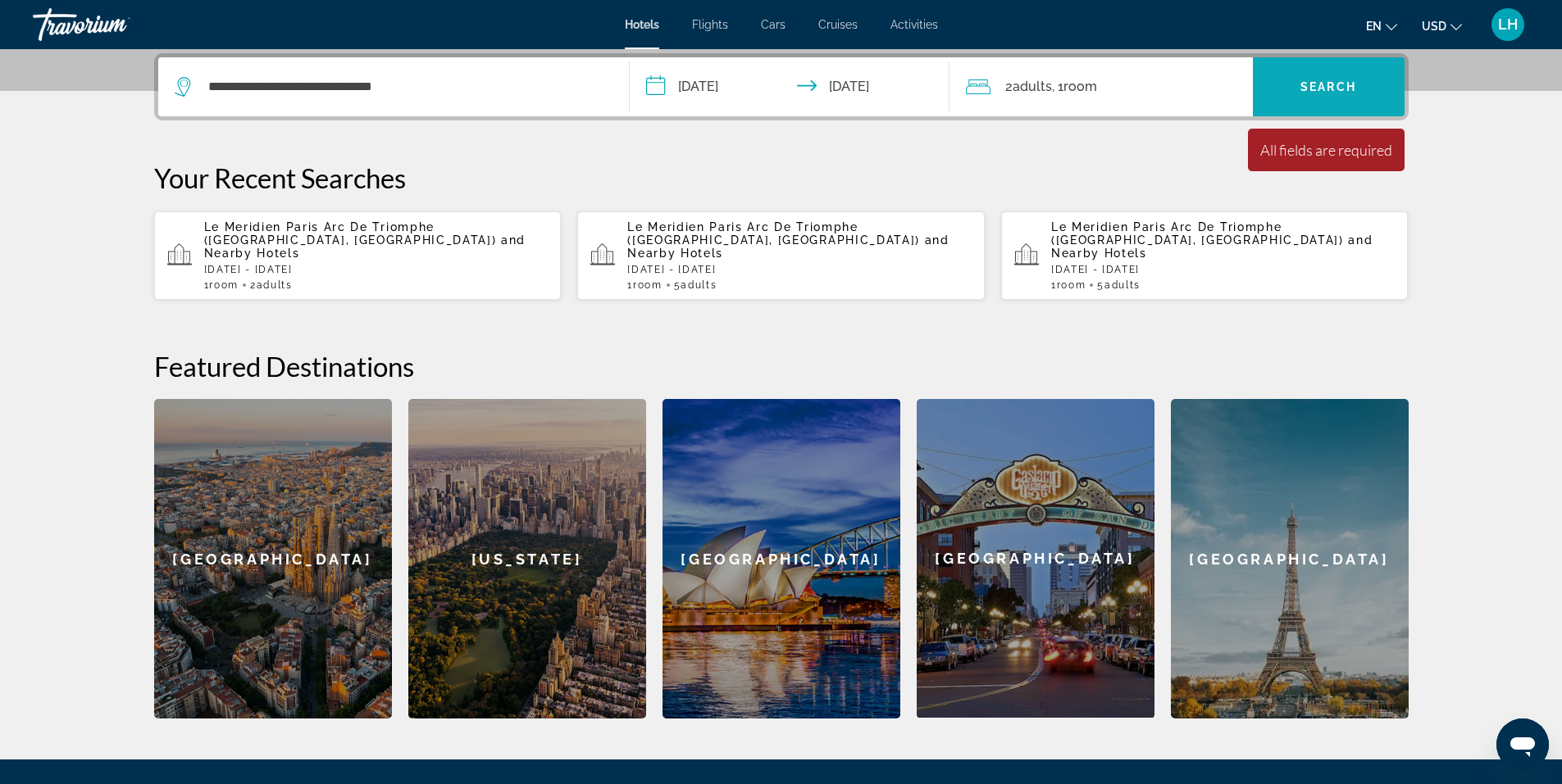
click at [1354, 91] on span "Search" at bounding box center [1328, 86] width 56 height 13
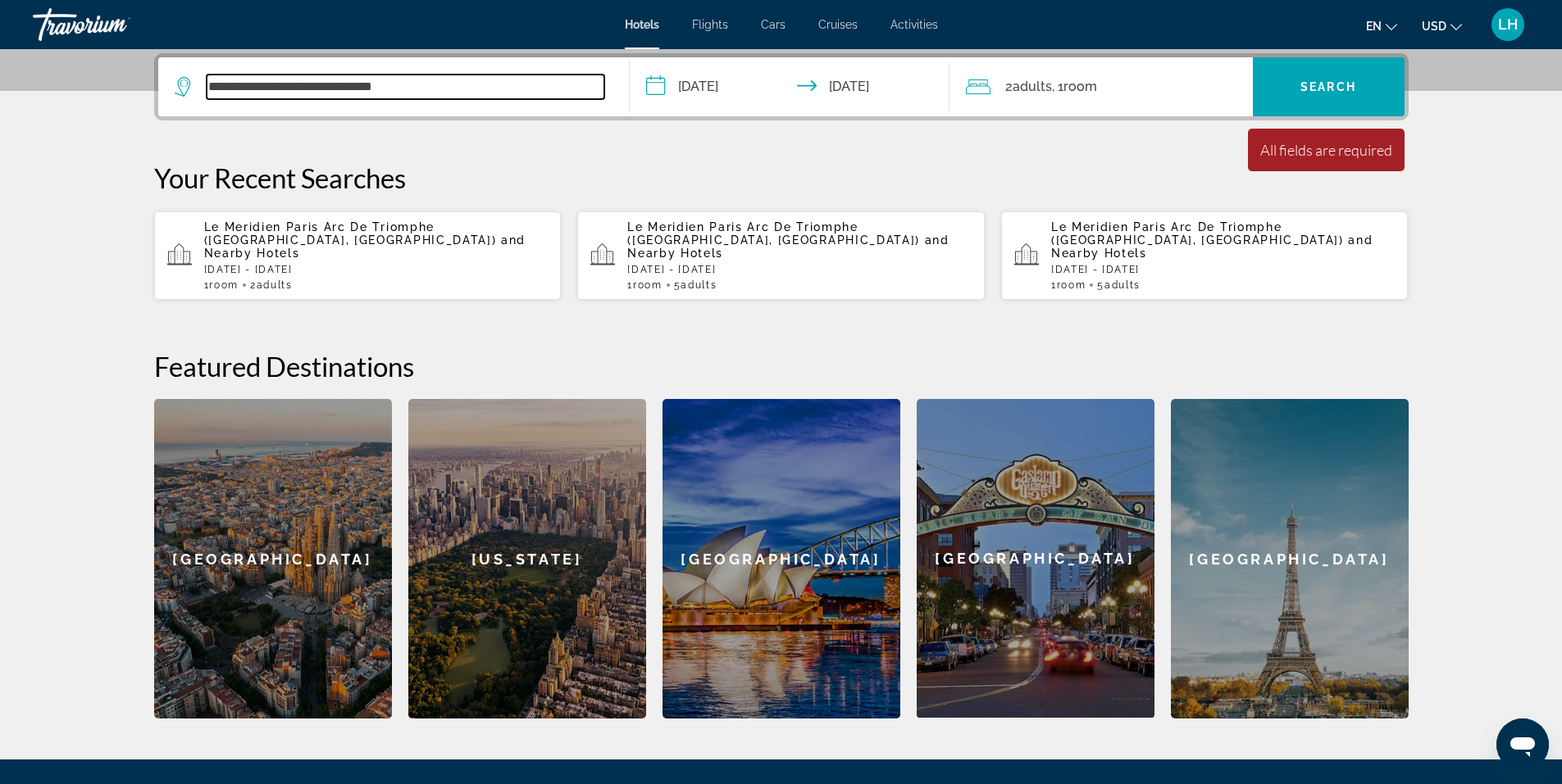
click at [496, 87] on input "**********" at bounding box center [405, 87] width 397 height 25
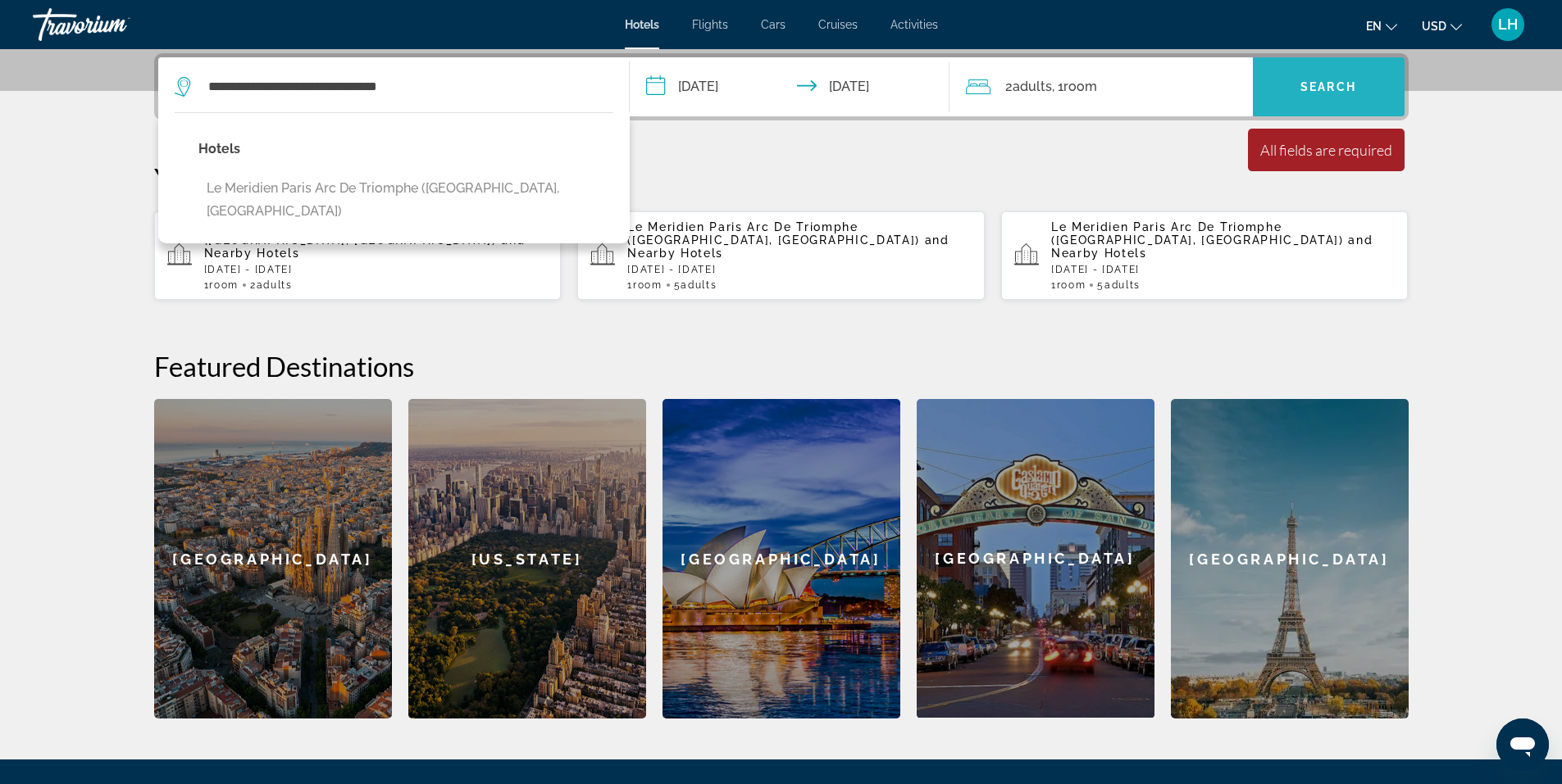
click at [1346, 81] on span "Search" at bounding box center [1328, 86] width 56 height 13
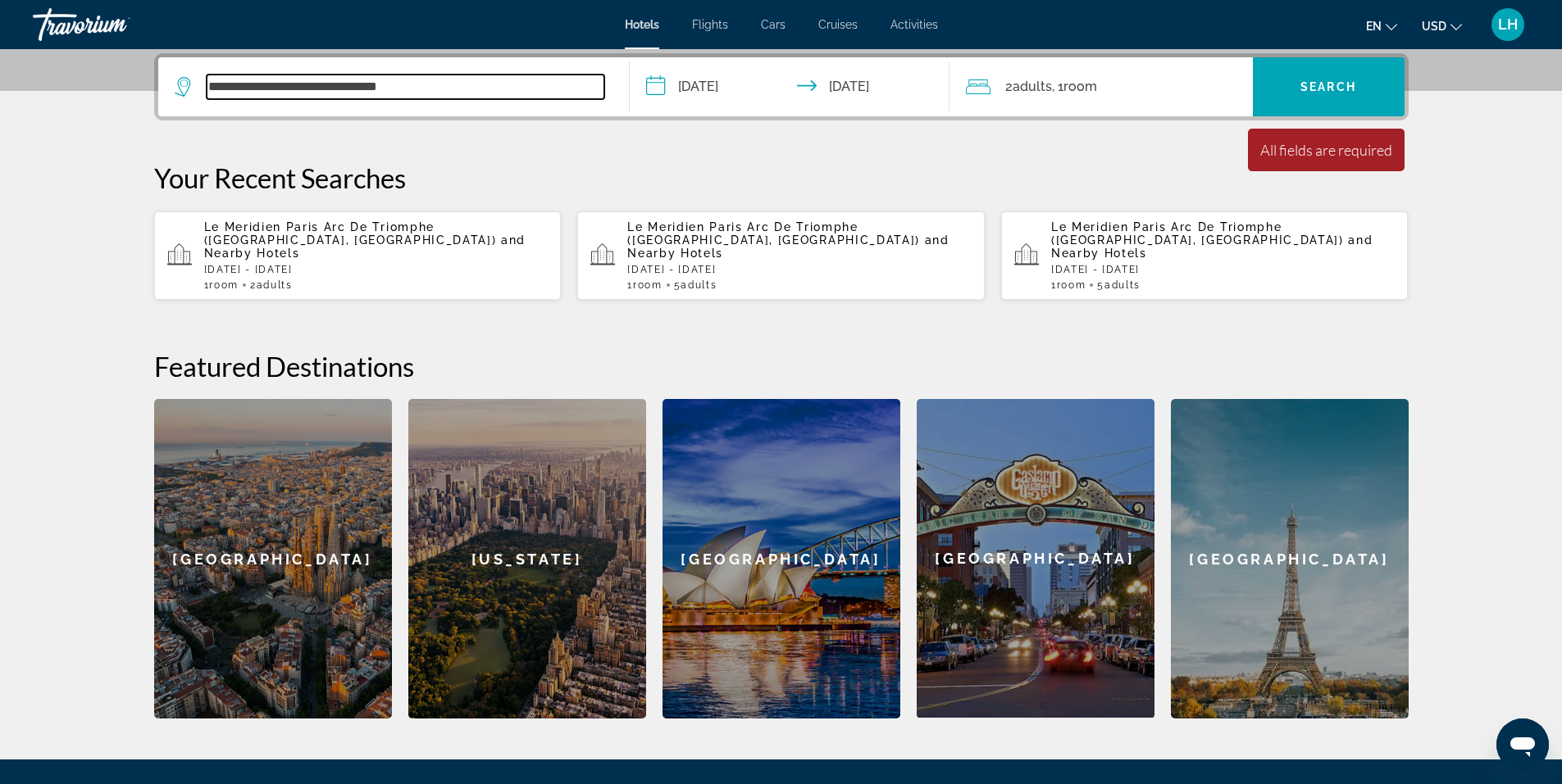
click at [459, 83] on input "**********" at bounding box center [405, 87] width 397 height 25
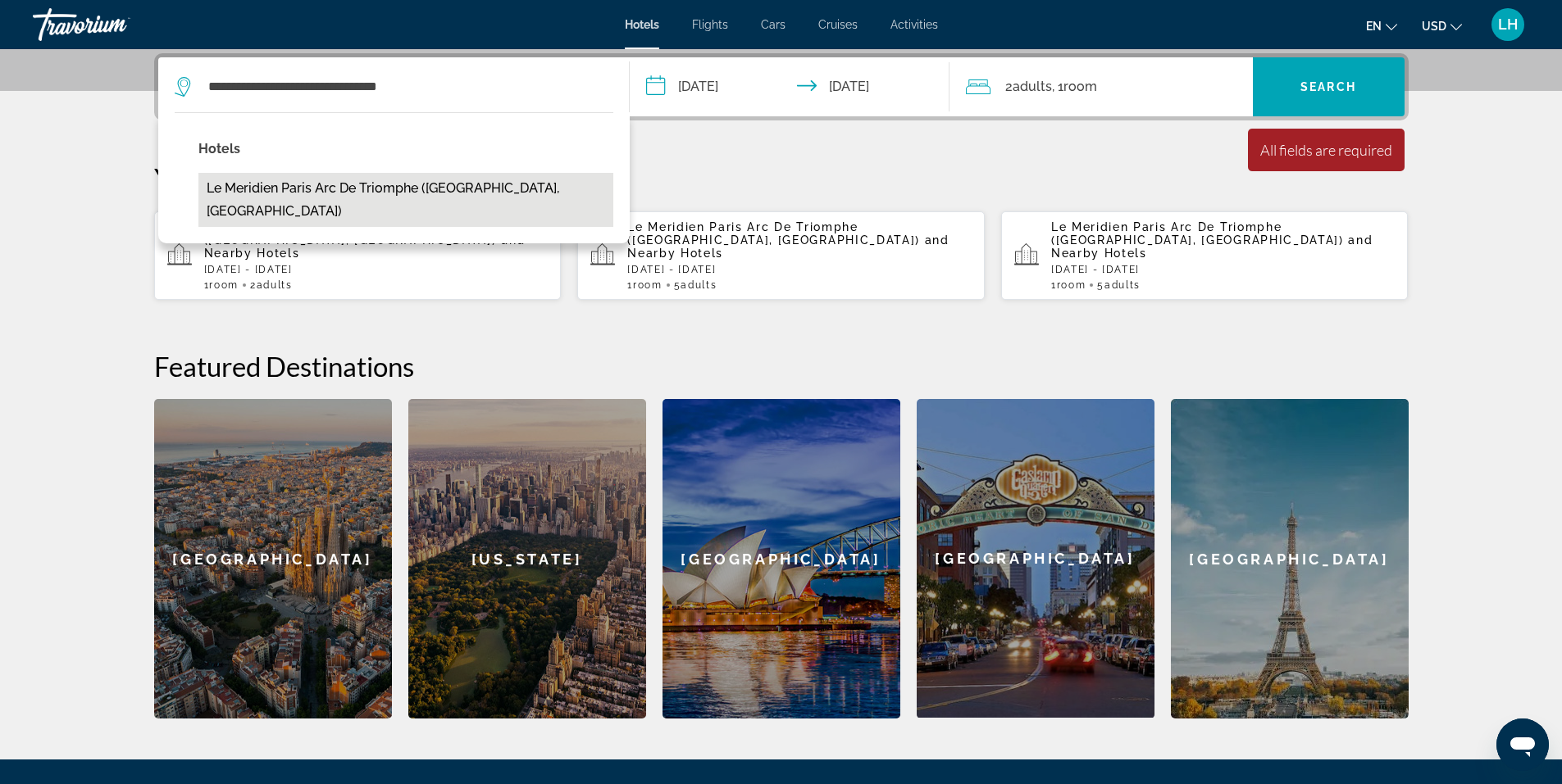
click at [361, 187] on button "Le Meridien Paris Arc De Triomphe ([GEOGRAPHIC_DATA], [GEOGRAPHIC_DATA])" at bounding box center [406, 199] width 415 height 54
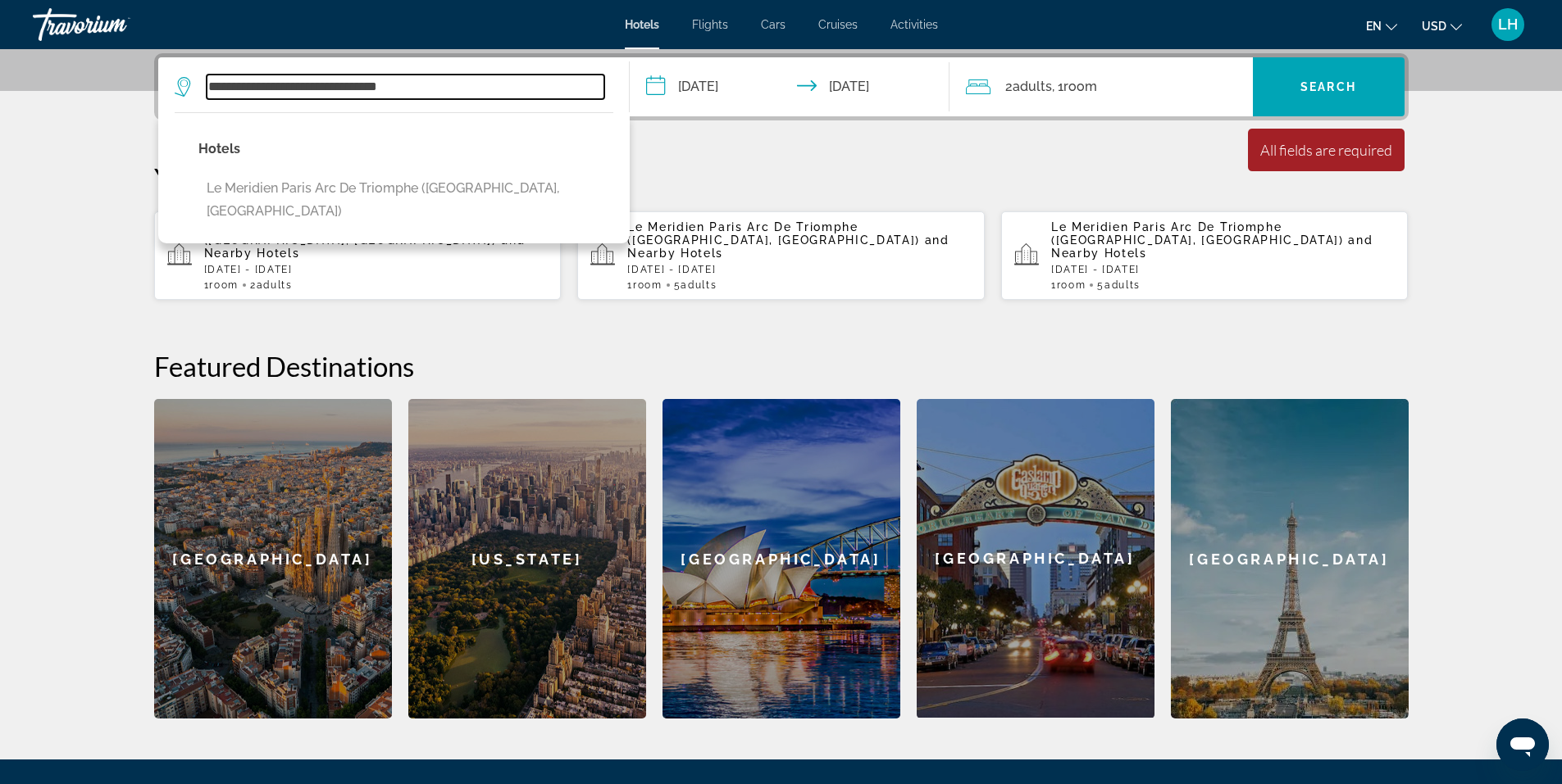
type input "**********"
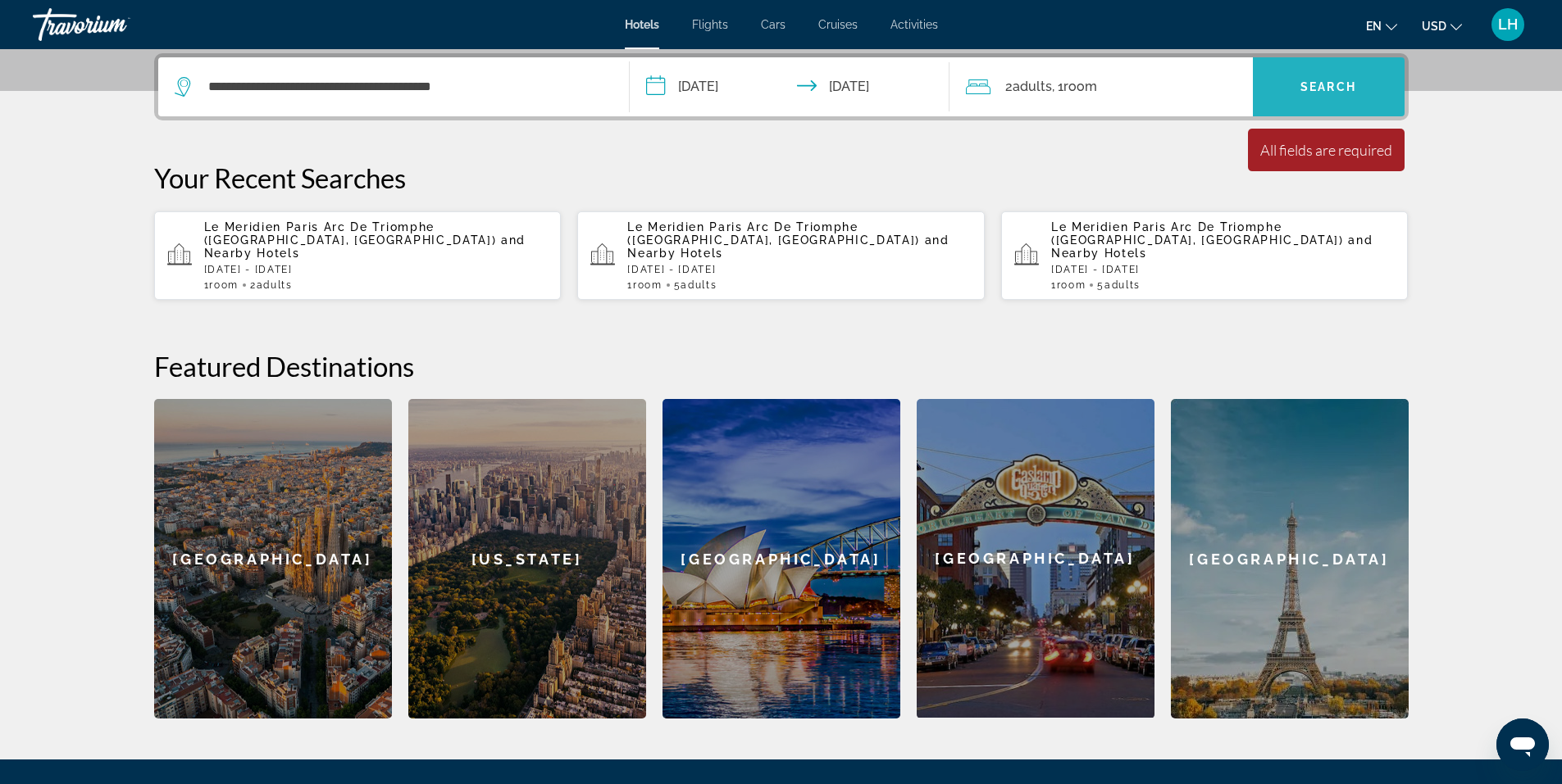
click at [1354, 90] on span "Search" at bounding box center [1328, 86] width 56 height 13
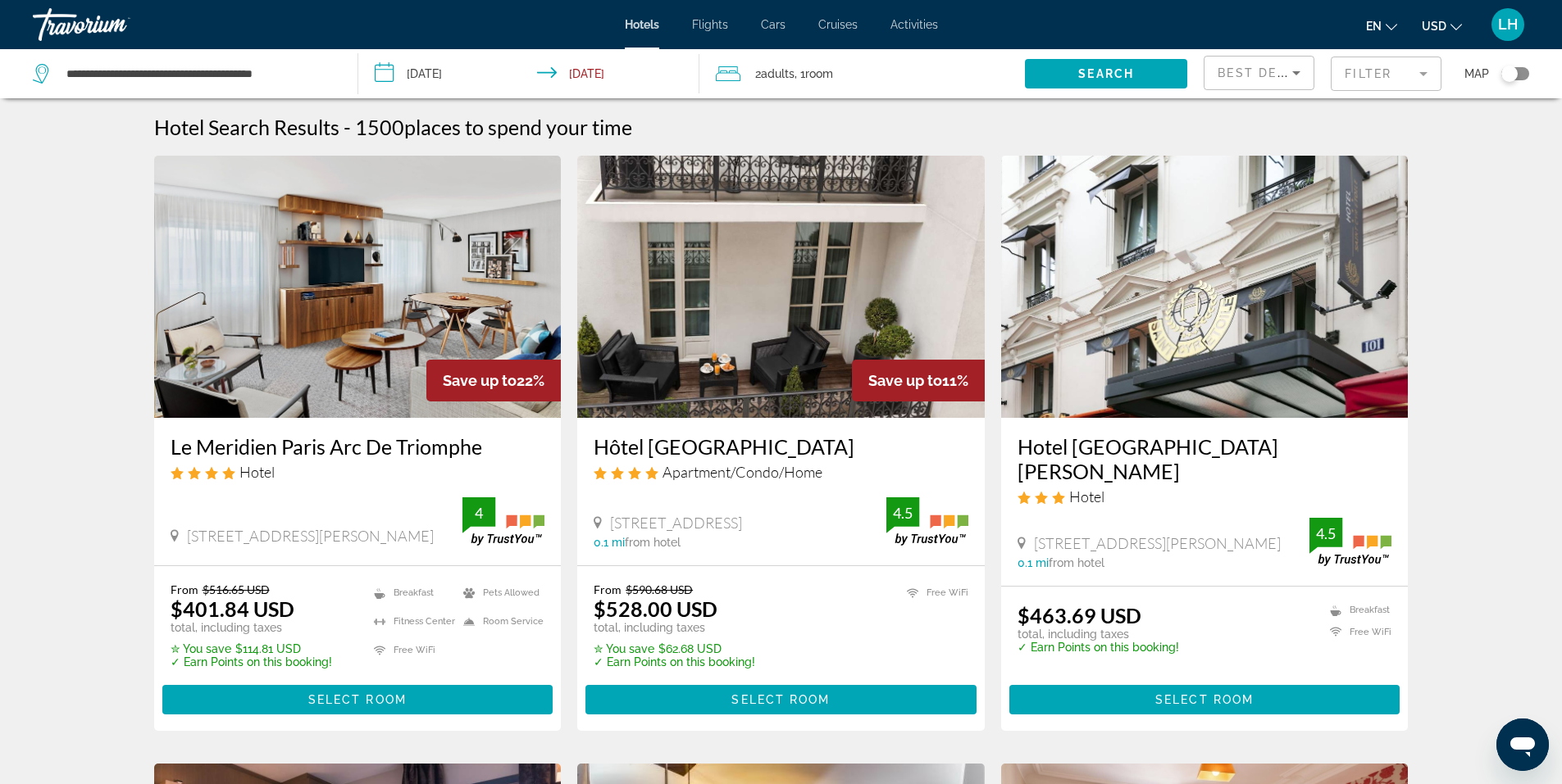
click at [1457, 28] on icon "Change currency" at bounding box center [1455, 27] width 11 height 7
click at [1438, 108] on button "CAD (Can$)" at bounding box center [1408, 108] width 81 height 21
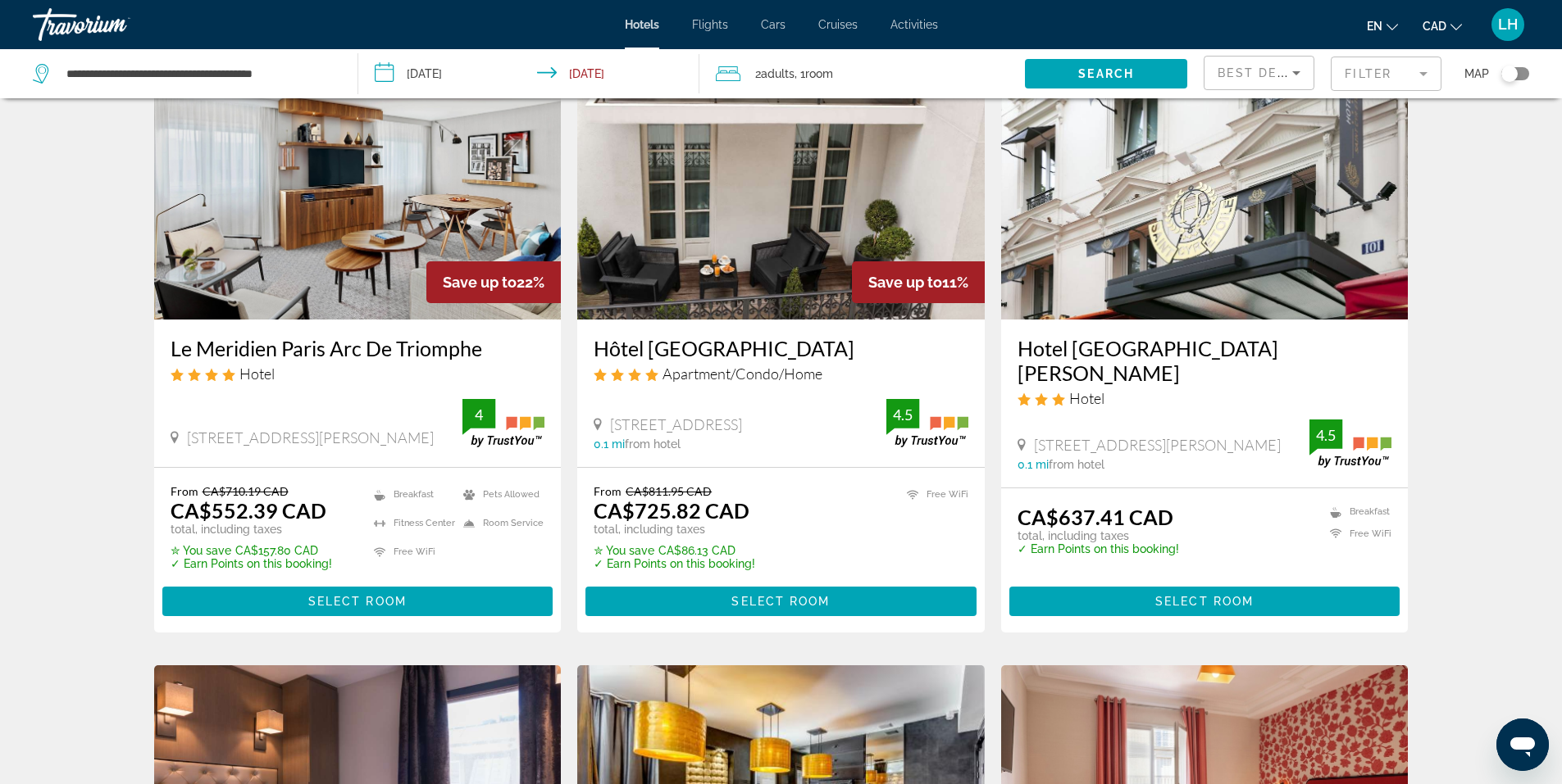
scroll to position [164, 0]
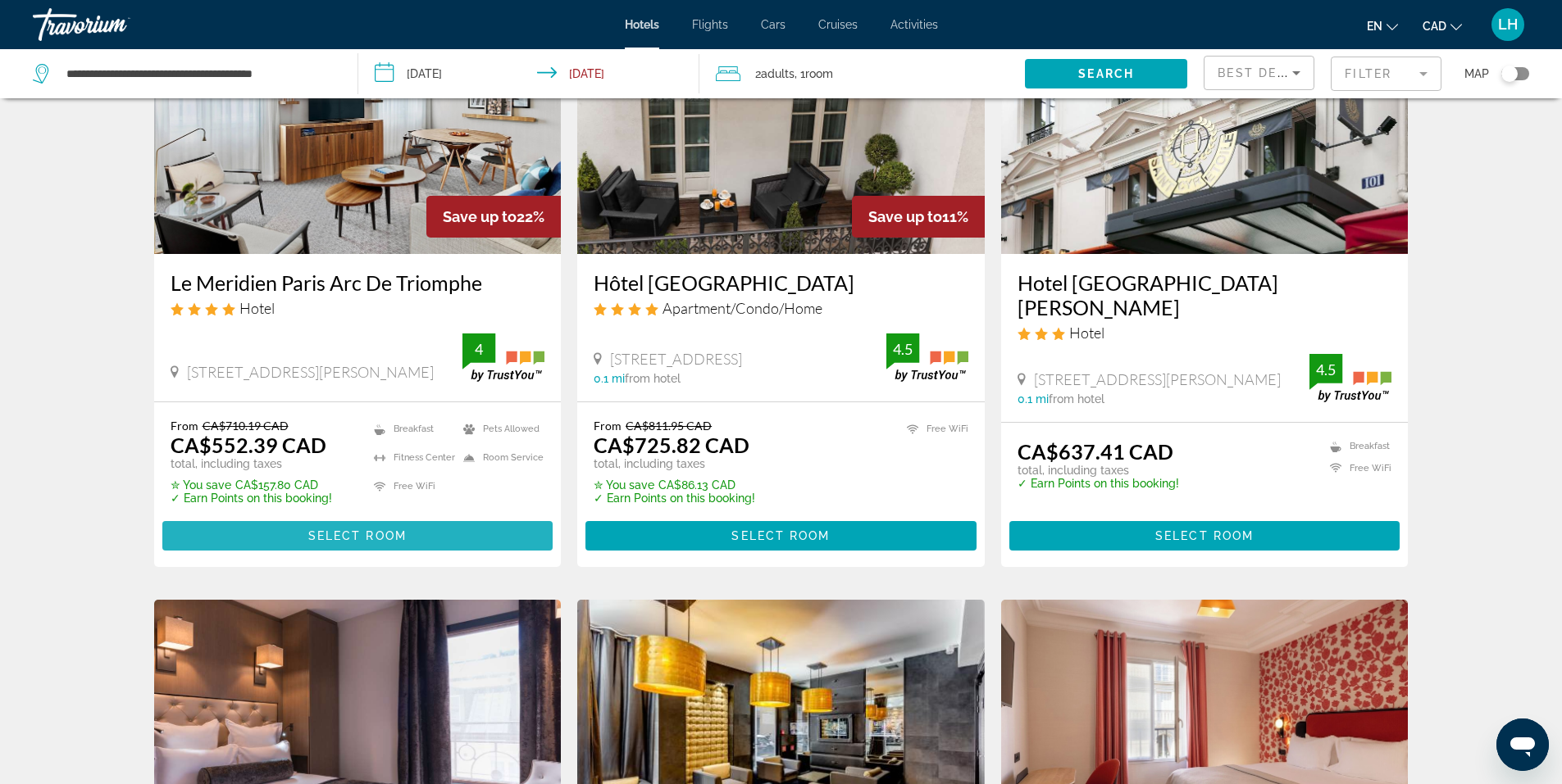
click at [350, 531] on span "Select Room" at bounding box center [357, 536] width 99 height 13
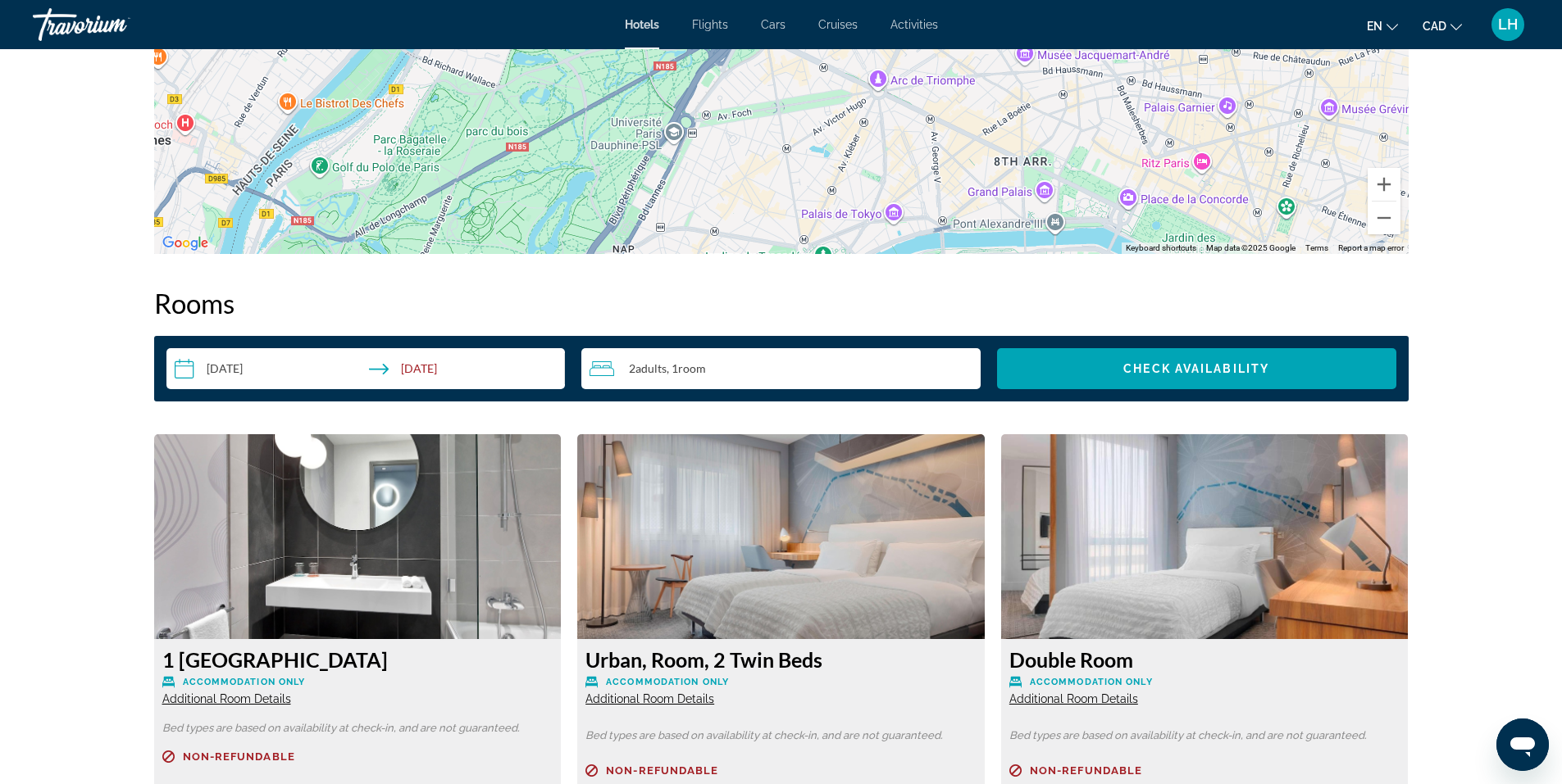
scroll to position [1557, 0]
